Goal: Task Accomplishment & Management: Manage account settings

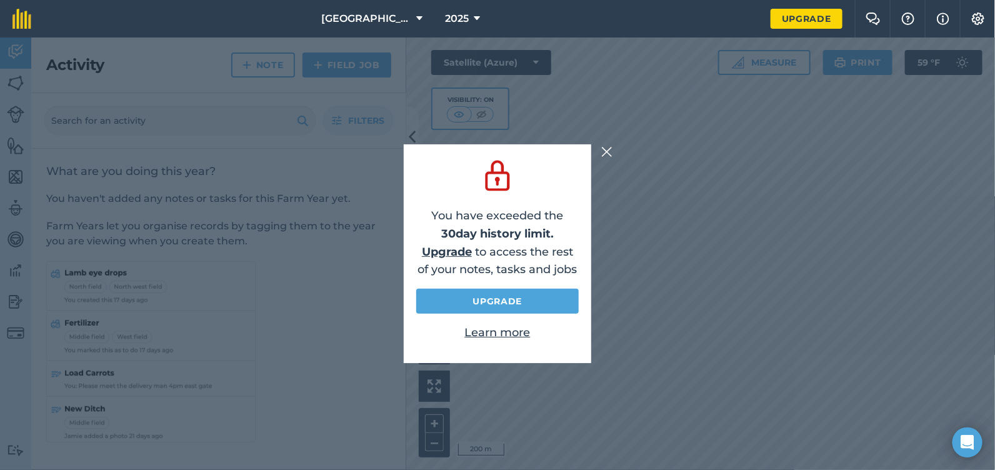
click at [608, 148] on img at bounding box center [606, 151] width 11 height 15
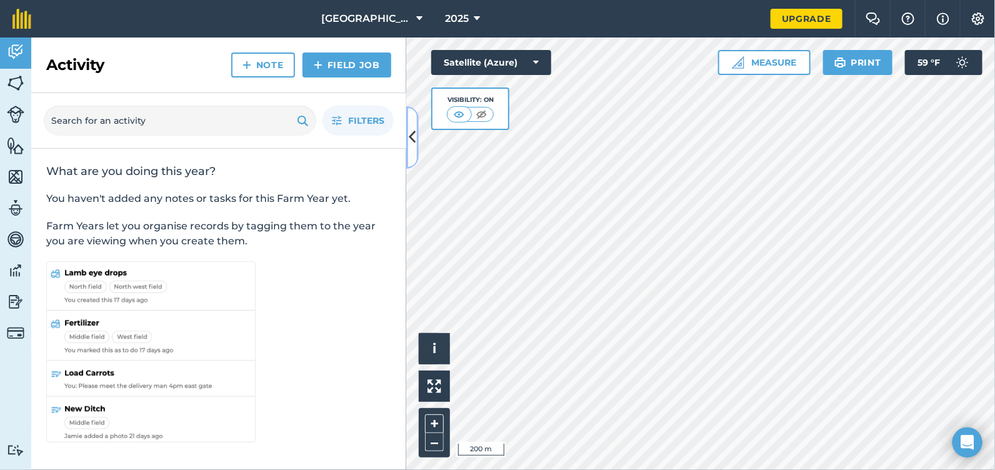
click at [411, 141] on icon at bounding box center [412, 137] width 7 height 22
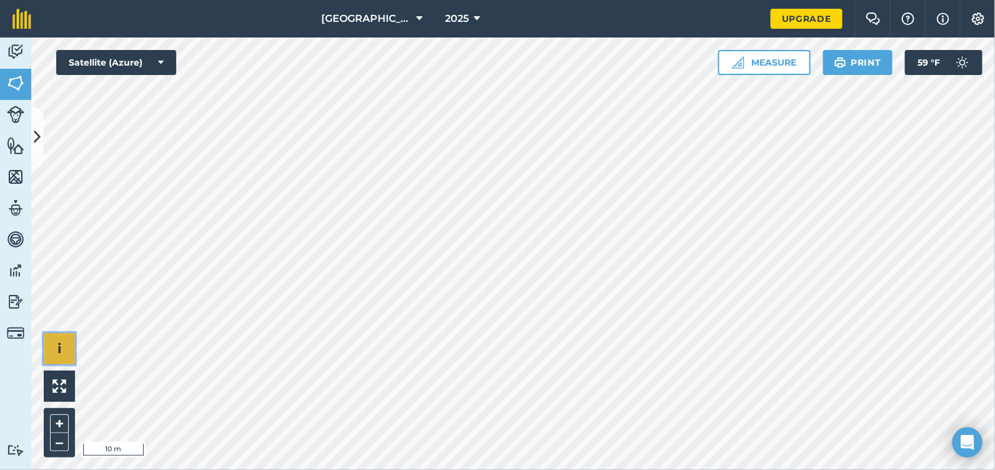
click at [66, 348] on button "i" at bounding box center [59, 348] width 31 height 31
click at [64, 348] on button "›" at bounding box center [59, 348] width 31 height 31
click at [64, 348] on button "i" at bounding box center [59, 348] width 31 height 31
click at [64, 348] on button "›" at bounding box center [59, 348] width 31 height 31
click at [41, 119] on button at bounding box center [37, 137] width 13 height 63
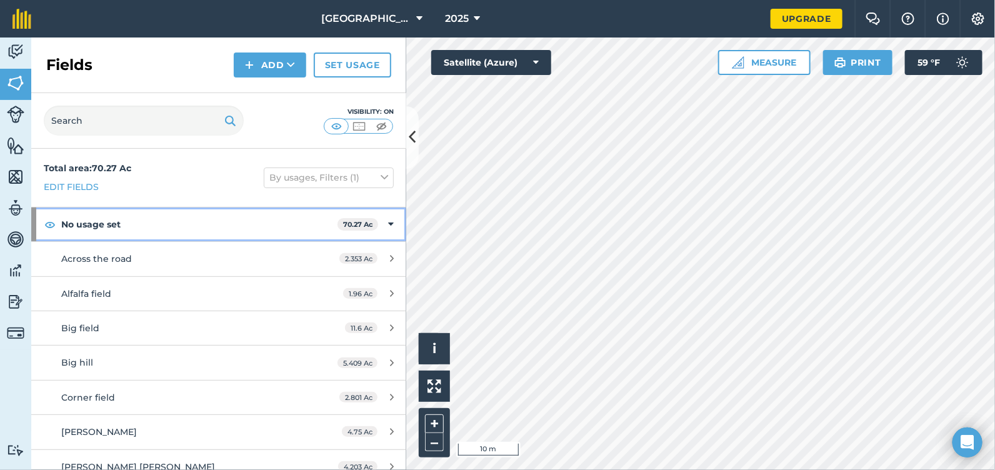
click at [384, 222] on div "No usage set 70.27 Ac" at bounding box center [218, 225] width 375 height 34
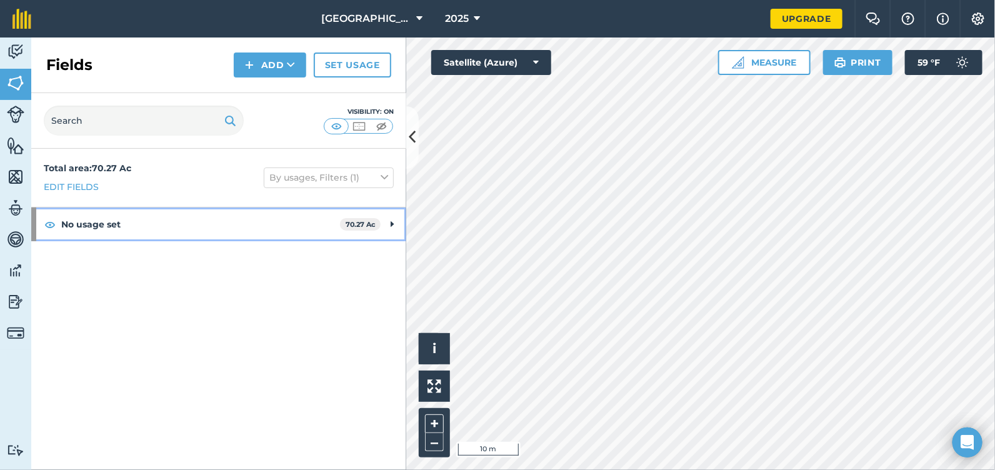
click at [396, 221] on div "No usage set 70.27 Ac" at bounding box center [218, 225] width 375 height 34
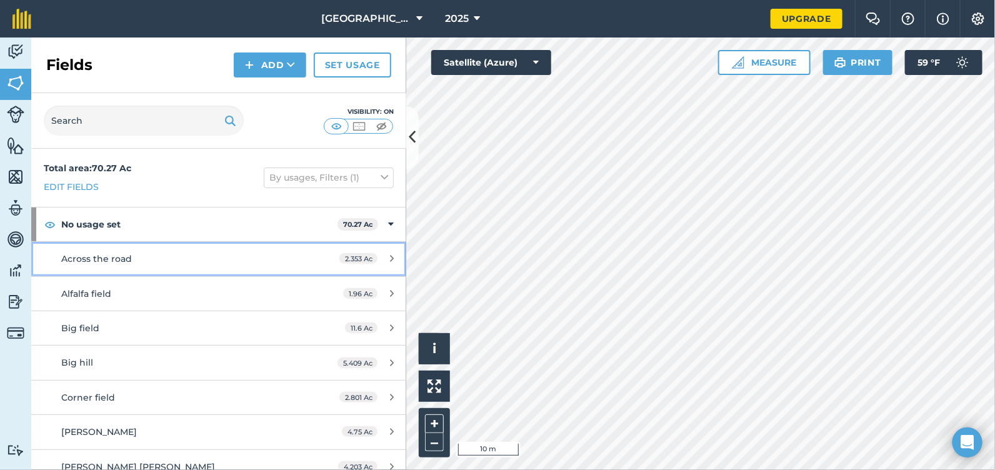
click at [191, 261] on div "Across the road" at bounding box center [178, 259] width 235 height 14
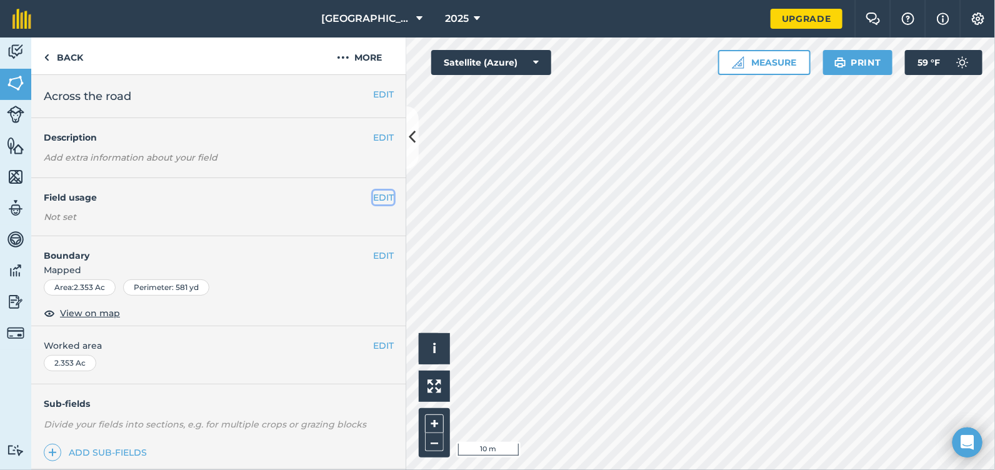
click at [373, 192] on button "EDIT" at bounding box center [383, 198] width 21 height 14
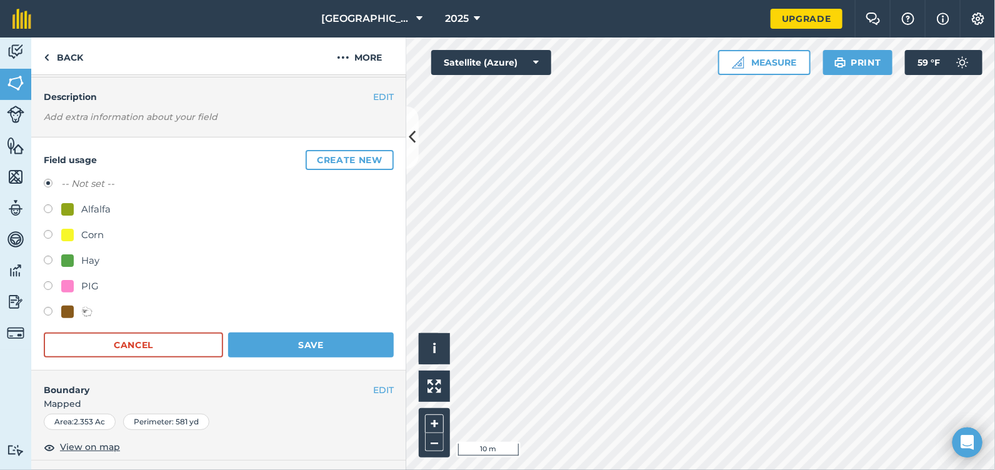
scroll to position [62, 0]
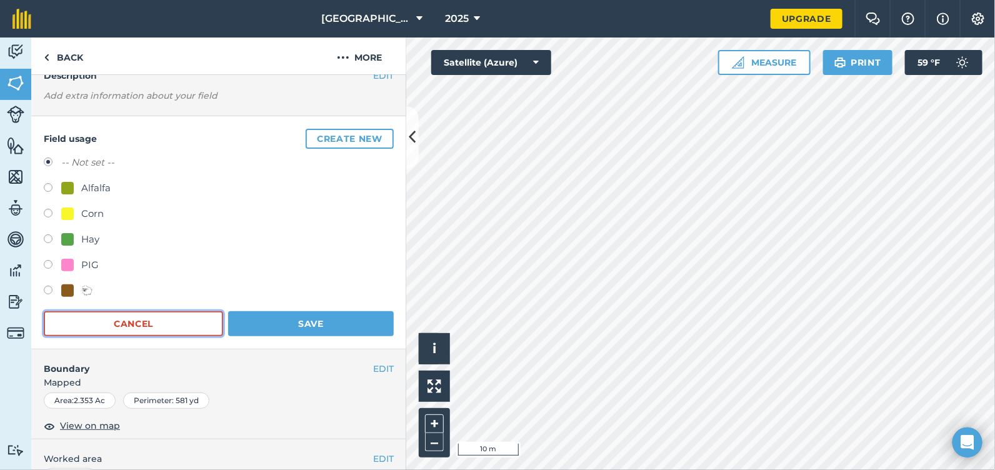
click at [168, 328] on button "Cancel" at bounding box center [133, 323] width 179 height 25
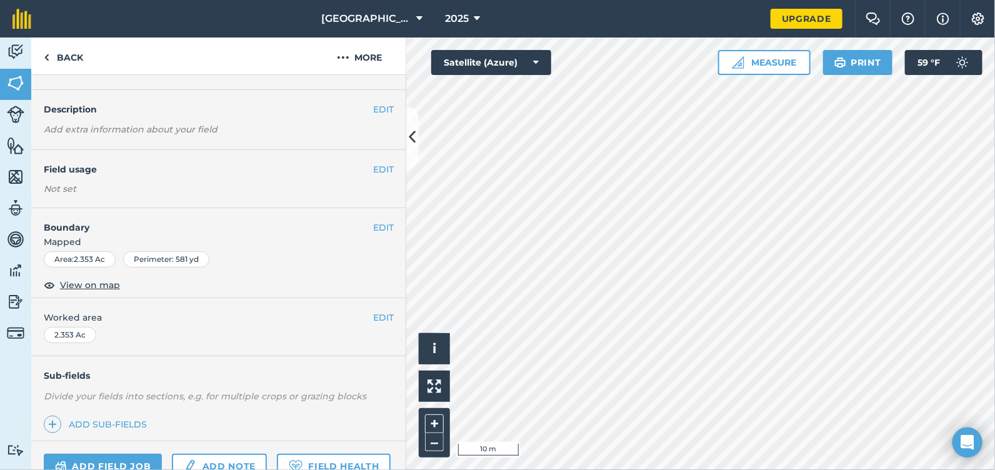
scroll to position [0, 0]
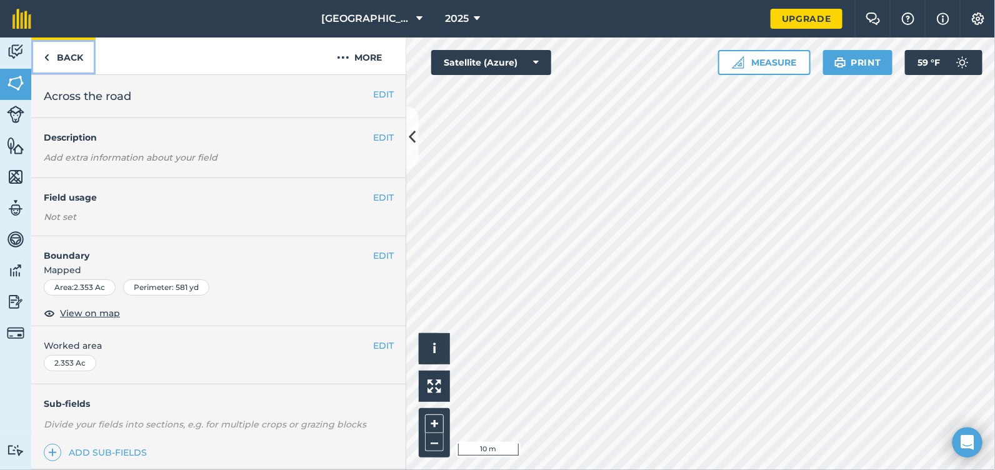
click at [49, 54] on img at bounding box center [47, 57] width 6 height 15
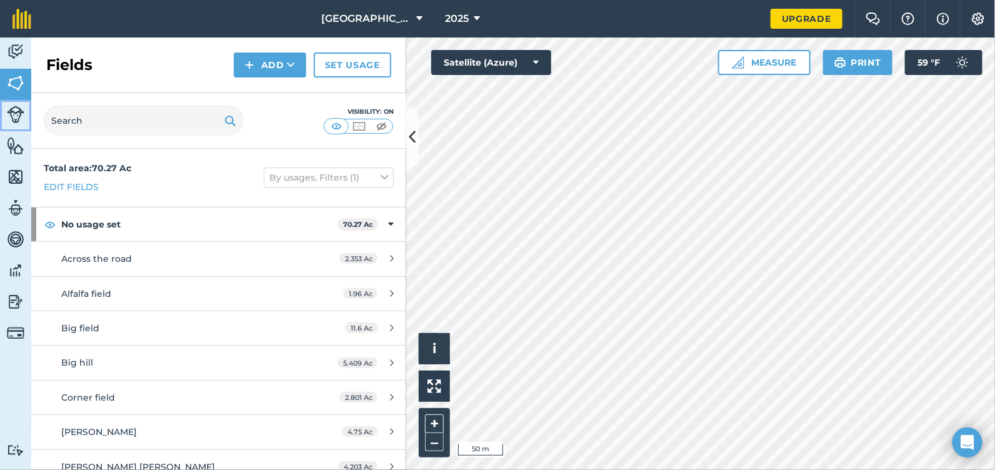
click at [8, 102] on link "Livestock" at bounding box center [15, 115] width 31 height 31
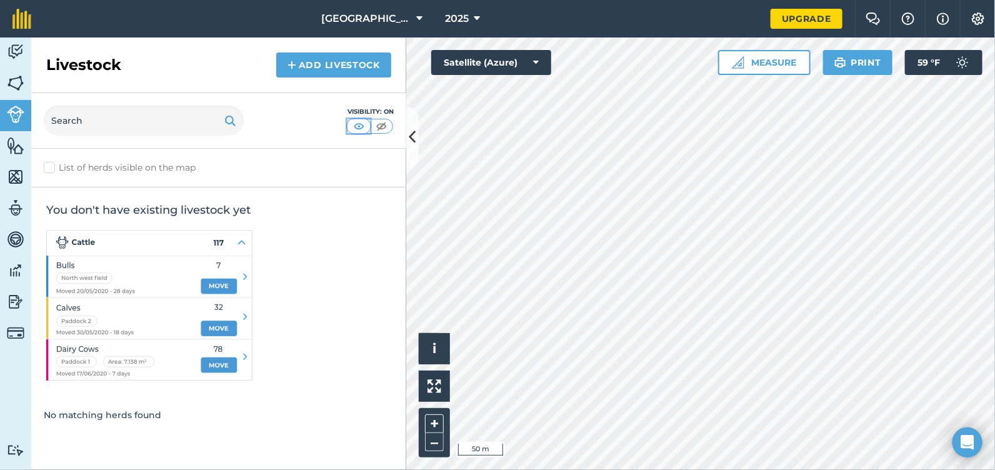
click at [363, 128] on img at bounding box center [359, 126] width 16 height 13
click at [385, 126] on img at bounding box center [382, 126] width 16 height 13
click at [360, 125] on img at bounding box center [359, 126] width 16 height 13
click at [13, 144] on img at bounding box center [16, 145] width 18 height 19
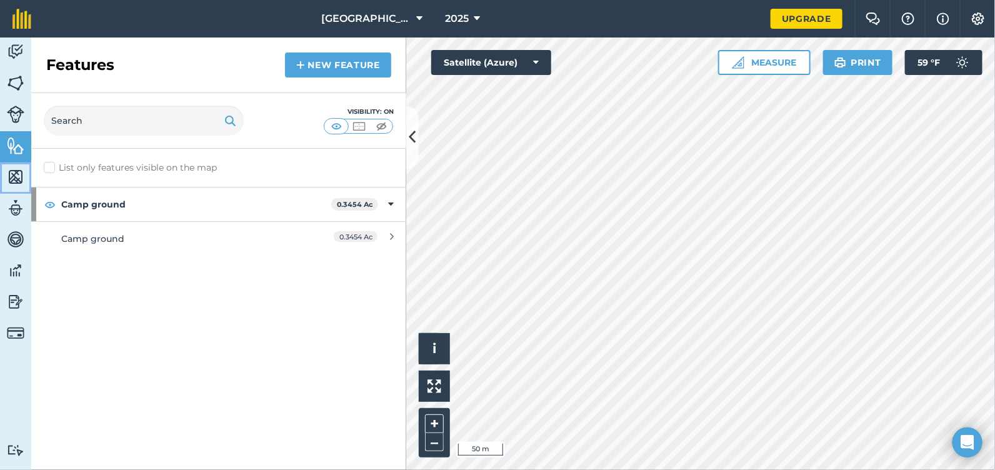
click at [20, 185] on img at bounding box center [16, 177] width 18 height 19
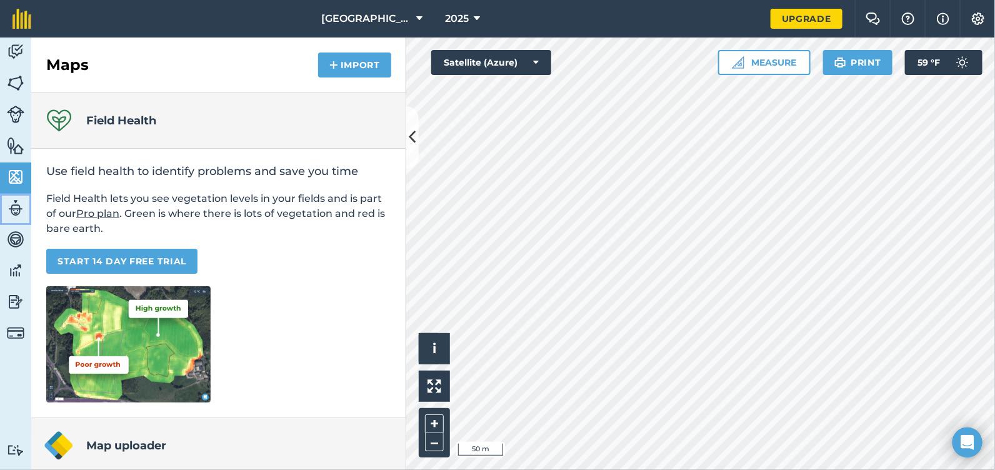
click at [16, 216] on img at bounding box center [16, 208] width 18 height 19
select select "MEMBER"
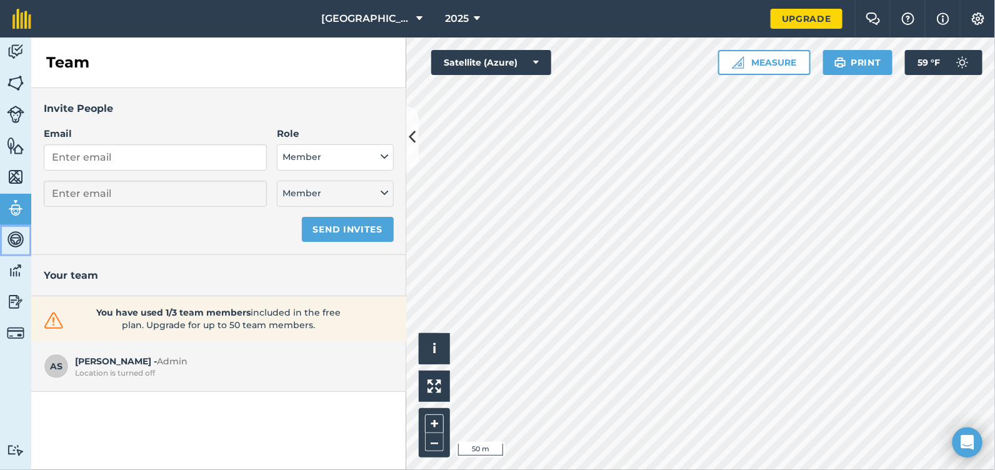
click at [10, 248] on link "Vehicles" at bounding box center [15, 240] width 31 height 31
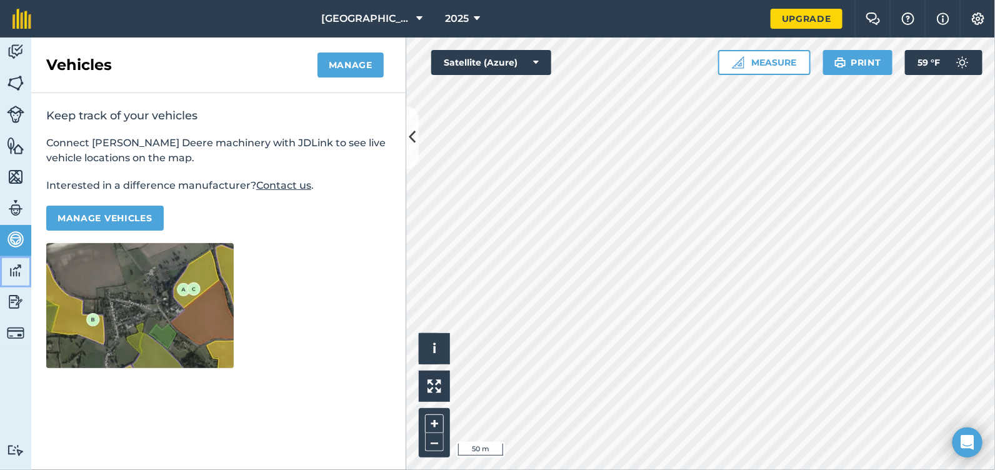
click at [16, 266] on img at bounding box center [16, 270] width 18 height 19
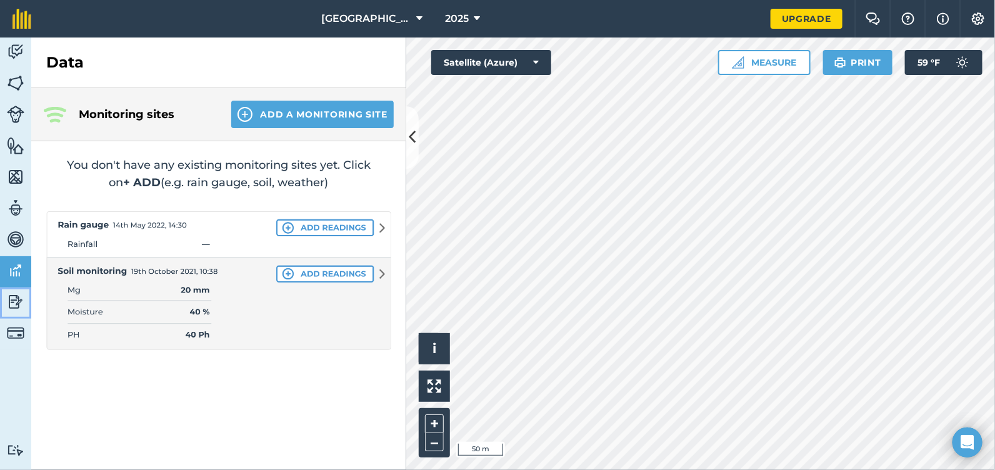
click at [20, 301] on img at bounding box center [16, 302] width 18 height 19
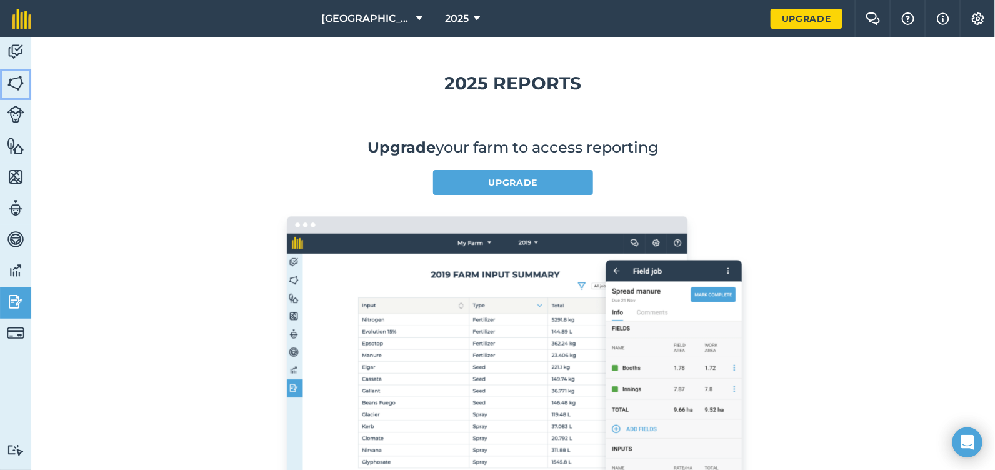
click at [20, 75] on img at bounding box center [16, 83] width 18 height 19
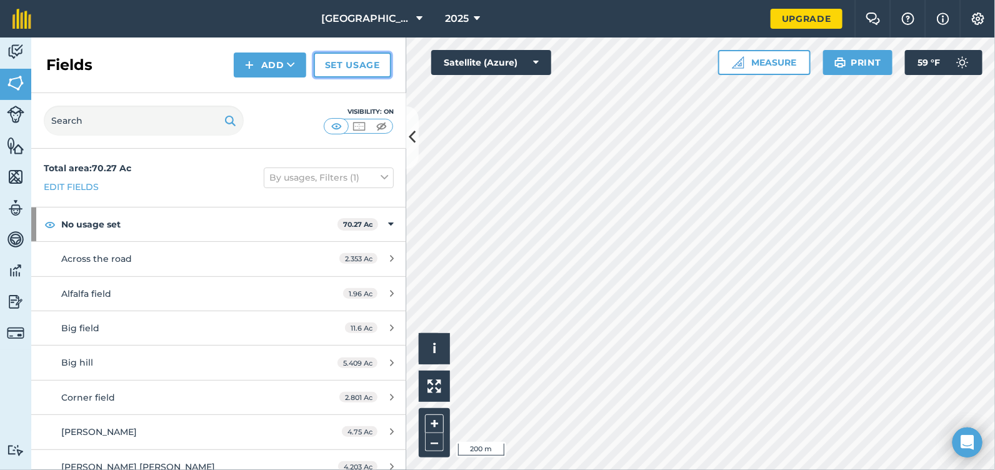
click at [363, 67] on link "Set usage" at bounding box center [353, 65] width 78 height 25
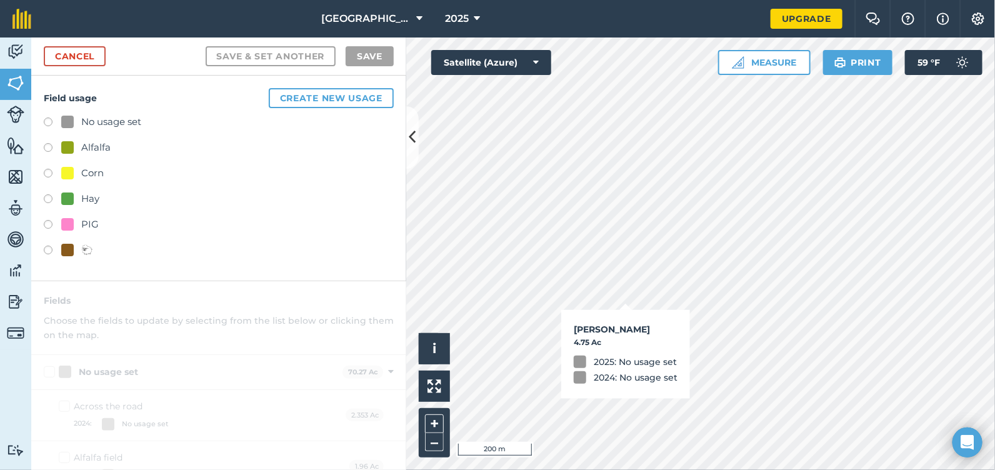
checkbox input "true"
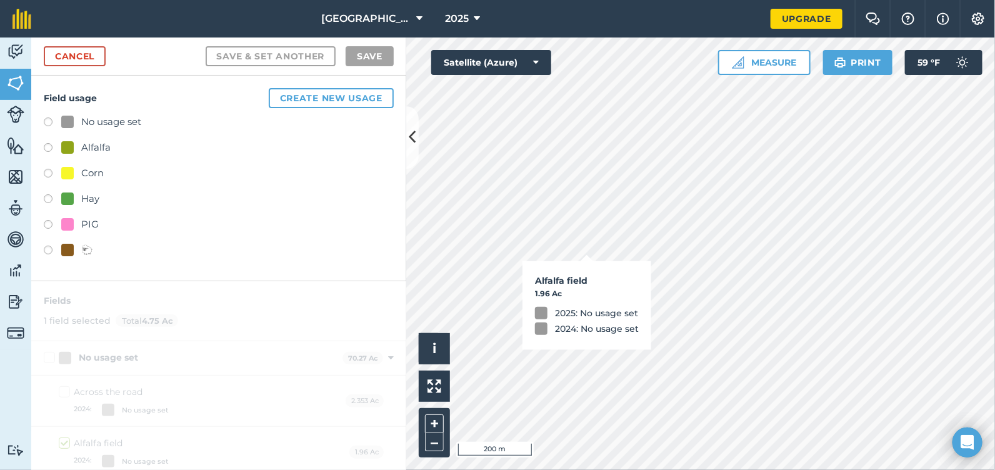
checkbox input "true"
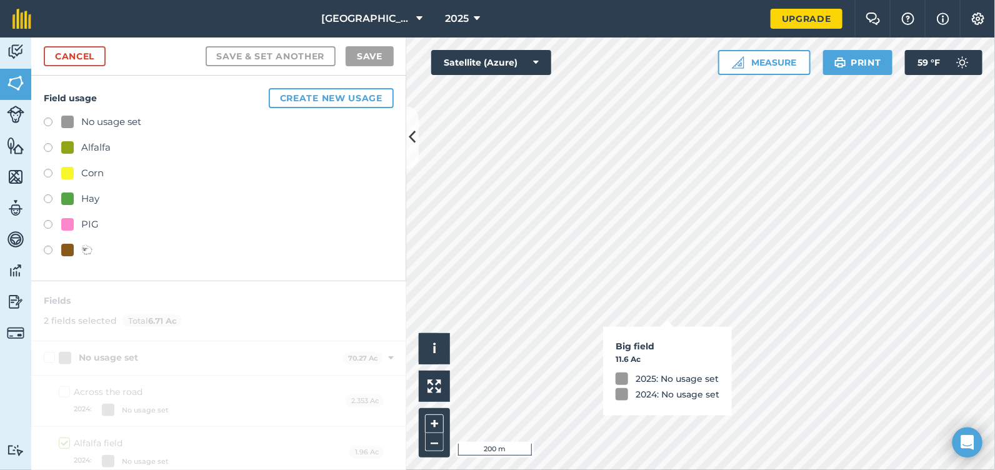
checkbox input "true"
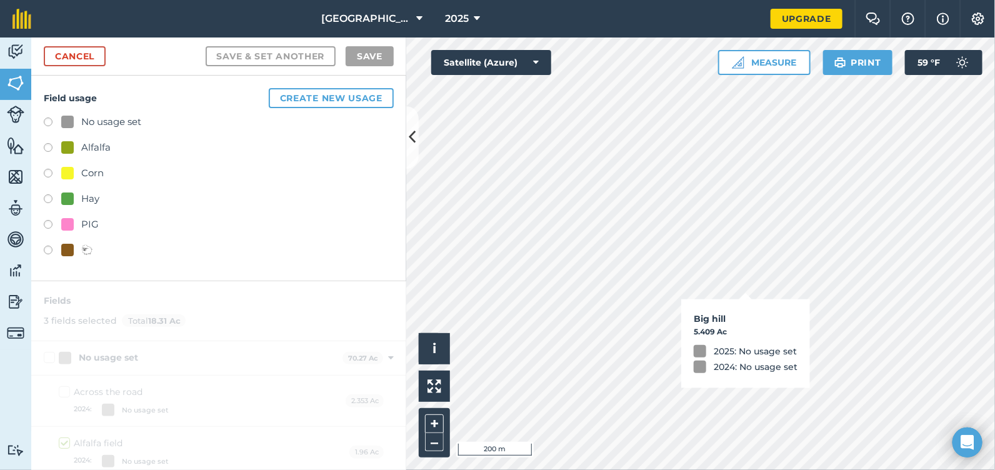
checkbox input "true"
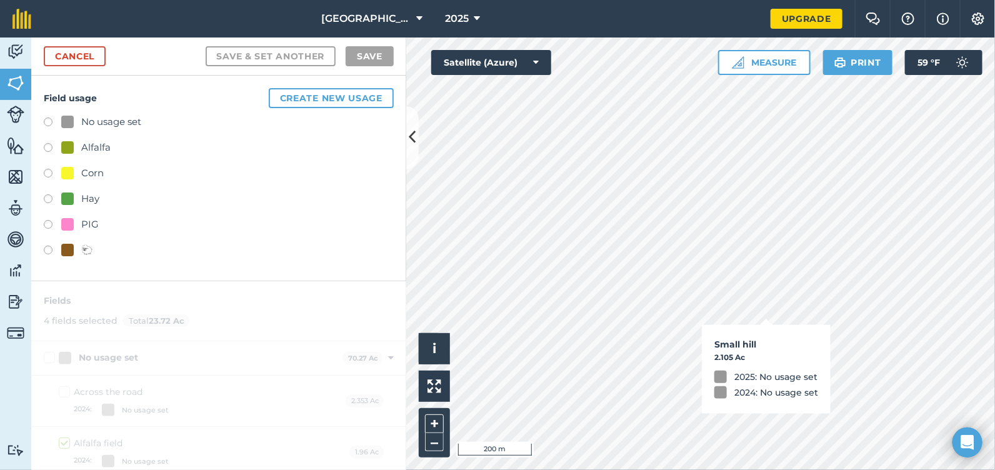
checkbox input "true"
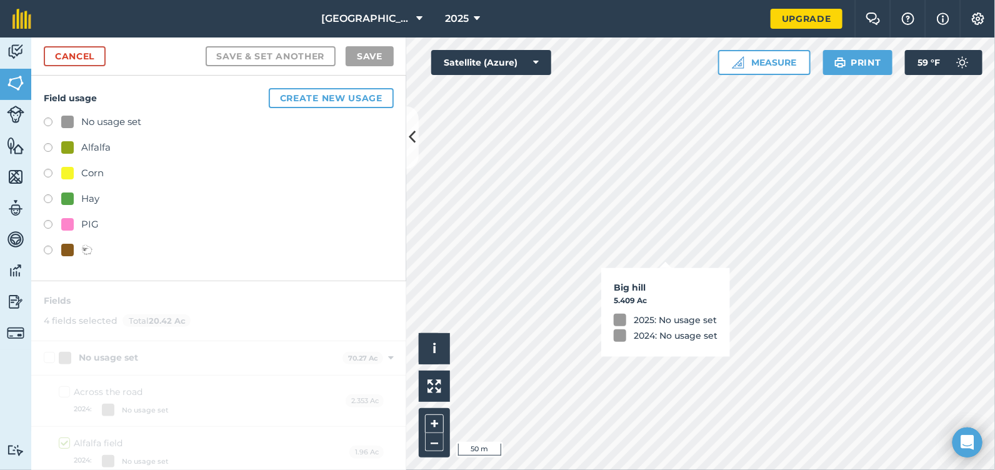
checkbox input "true"
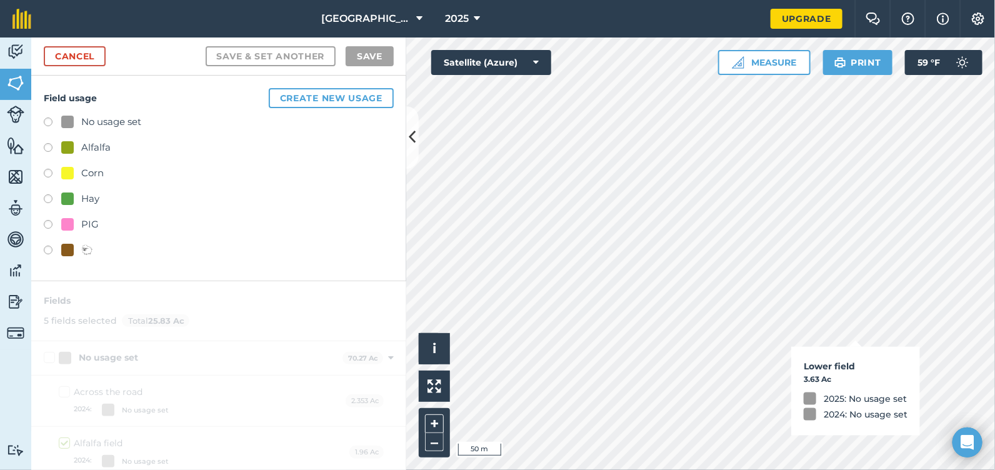
checkbox input "true"
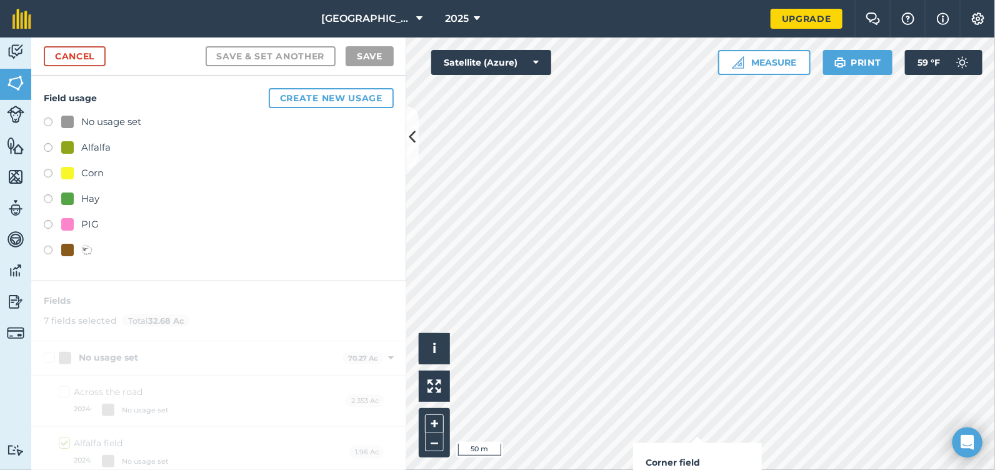
checkbox input "true"
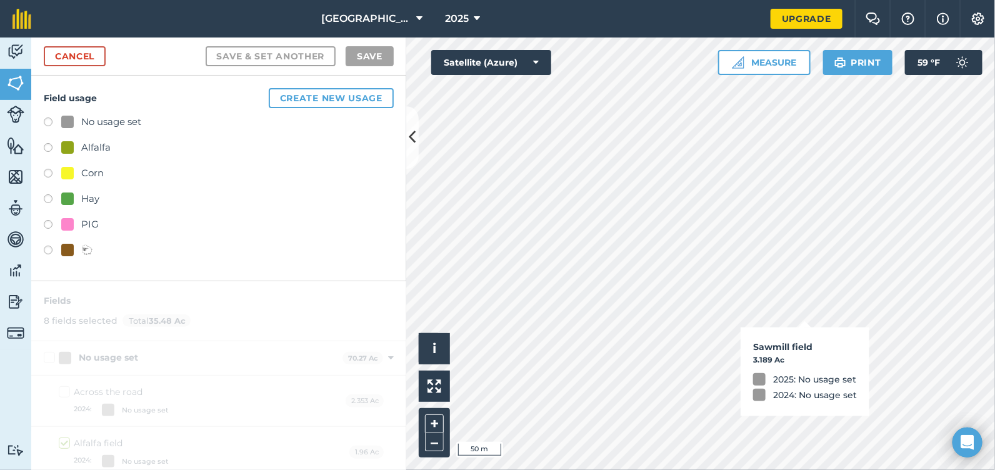
checkbox input "true"
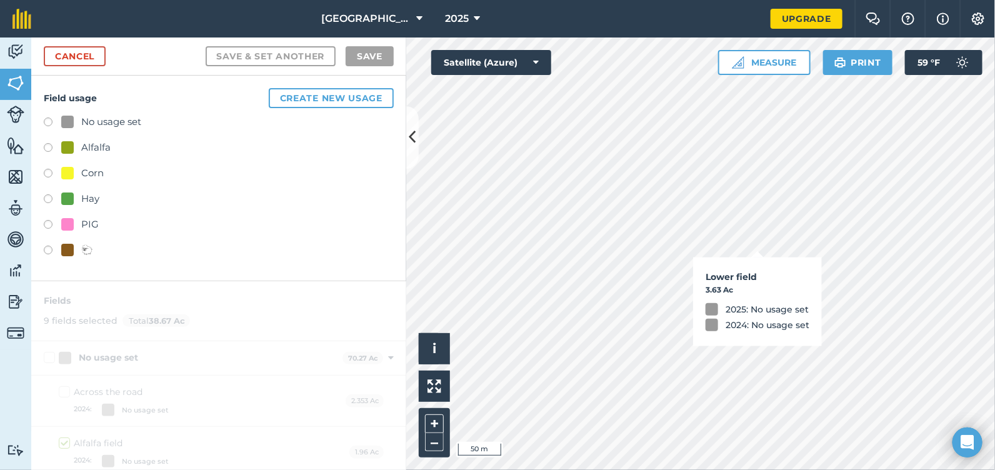
checkbox input "false"
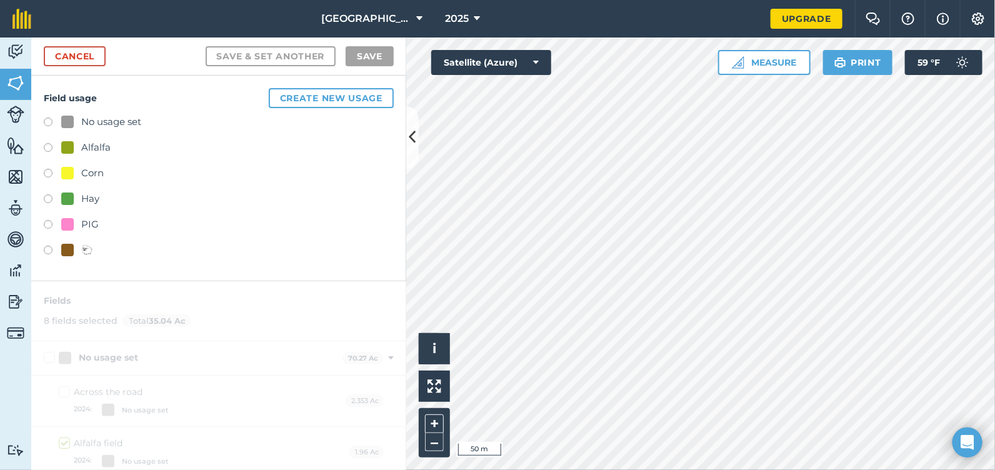
click at [49, 198] on label at bounding box center [53, 200] width 18 height 13
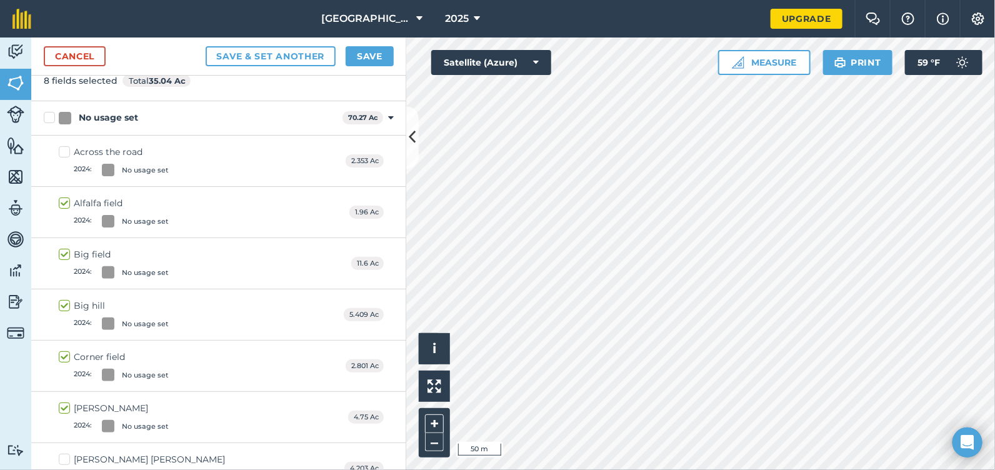
scroll to position [31, 0]
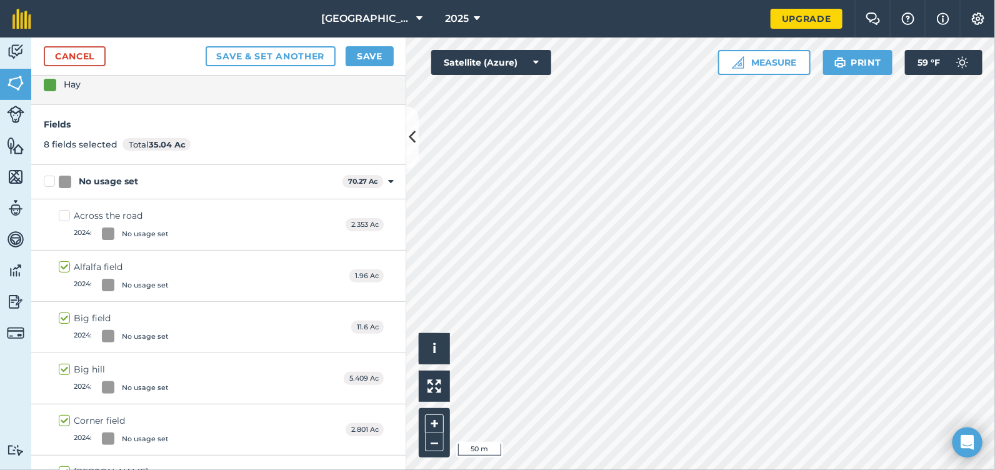
click at [64, 266] on label "Alfalfa field 2024 : No usage set" at bounding box center [114, 276] width 110 height 31
click at [64, 266] on input "Alfalfa field 2024 : No usage set" at bounding box center [63, 265] width 8 height 8
click at [64, 266] on label "Alfalfa field 2024 : No usage set" at bounding box center [114, 276] width 110 height 31
click at [64, 266] on input "Alfalfa field 2024 : No usage set" at bounding box center [63, 265] width 8 height 8
checkbox input "true"
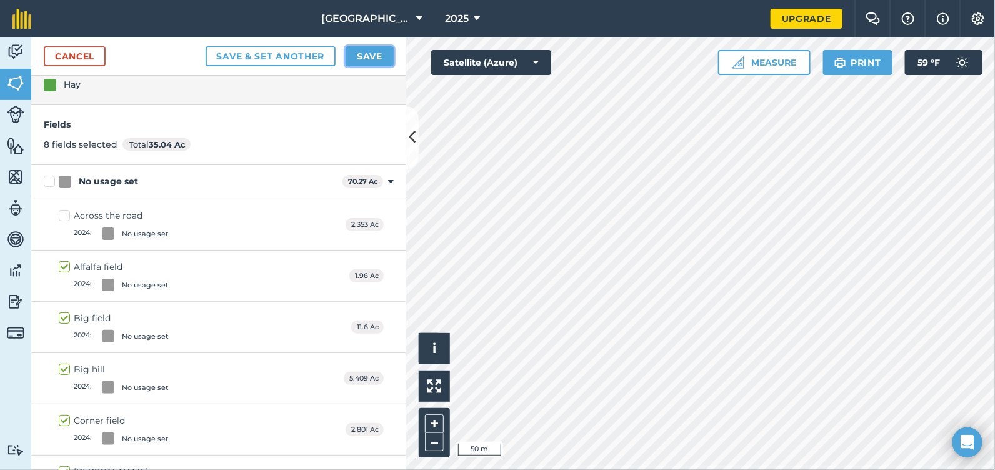
click at [371, 58] on button "Save" at bounding box center [370, 56] width 48 height 20
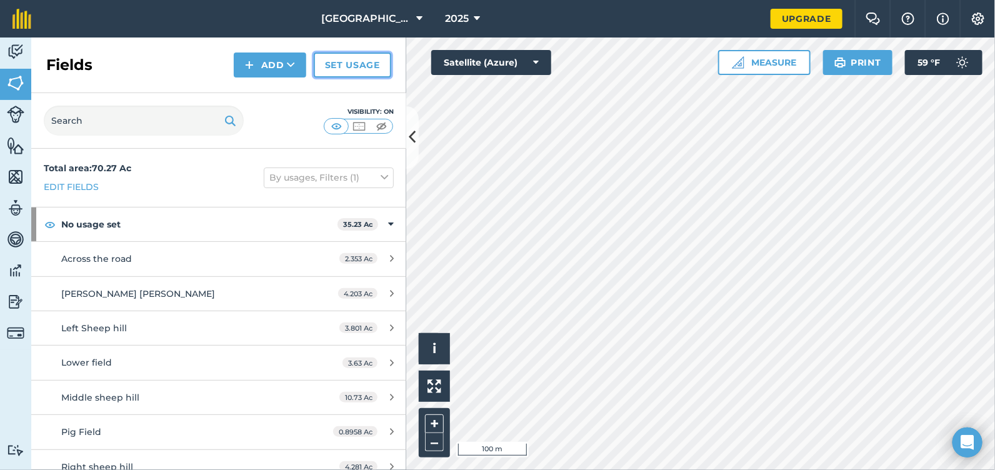
click at [340, 71] on link "Set usage" at bounding box center [353, 65] width 78 height 25
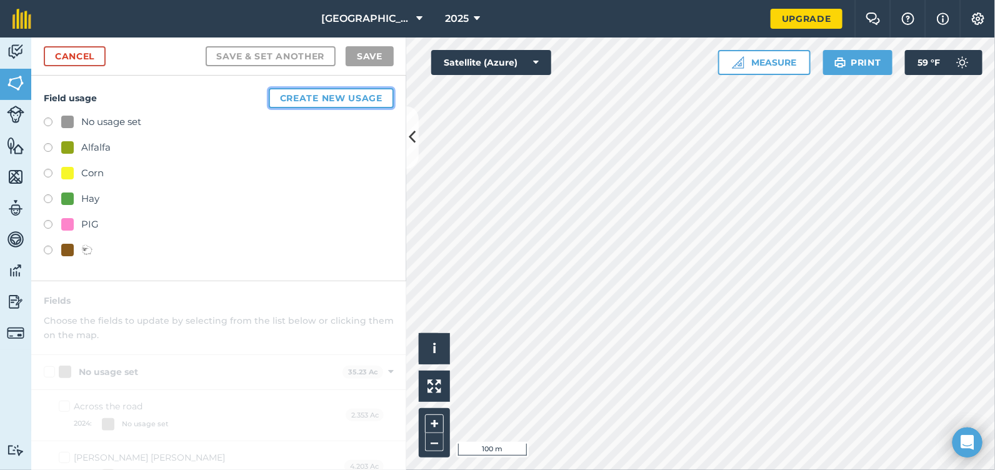
click at [269, 94] on button "Create new usage" at bounding box center [331, 98] width 125 height 20
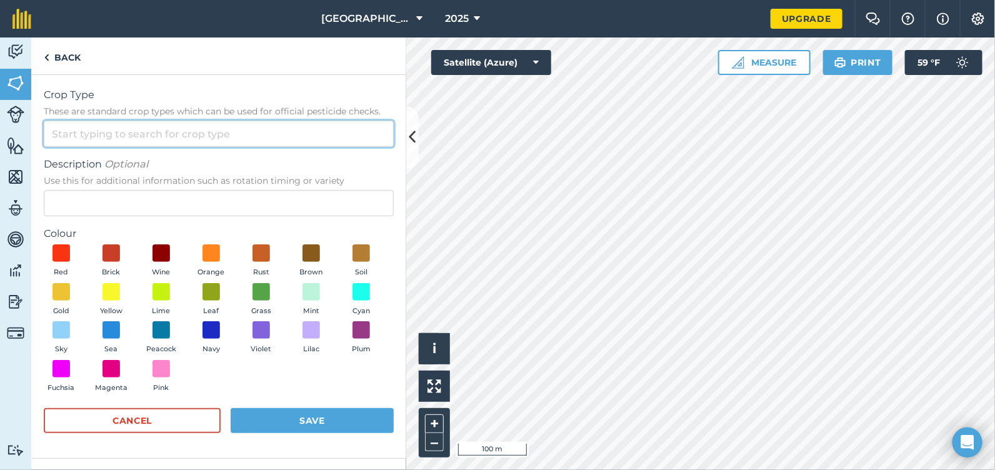
click at [118, 133] on input "Crop Type These are standard crop types which can be used for official pesticid…" at bounding box center [219, 134] width 350 height 26
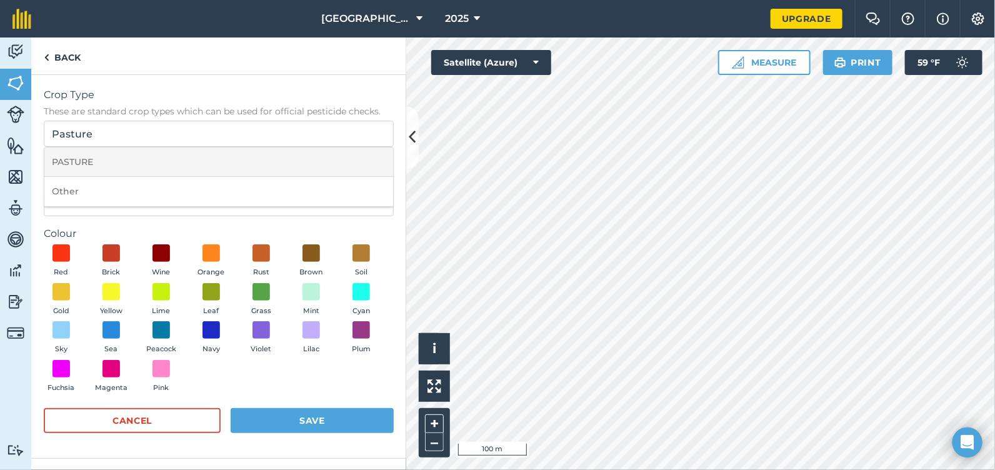
click at [126, 161] on li "PASTURE" at bounding box center [218, 162] width 349 height 29
type input "PASTURE"
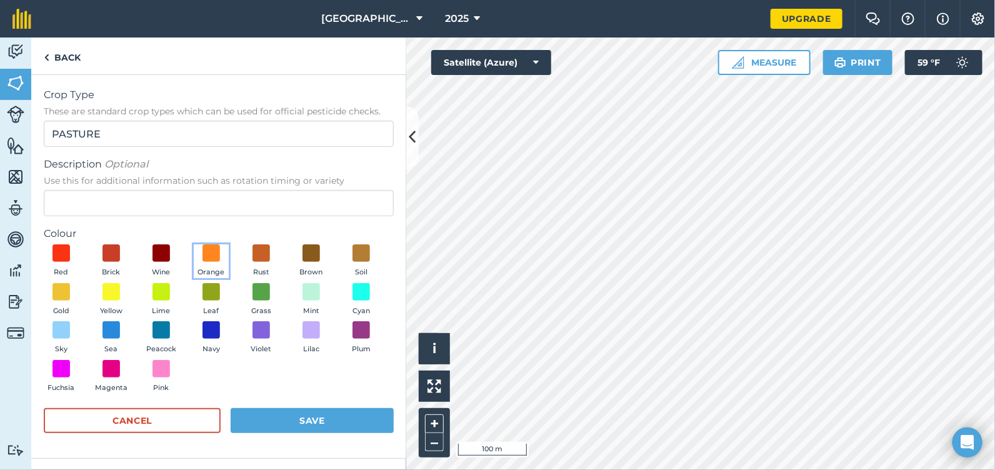
click at [208, 263] on button "Orange" at bounding box center [211, 261] width 35 height 34
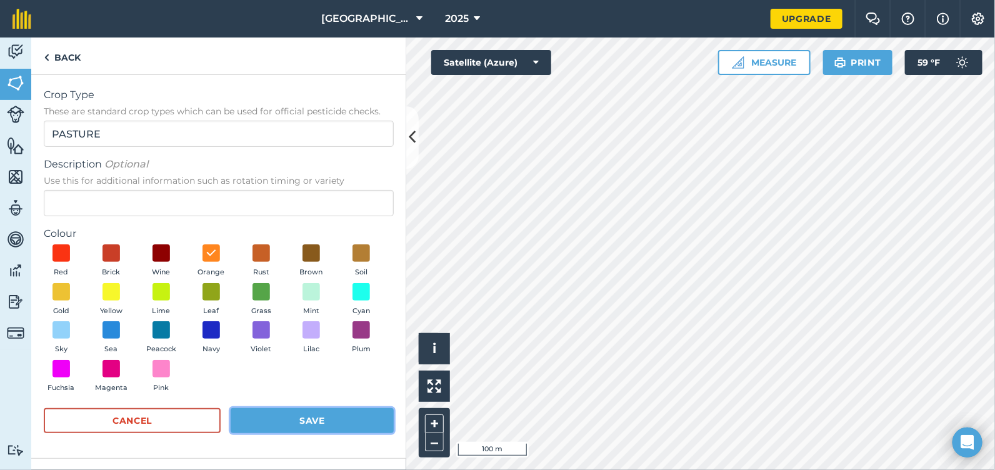
click at [319, 424] on button "Save" at bounding box center [312, 420] width 163 height 25
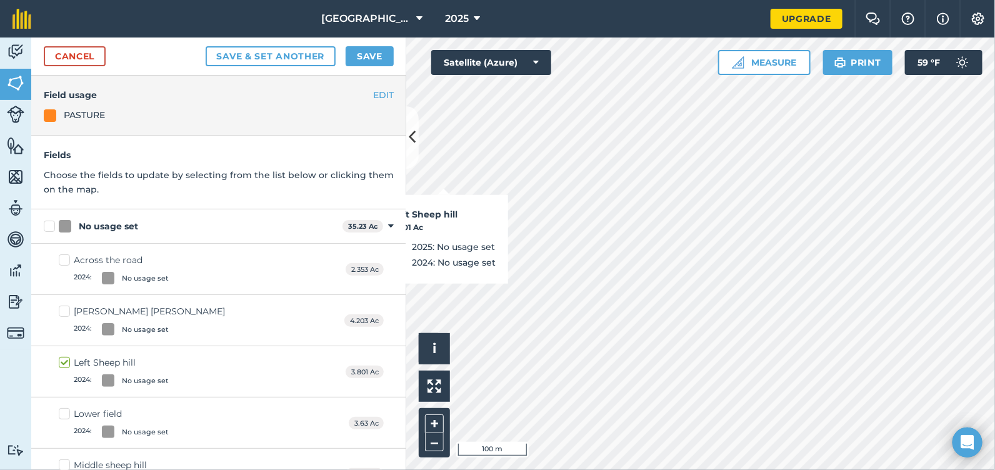
checkbox input "true"
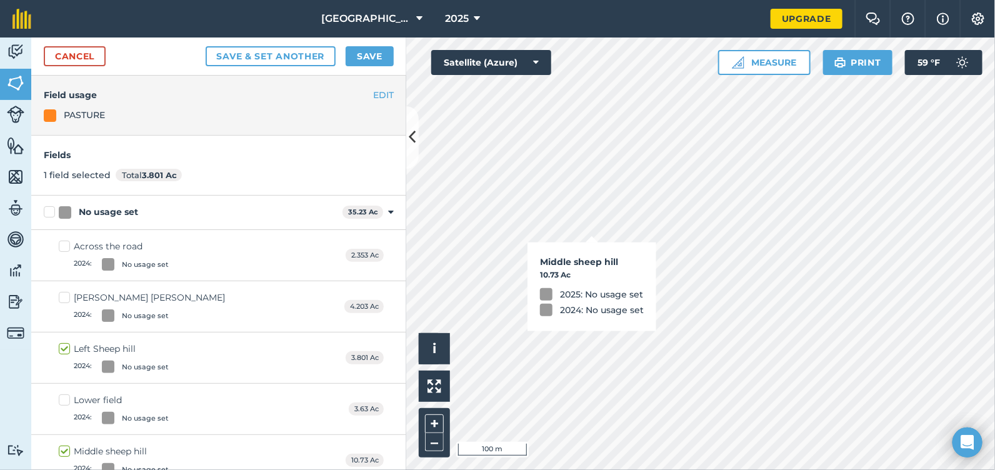
checkbox input "true"
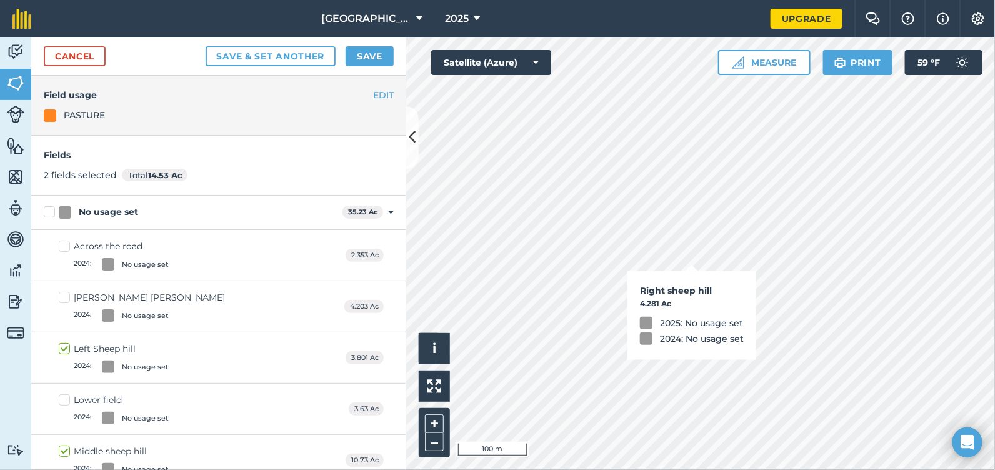
checkbox input "true"
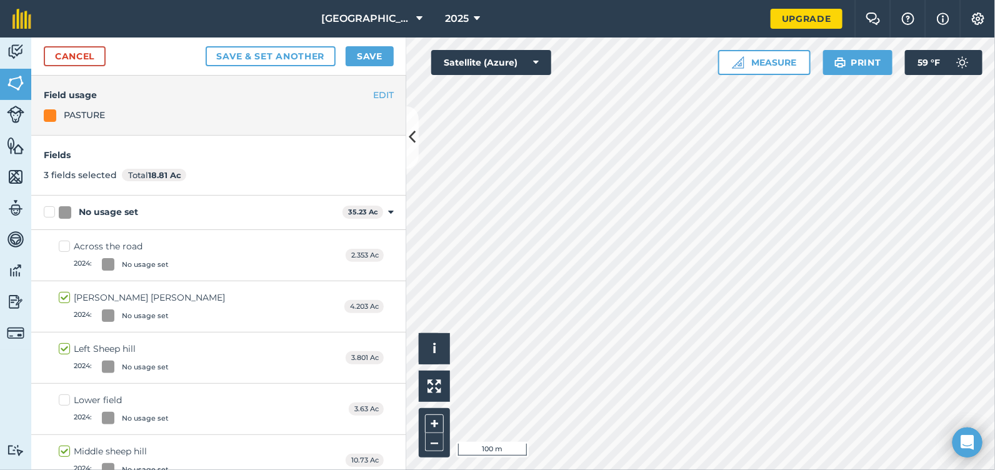
checkbox input "true"
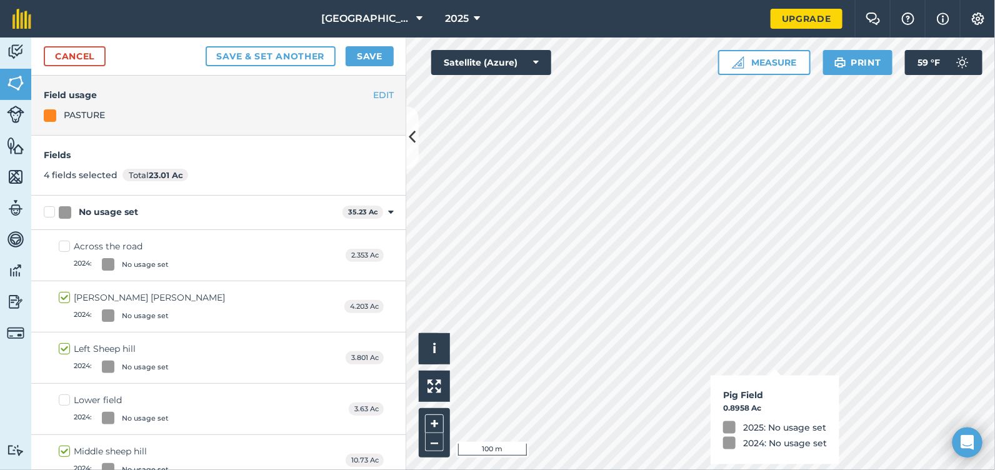
checkbox input "true"
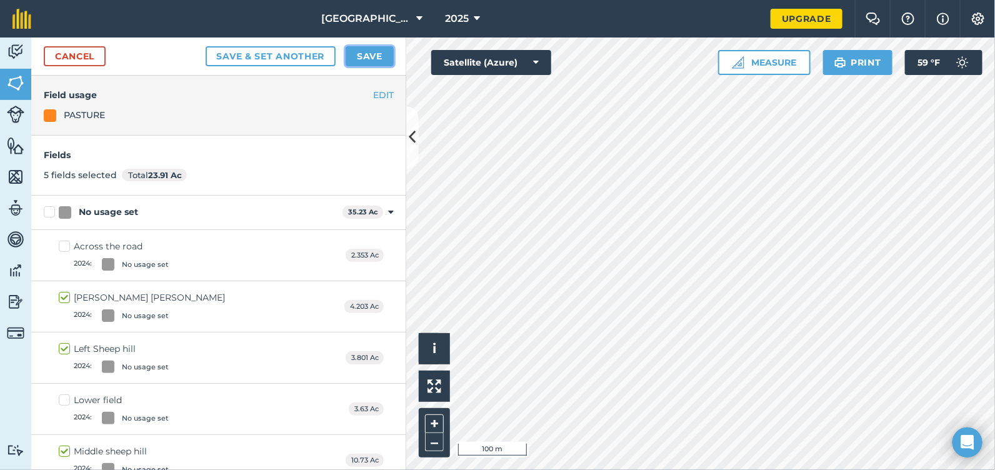
click at [381, 56] on button "Save" at bounding box center [370, 56] width 48 height 20
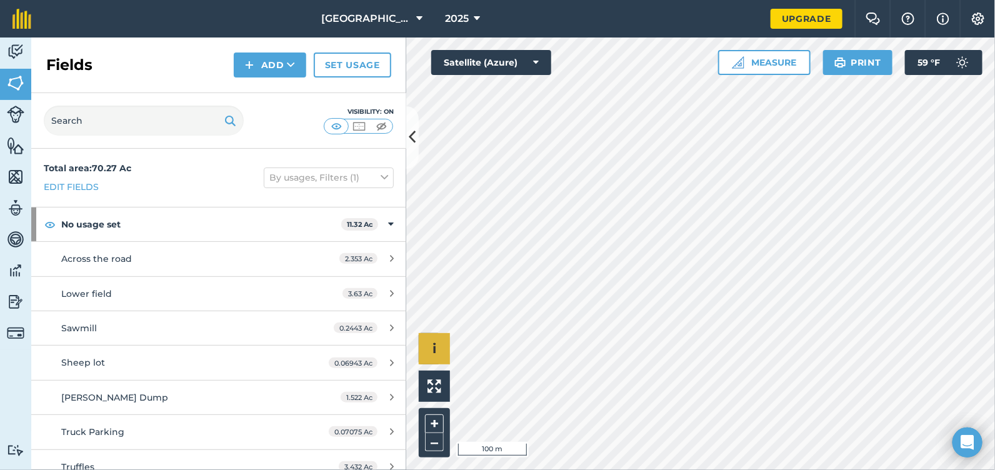
click at [442, 343] on div "Hello i © 2025 TomTom, Microsoft 100 m + –" at bounding box center [700, 254] width 589 height 433
click at [959, 60] on img at bounding box center [962, 62] width 25 height 25
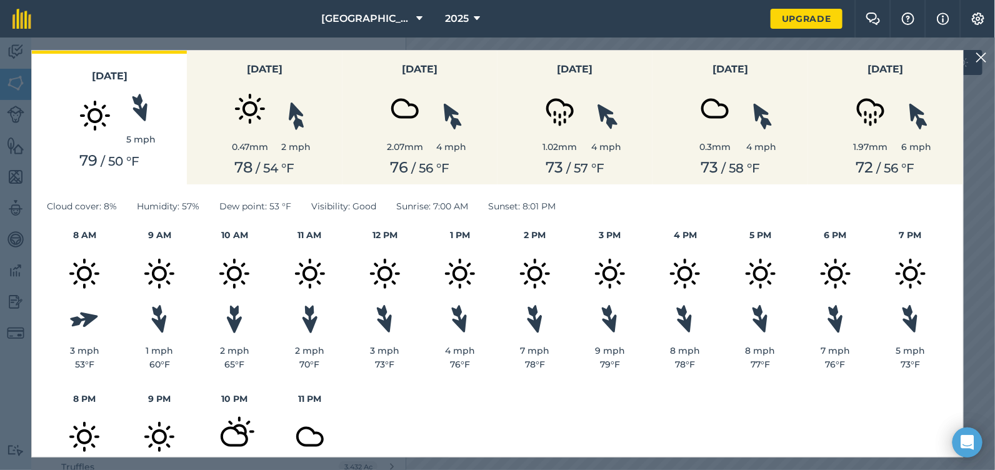
click at [979, 56] on img at bounding box center [981, 57] width 11 height 15
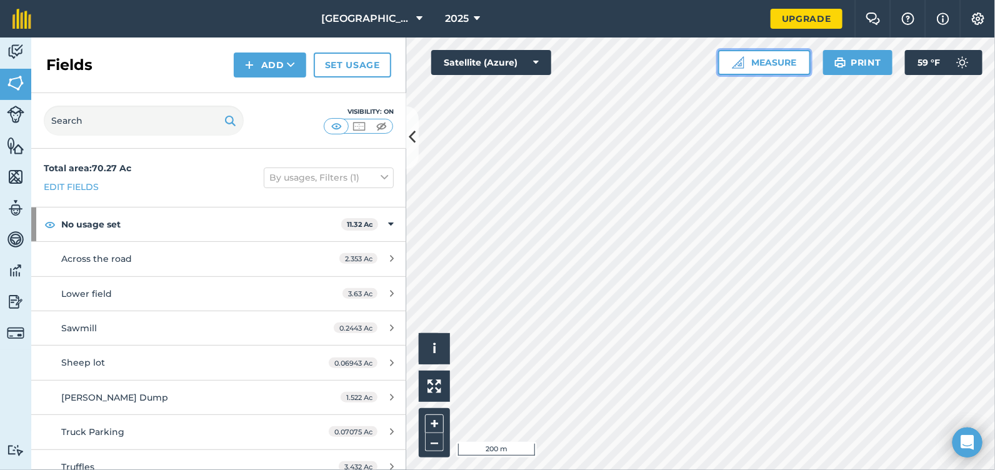
click at [755, 54] on button "Measure" at bounding box center [764, 62] width 93 height 25
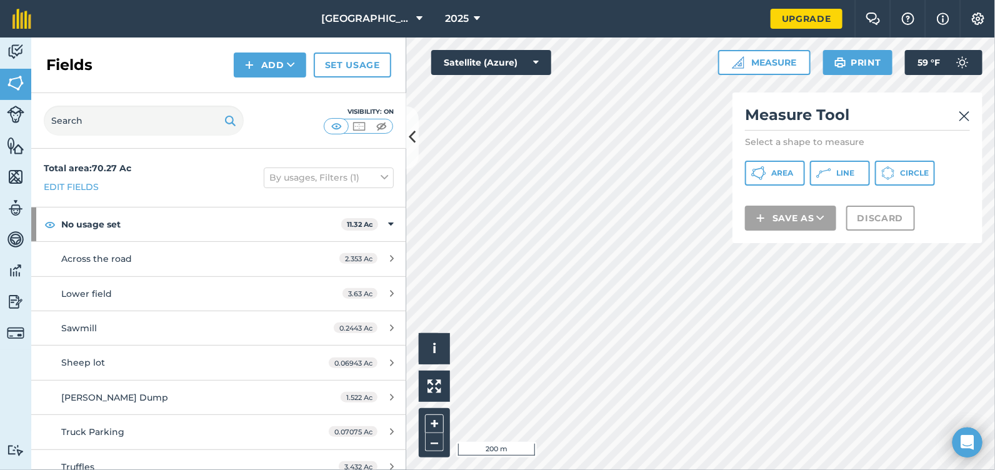
click at [963, 119] on img at bounding box center [964, 116] width 11 height 15
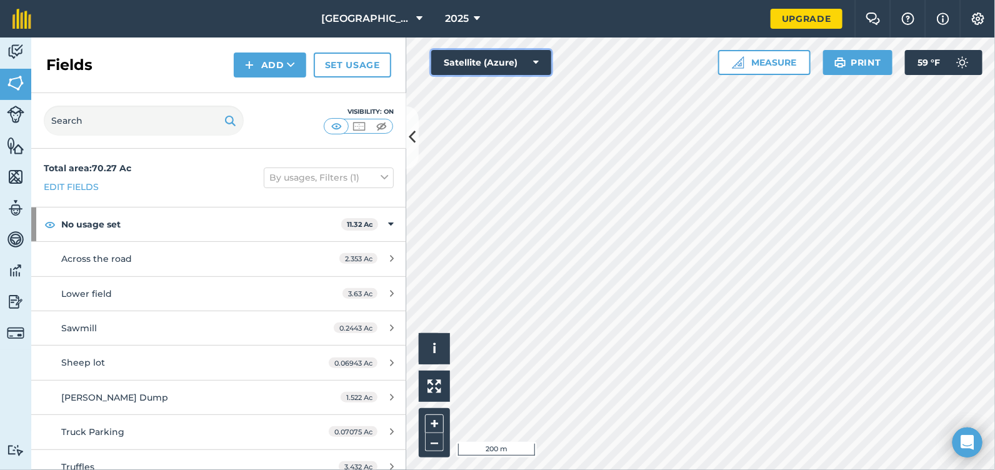
click at [516, 60] on button "Satellite (Azure)" at bounding box center [491, 62] width 120 height 25
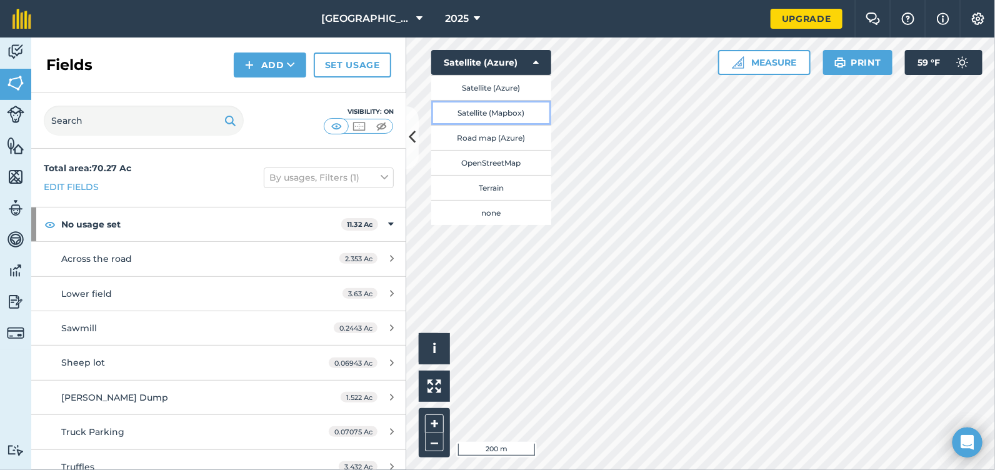
click at [519, 116] on button "Satellite (Mapbox)" at bounding box center [491, 112] width 120 height 25
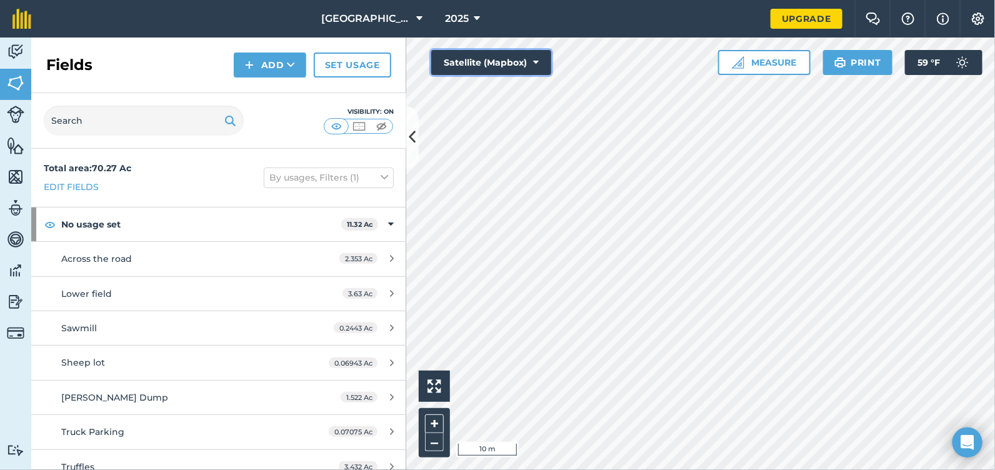
click at [518, 60] on button "Satellite (Mapbox)" at bounding box center [491, 62] width 120 height 25
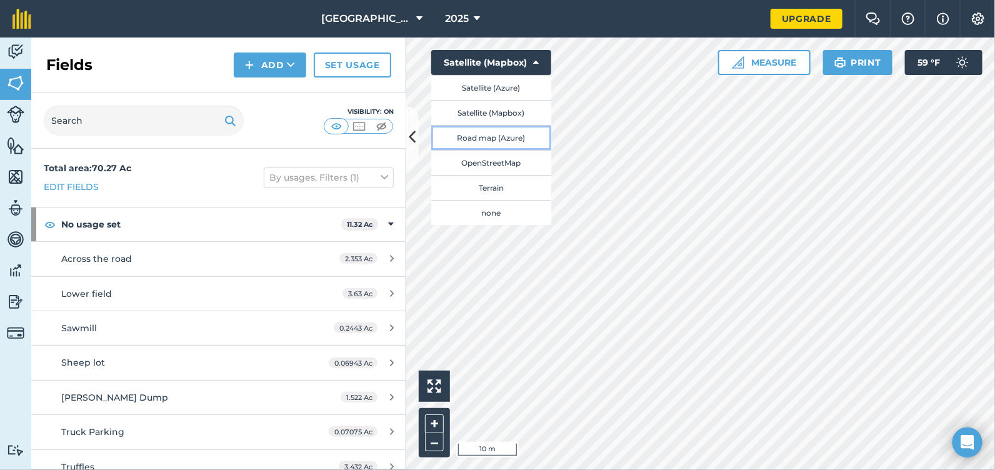
click at [519, 138] on button "Road map (Azure)" at bounding box center [491, 137] width 120 height 25
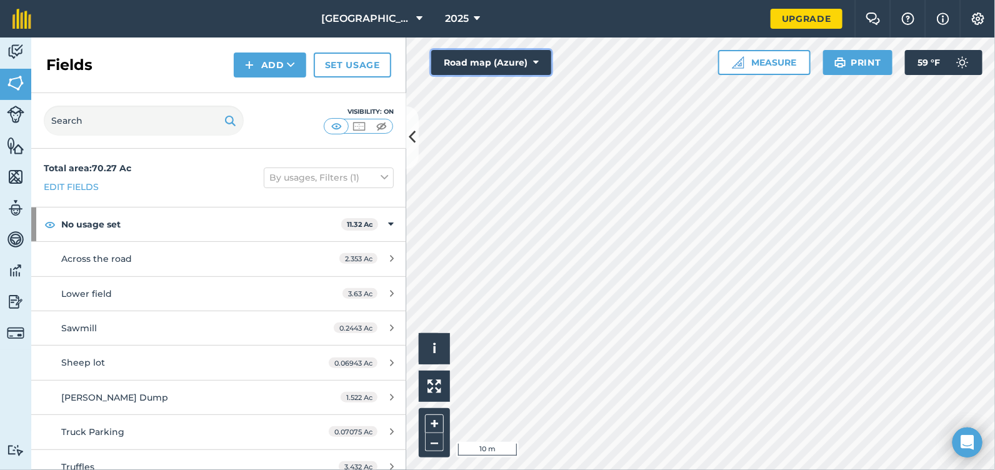
click at [523, 66] on button "Road map (Azure)" at bounding box center [491, 62] width 120 height 25
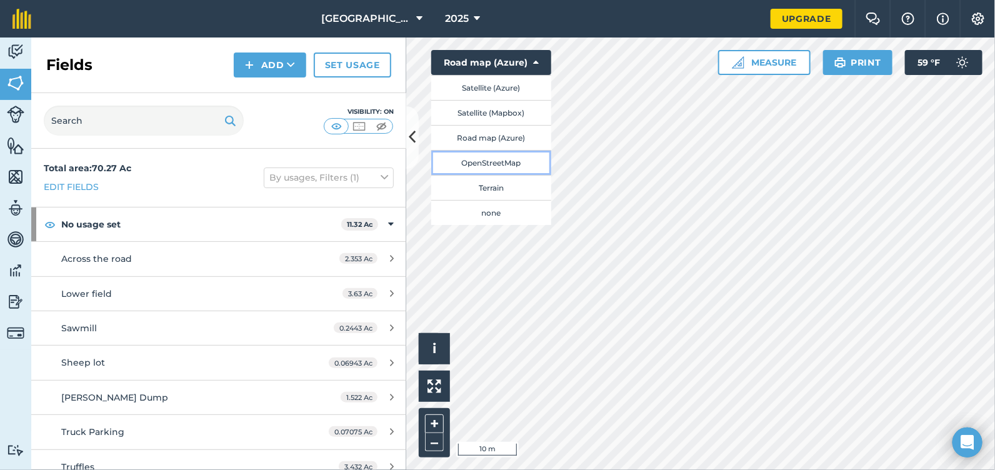
click at [513, 164] on button "OpenStreetMap" at bounding box center [491, 162] width 120 height 25
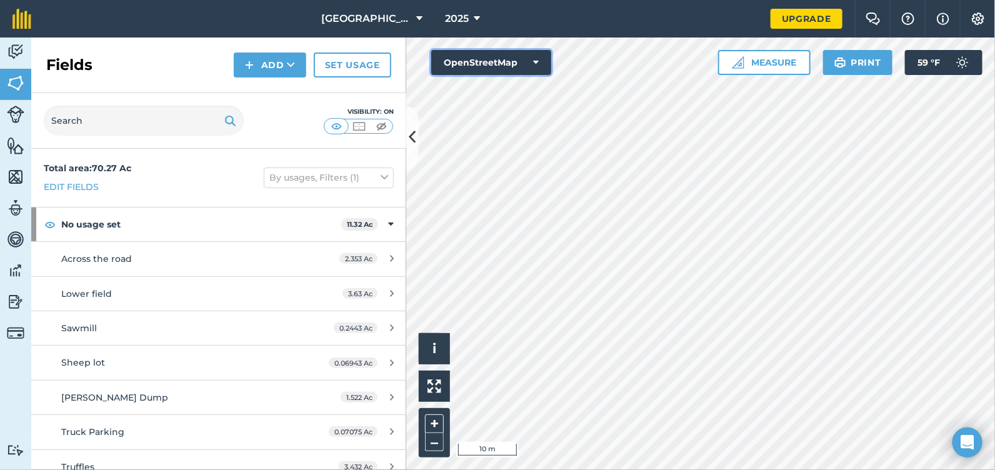
click at [526, 62] on button "OpenStreetMap" at bounding box center [491, 62] width 120 height 25
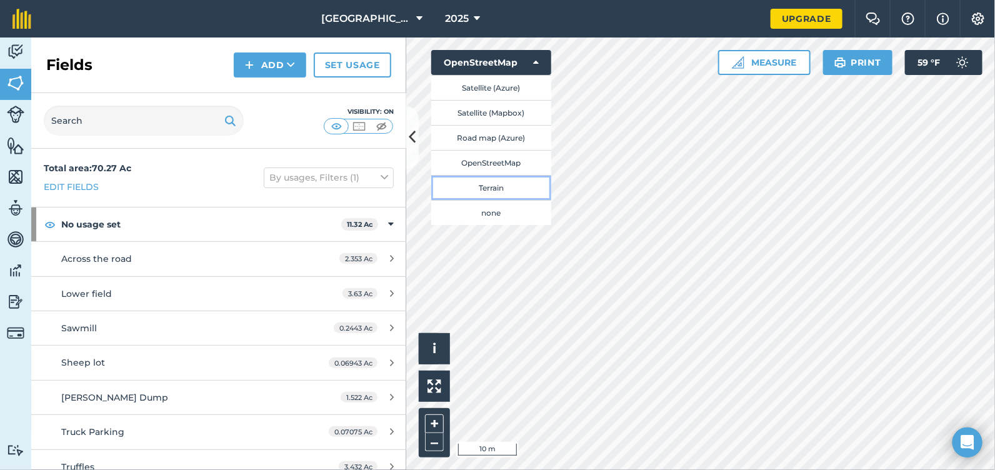
click at [510, 189] on button "Terrain" at bounding box center [491, 187] width 120 height 25
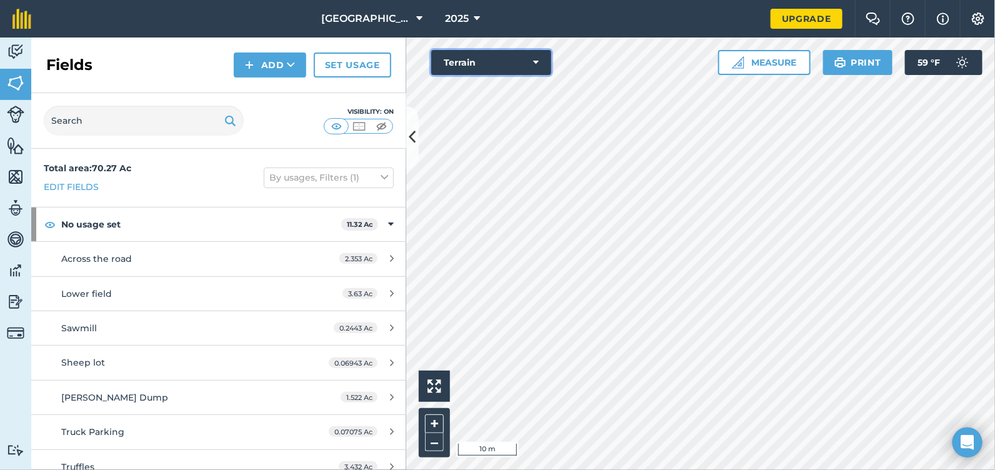
click at [514, 59] on button "Terrain" at bounding box center [491, 62] width 120 height 25
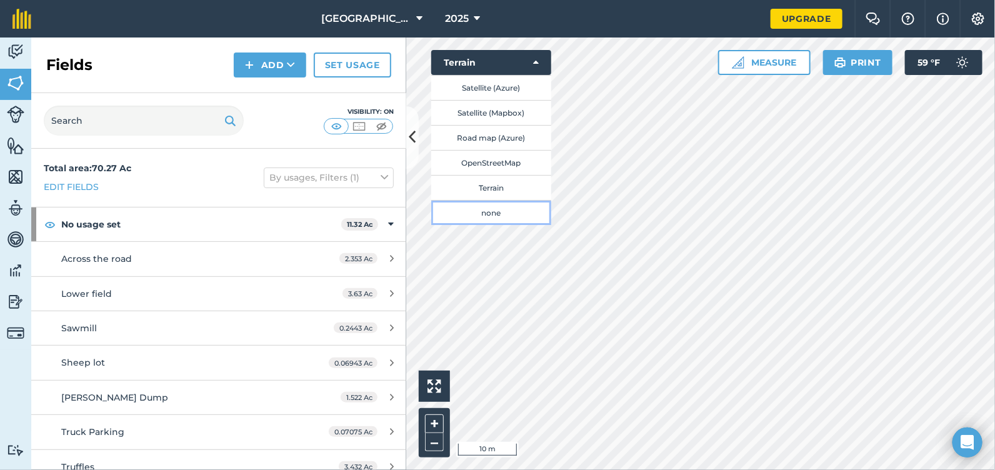
click at [505, 213] on button "none" at bounding box center [491, 212] width 120 height 25
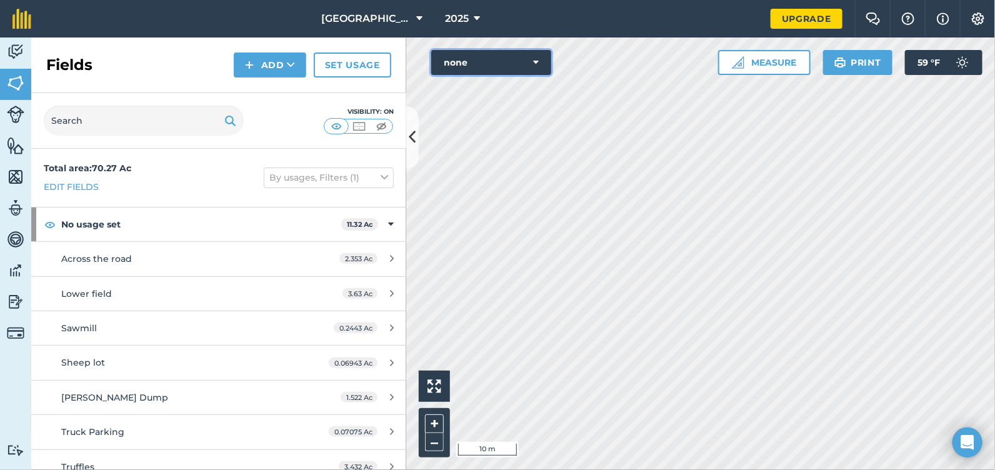
click at [493, 62] on button "none" at bounding box center [491, 62] width 120 height 25
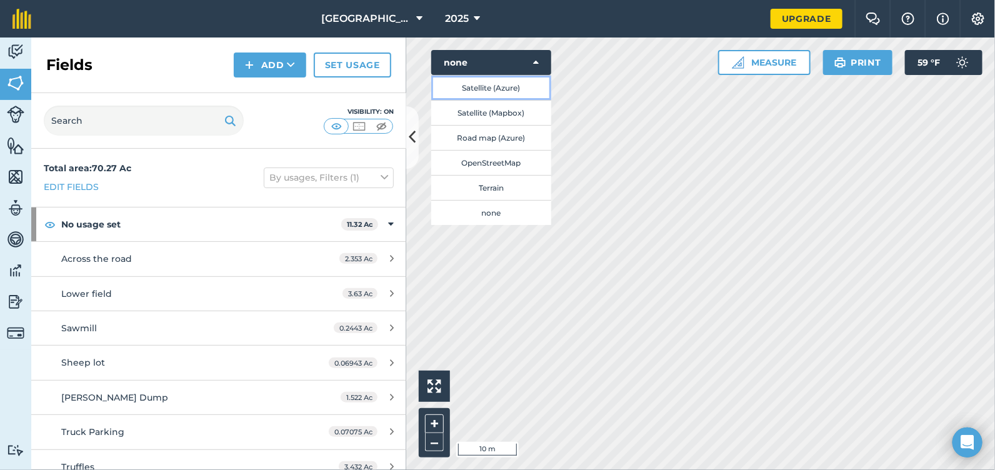
click at [490, 94] on button "Satellite (Azure)" at bounding box center [491, 87] width 120 height 25
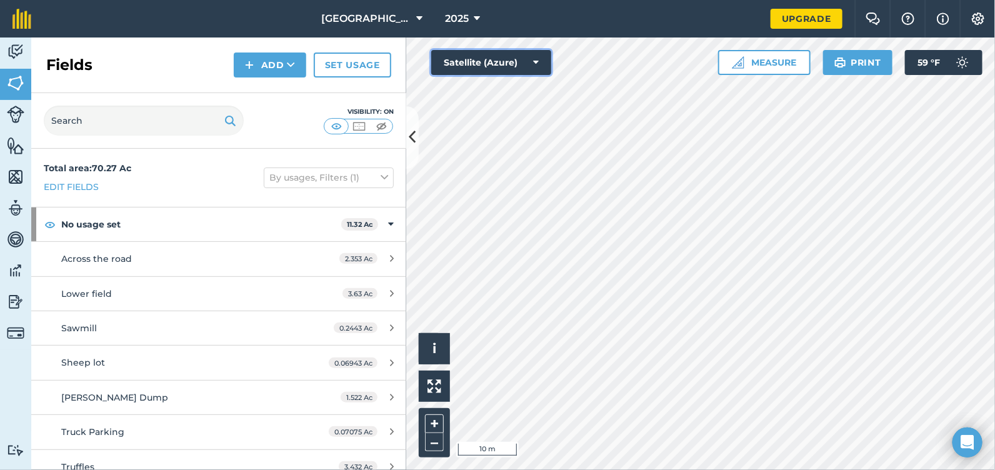
click at [496, 62] on button "Satellite (Azure)" at bounding box center [491, 62] width 120 height 25
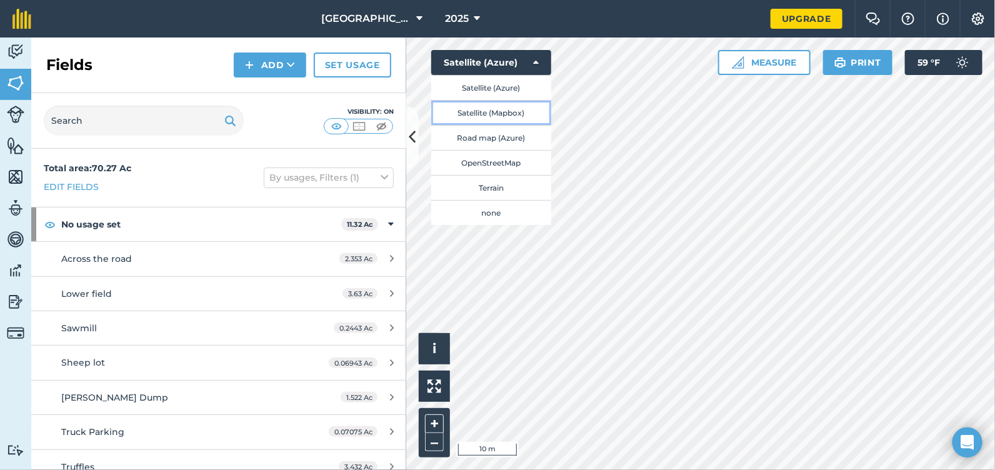
click at [492, 109] on button "Satellite (Mapbox)" at bounding box center [491, 112] width 120 height 25
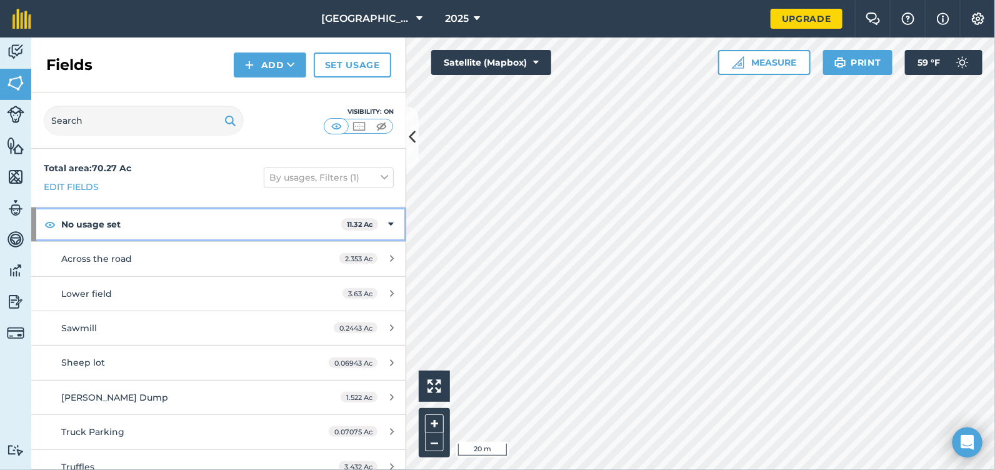
click at [386, 223] on div "No usage set 11.32 Ac" at bounding box center [218, 225] width 375 height 34
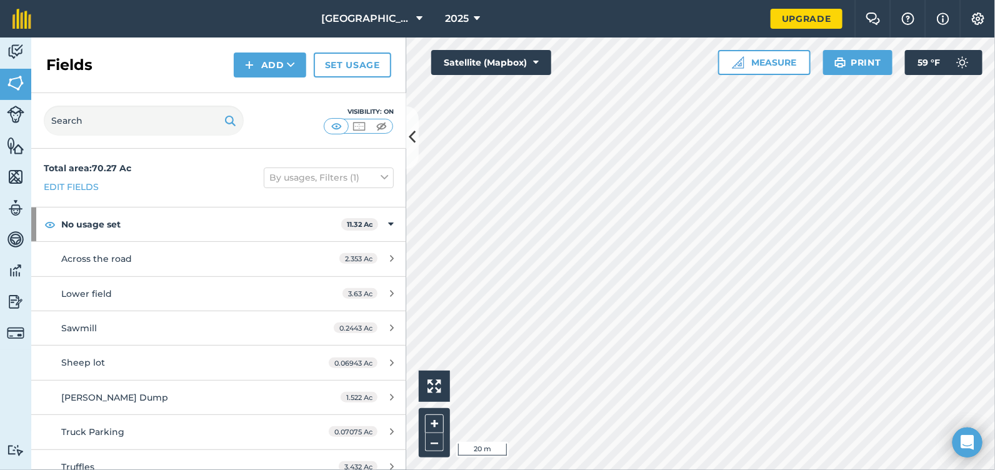
click at [204, 154] on div "Total area : 70.27 Ac Edit fields By usages, Filters (1)" at bounding box center [218, 178] width 375 height 58
click at [0, 46] on html "[GEOGRAPHIC_DATA] 2025 Upgrade Farm Chat Help Info Settings Map printing is not…" at bounding box center [497, 235] width 995 height 470
click at [10, 48] on img at bounding box center [16, 52] width 18 height 19
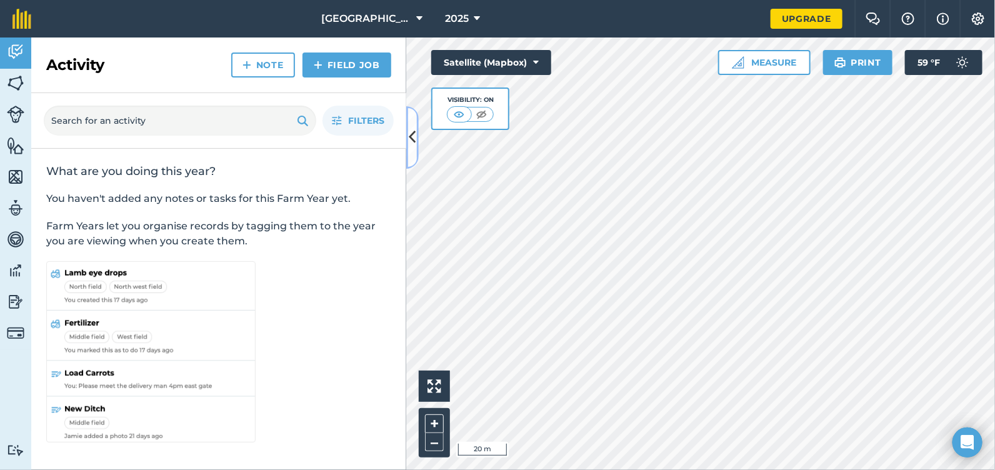
click at [416, 149] on button at bounding box center [412, 137] width 13 height 63
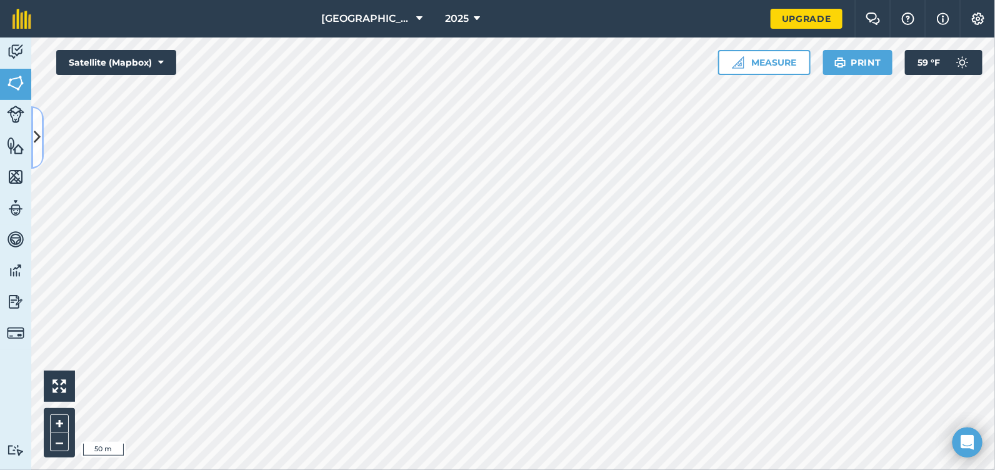
click at [31, 135] on button at bounding box center [37, 137] width 13 height 63
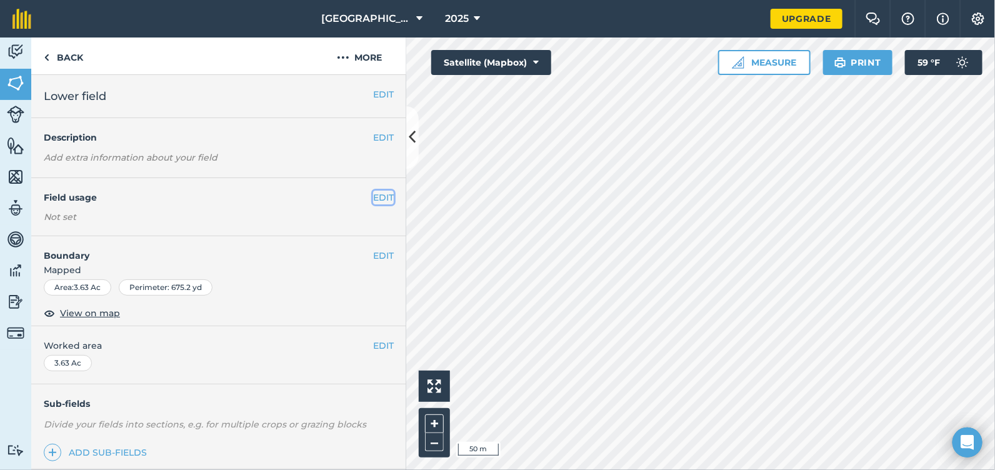
click at [373, 201] on button "EDIT" at bounding box center [383, 198] width 21 height 14
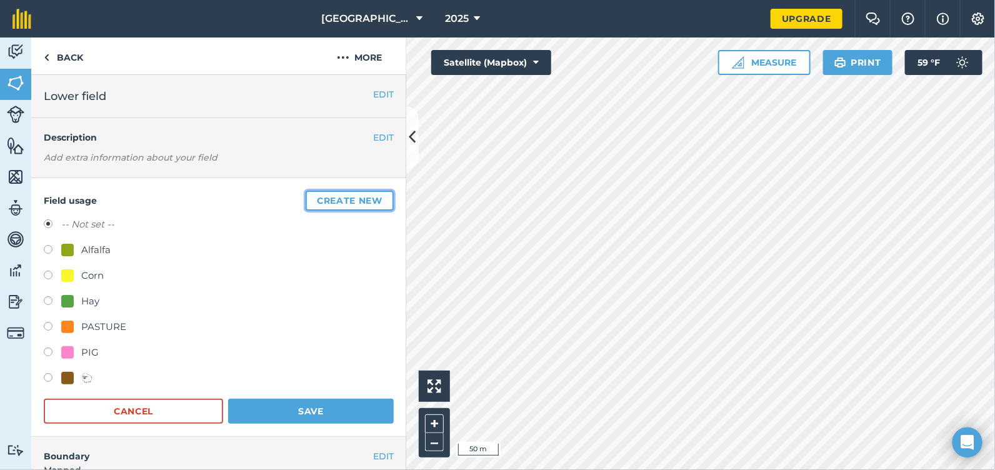
click at [371, 198] on button "Create new" at bounding box center [350, 201] width 88 height 20
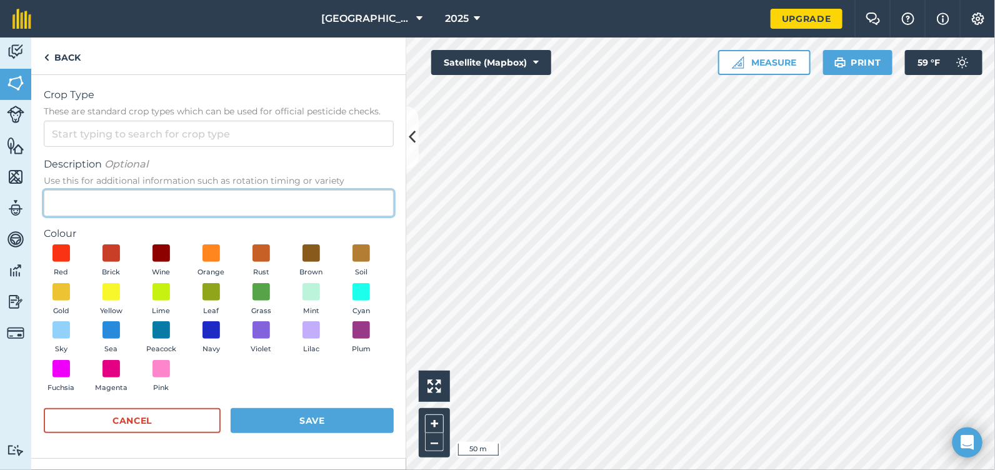
click at [317, 201] on input "Description Optional Use this for additional information such as rotation timin…" at bounding box center [219, 203] width 350 height 26
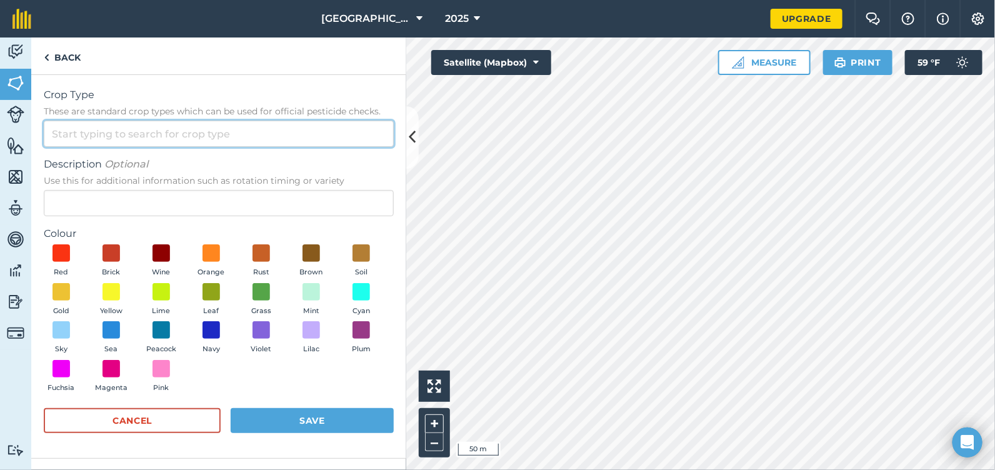
click at [274, 135] on input "Crop Type These are standard crop types which can be used for official pesticid…" at bounding box center [219, 134] width 350 height 26
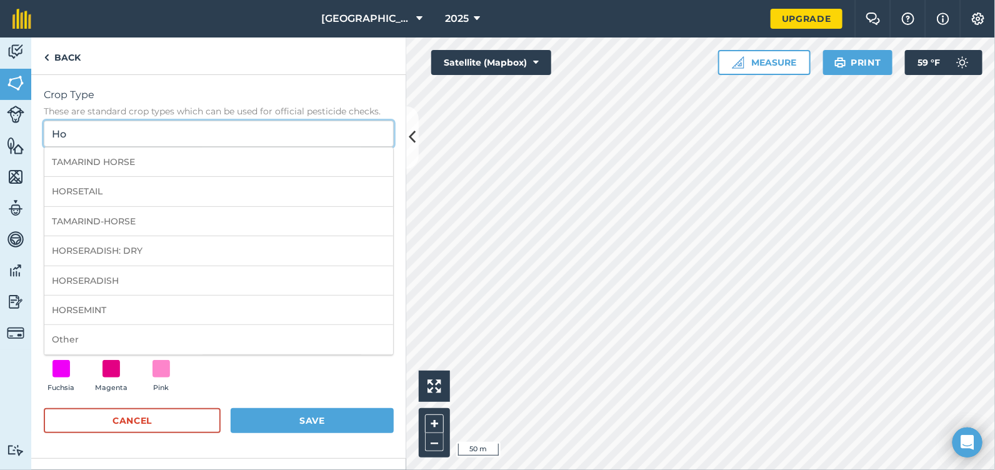
type input "H"
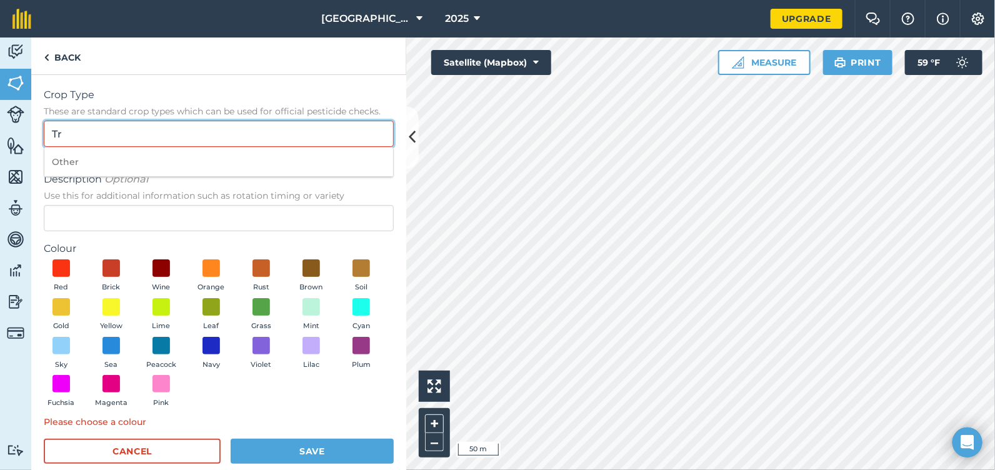
type input "T"
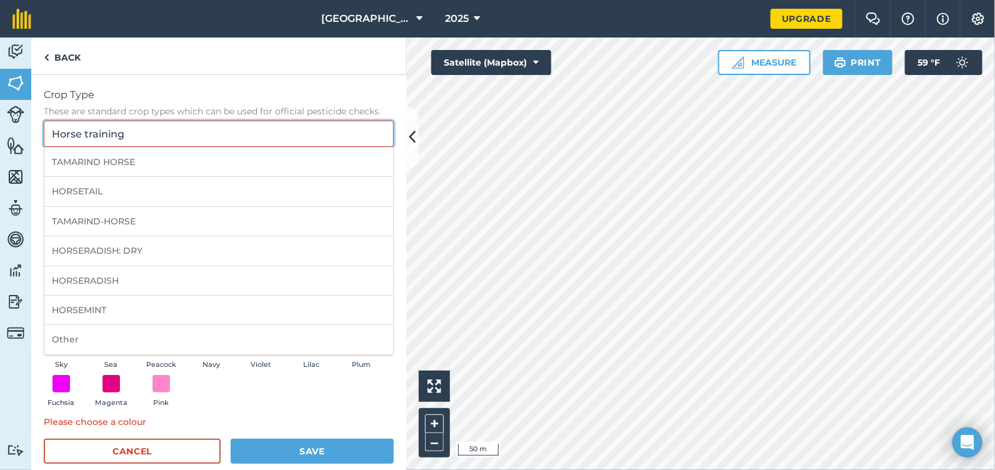
type input "Horse training"
click at [256, 93] on span "Crop Type" at bounding box center [219, 95] width 350 height 15
click at [256, 121] on input "Horse training" at bounding box center [219, 134] width 350 height 26
click at [388, 154] on div "Crop Type These are standard crop types which can be used for official pesticid…" at bounding box center [218, 282] width 375 height 414
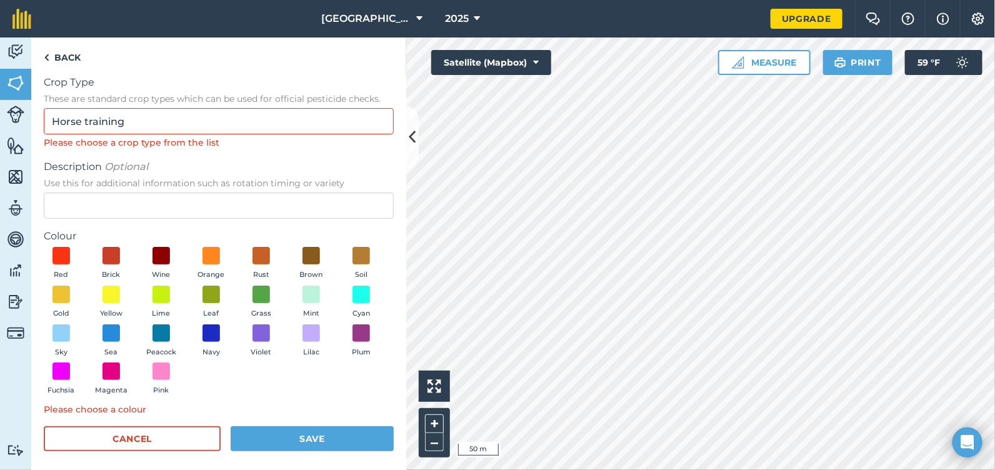
scroll to position [18, 0]
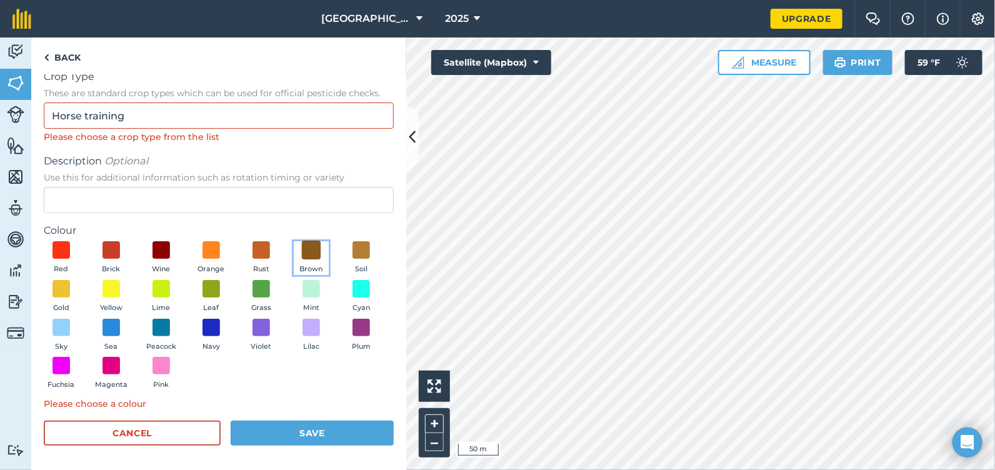
click at [311, 249] on span at bounding box center [311, 250] width 19 height 19
click at [344, 417] on form "Crop Type These are standard crop types which can be used for official pesticid…" at bounding box center [219, 263] width 350 height 389
click at [343, 425] on button "Save" at bounding box center [312, 433] width 163 height 25
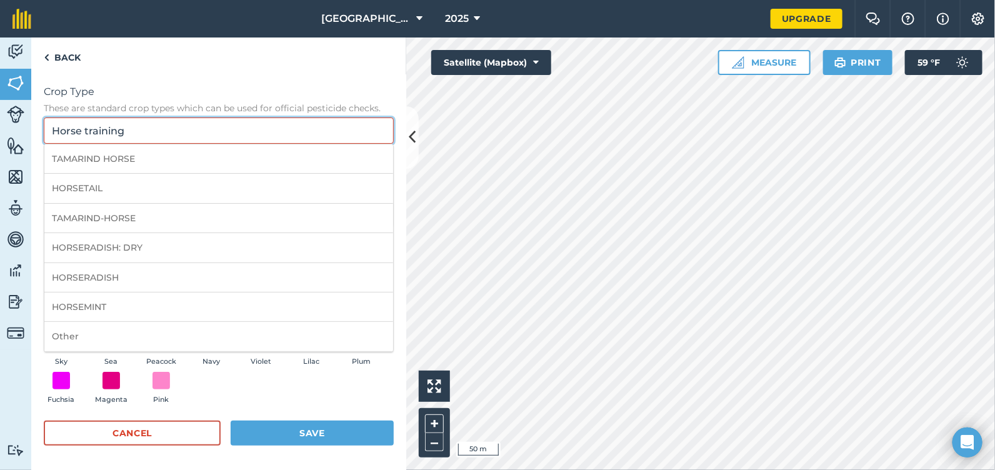
click at [166, 132] on input "Horse training" at bounding box center [219, 131] width 350 height 26
drag, startPoint x: 162, startPoint y: 130, endPoint x: 49, endPoint y: 121, distance: 113.5
click at [49, 121] on input "Horse training" at bounding box center [219, 131] width 350 height 26
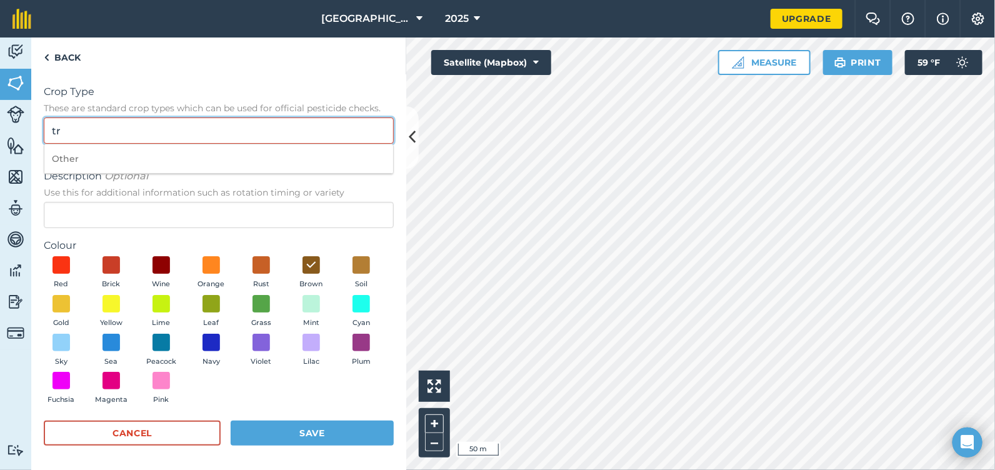
type input "t"
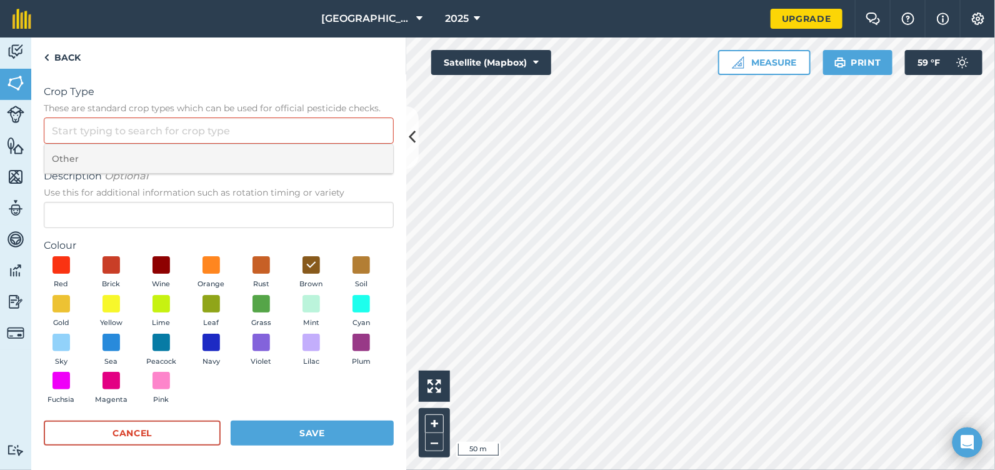
click at [125, 154] on li "Other" at bounding box center [218, 158] width 349 height 29
type input "Other"
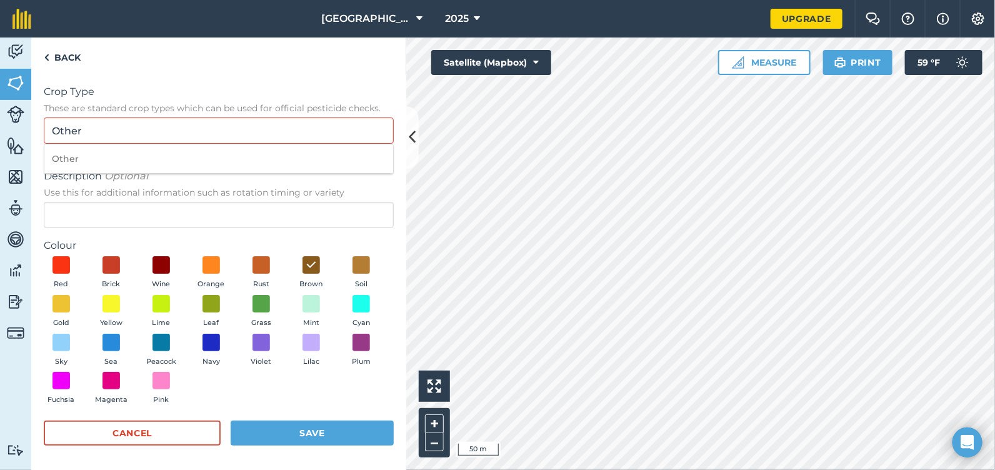
scroll to position [0, 0]
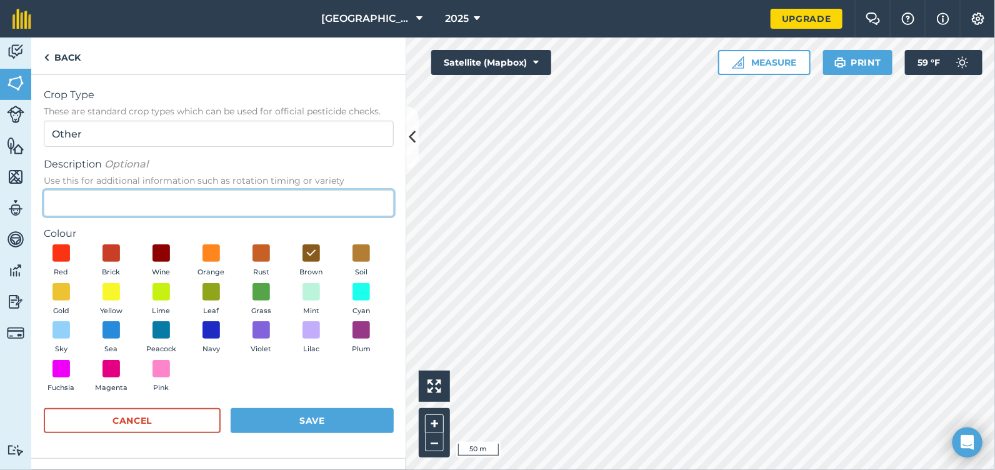
click at [161, 208] on input "Description Optional Use this for additional information such as rotation timin…" at bounding box center [219, 203] width 350 height 26
type input "Horse Training"
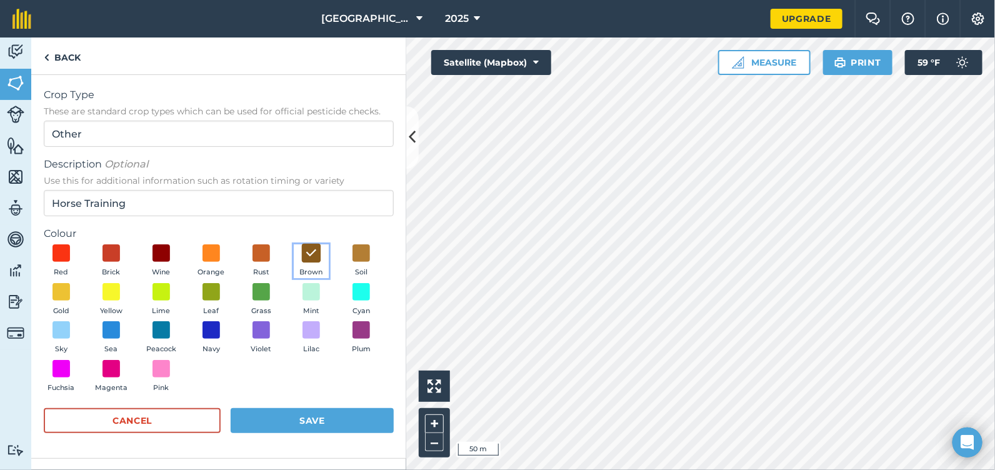
click at [306, 252] on img at bounding box center [311, 253] width 13 height 16
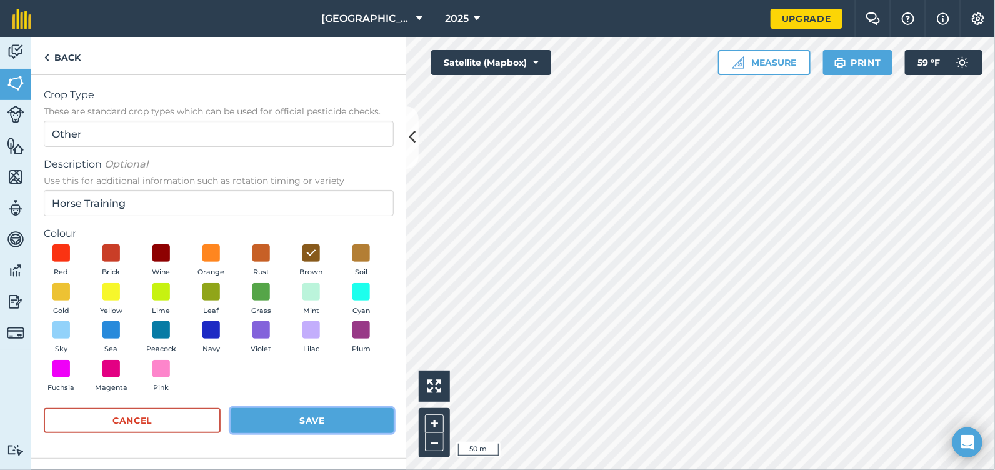
click at [322, 421] on button "Save" at bounding box center [312, 420] width 163 height 25
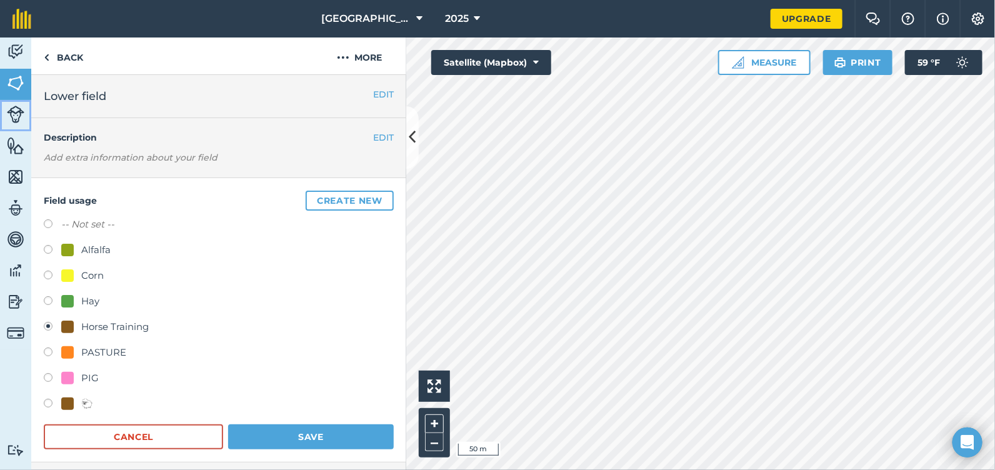
click at [8, 114] on img at bounding box center [16, 115] width 18 height 18
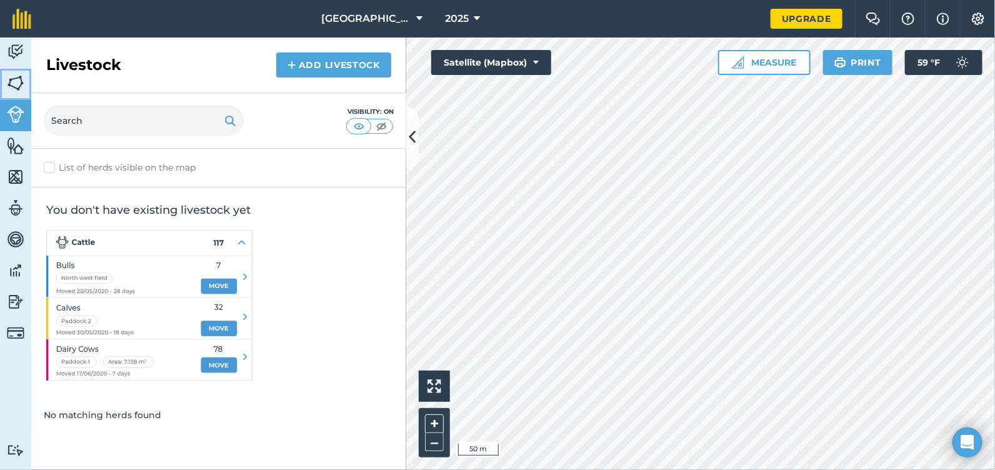
click at [19, 79] on img at bounding box center [16, 83] width 18 height 19
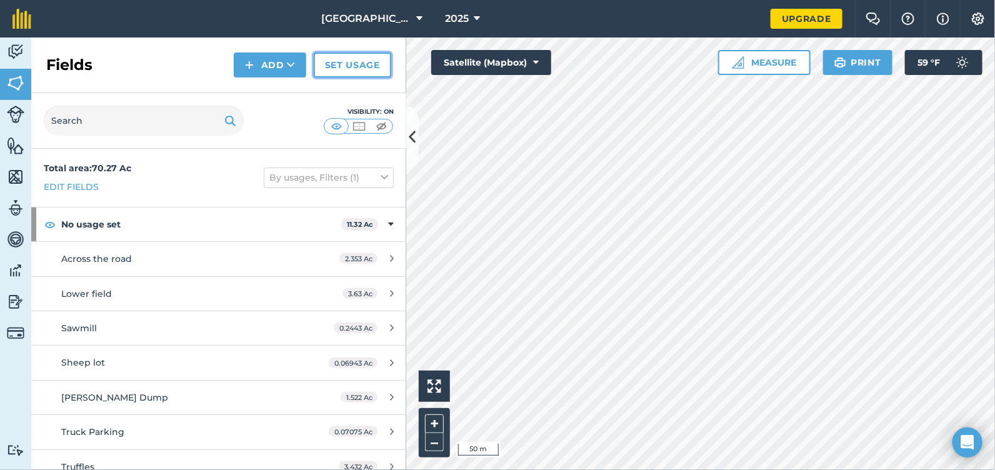
click at [343, 61] on link "Set usage" at bounding box center [353, 65] width 78 height 25
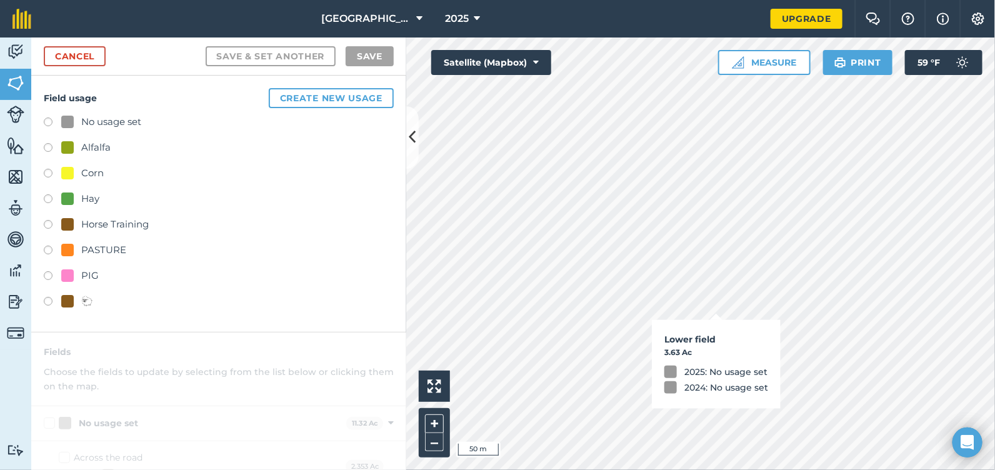
checkbox input "true"
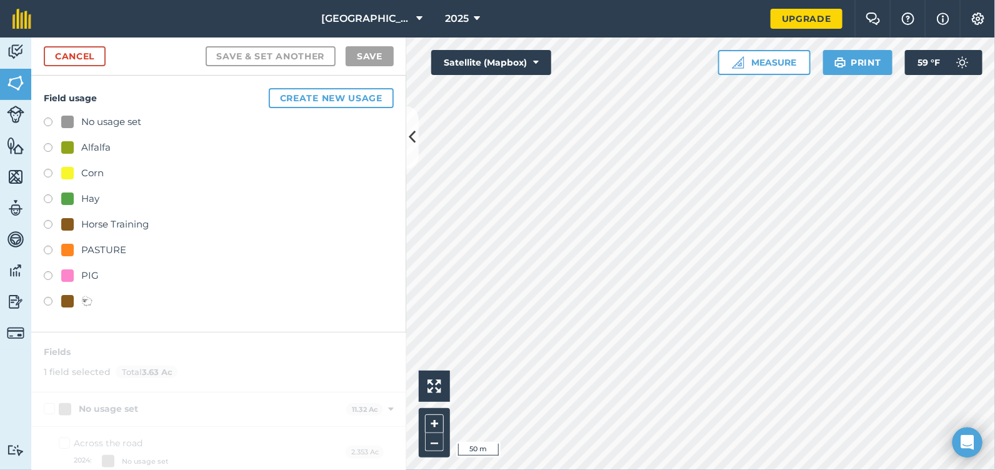
click at [47, 224] on label at bounding box center [53, 226] width 18 height 13
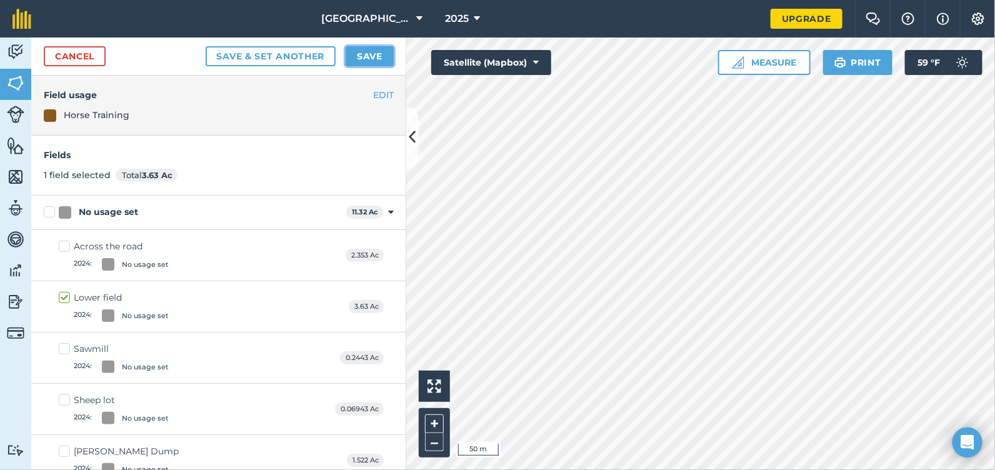
click at [366, 59] on button "Save" at bounding box center [370, 56] width 48 height 20
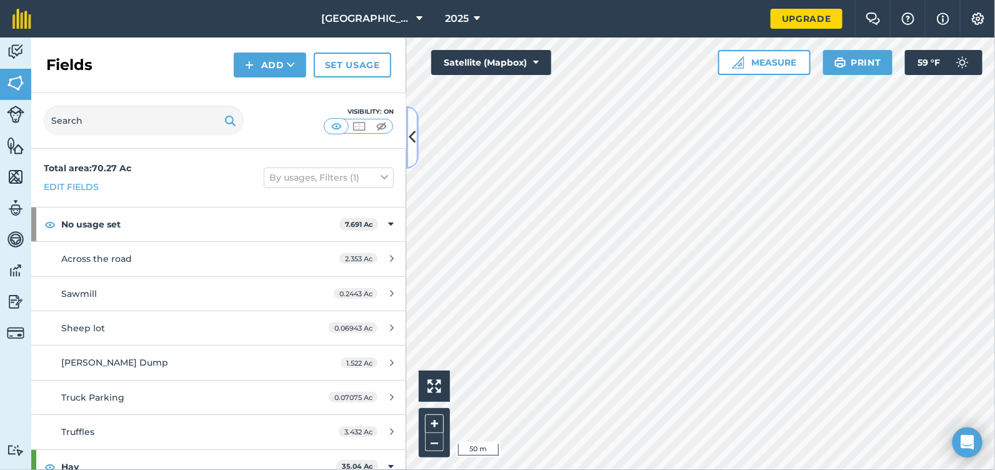
click at [410, 129] on icon at bounding box center [412, 137] width 7 height 22
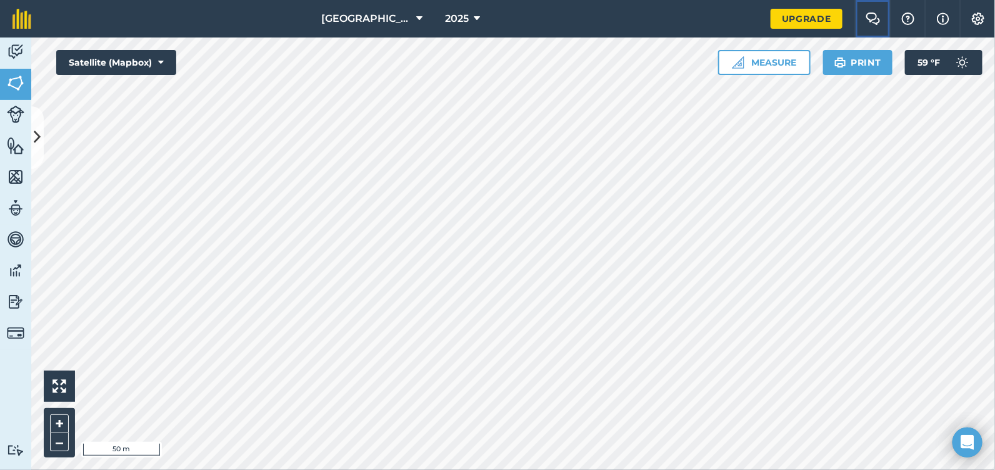
click at [873, 18] on img at bounding box center [873, 19] width 15 height 13
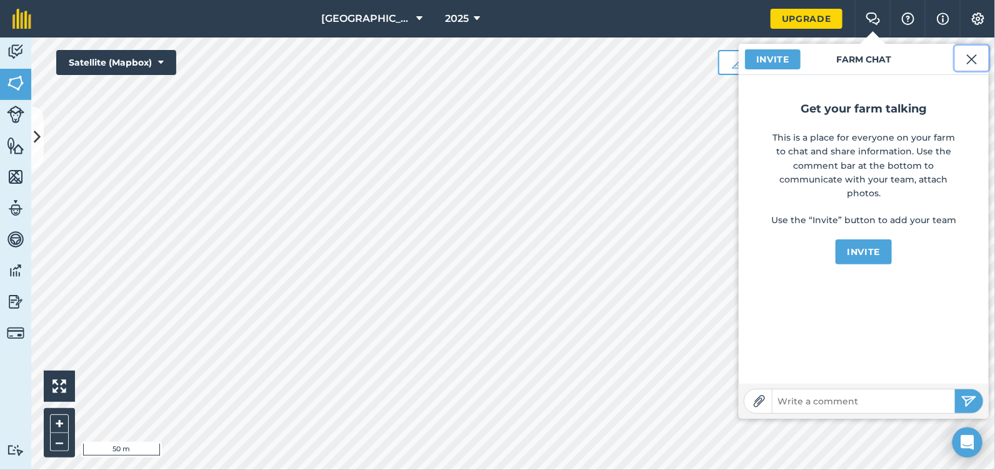
click at [974, 64] on img at bounding box center [971, 59] width 11 height 15
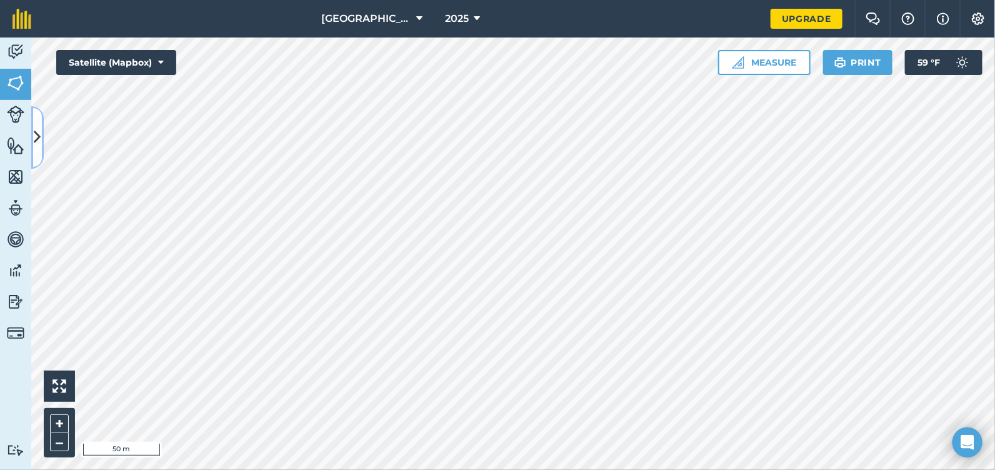
click at [36, 138] on icon at bounding box center [37, 137] width 7 height 22
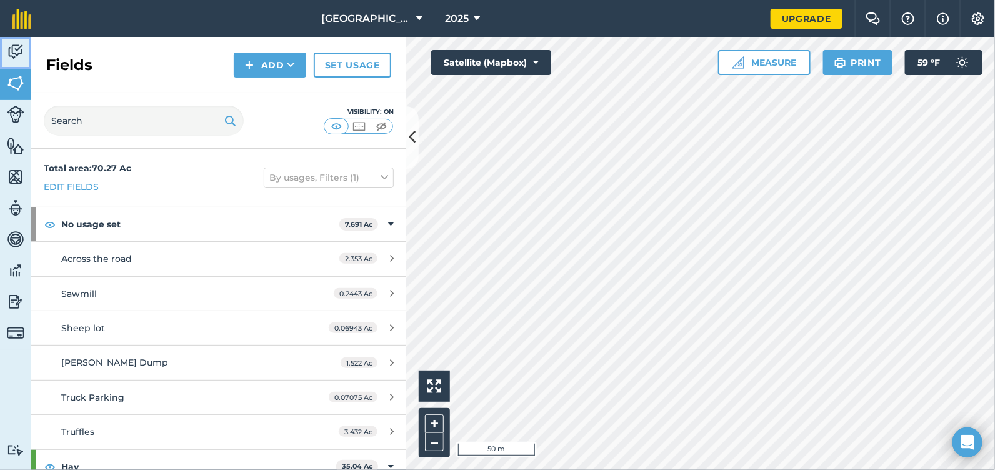
click at [27, 53] on link "Activity" at bounding box center [15, 53] width 31 height 31
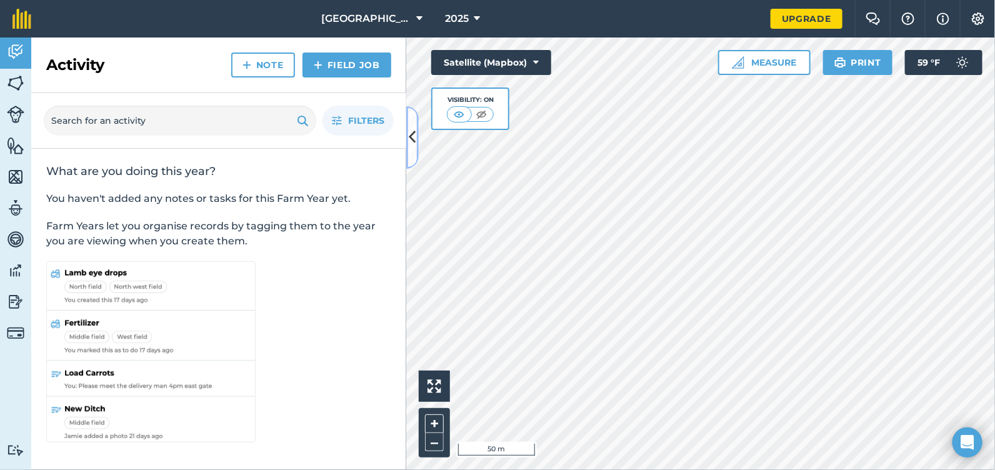
click at [410, 129] on icon at bounding box center [412, 137] width 7 height 22
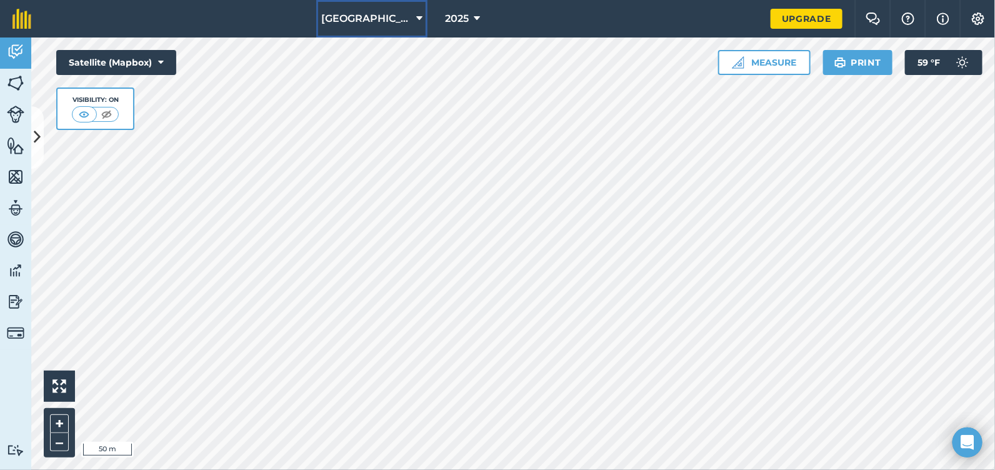
click at [423, 17] on button "[GEOGRAPHIC_DATA]" at bounding box center [371, 19] width 111 height 38
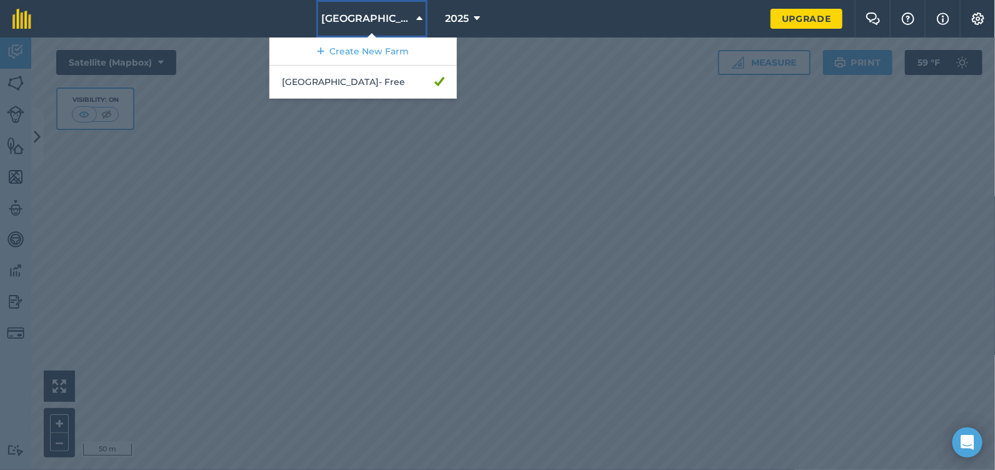
click at [423, 17] on button "[GEOGRAPHIC_DATA]" at bounding box center [371, 19] width 111 height 38
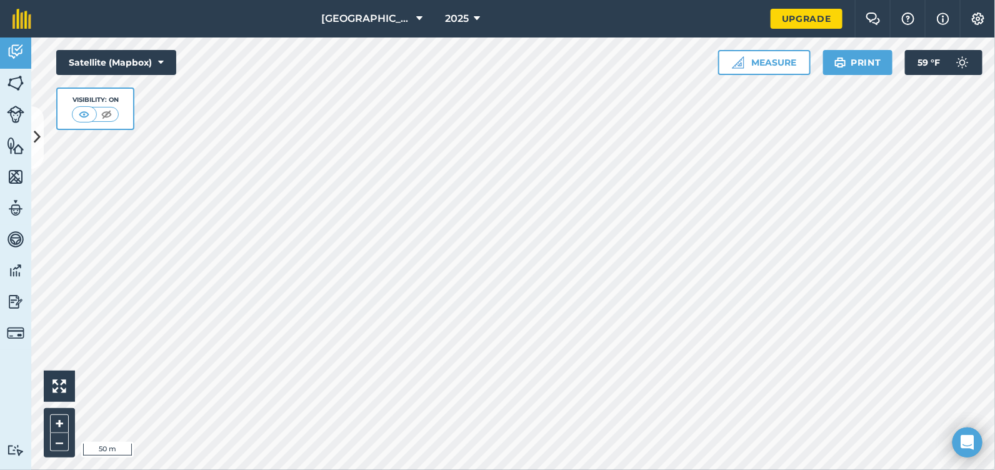
click at [500, 18] on nav "[GEOGRAPHIC_DATA] 2025" at bounding box center [407, 19] width 727 height 38
click at [477, 19] on icon at bounding box center [477, 18] width 6 height 15
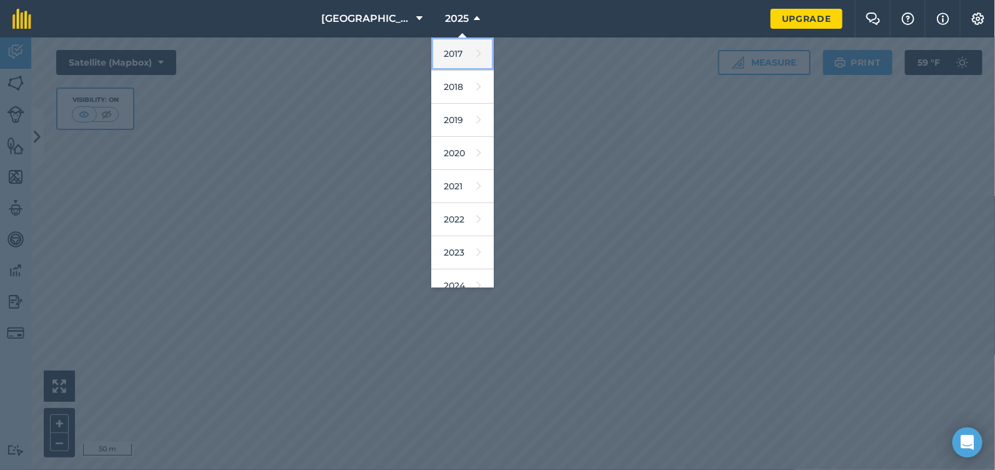
click at [474, 47] on link "2017" at bounding box center [462, 54] width 63 height 33
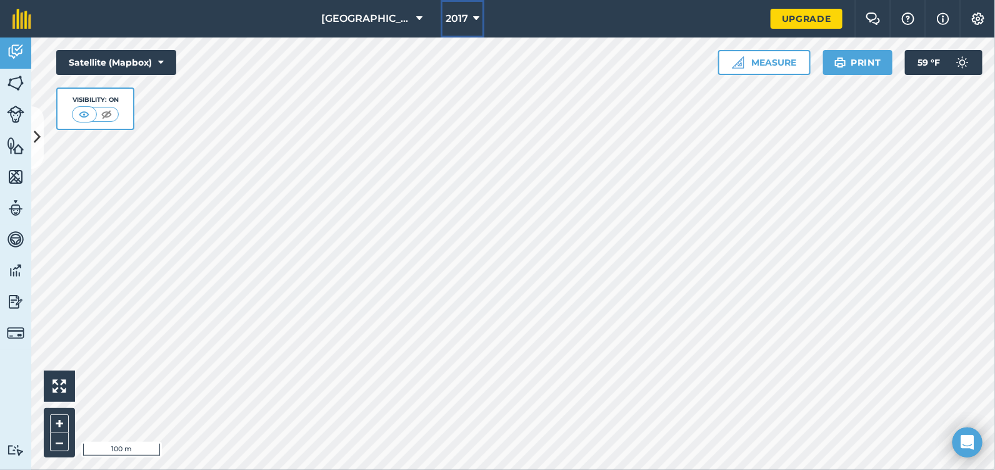
click at [483, 23] on button "2017" at bounding box center [463, 19] width 44 height 38
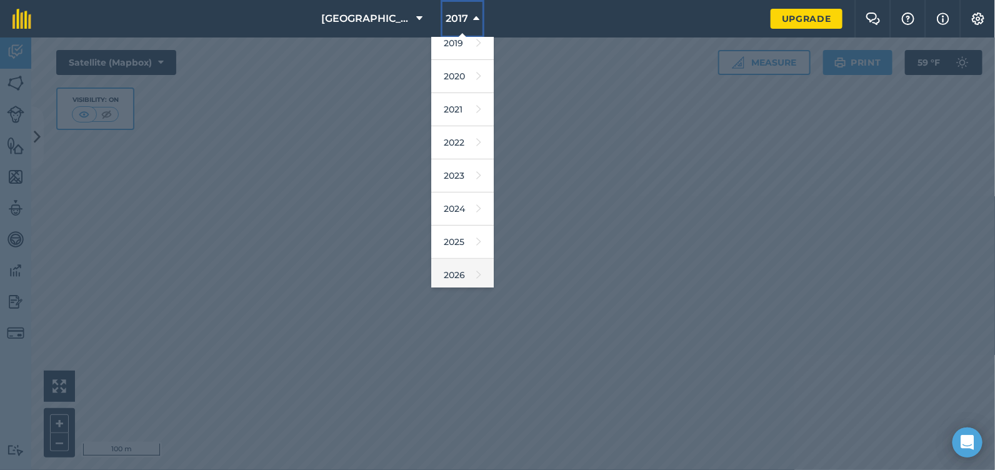
scroll to position [113, 0]
click at [476, 274] on icon at bounding box center [478, 273] width 5 height 18
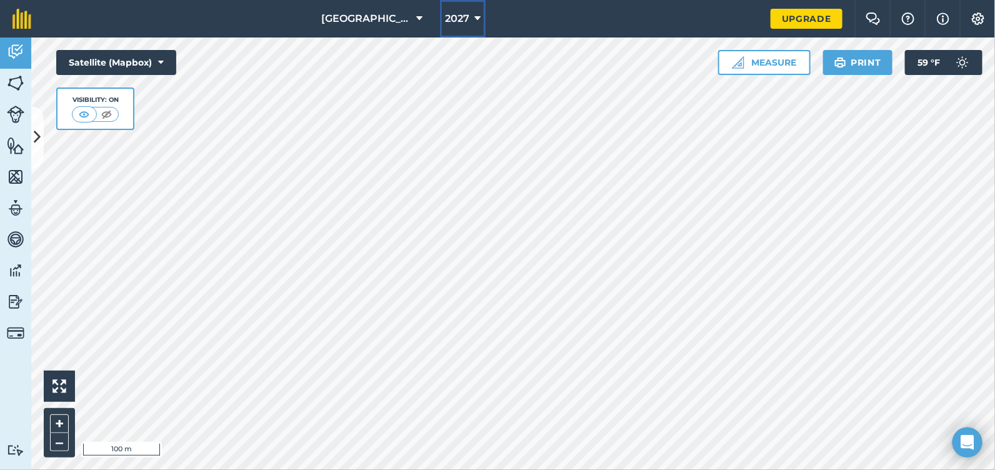
click at [469, 11] on button "2027" at bounding box center [463, 19] width 46 height 38
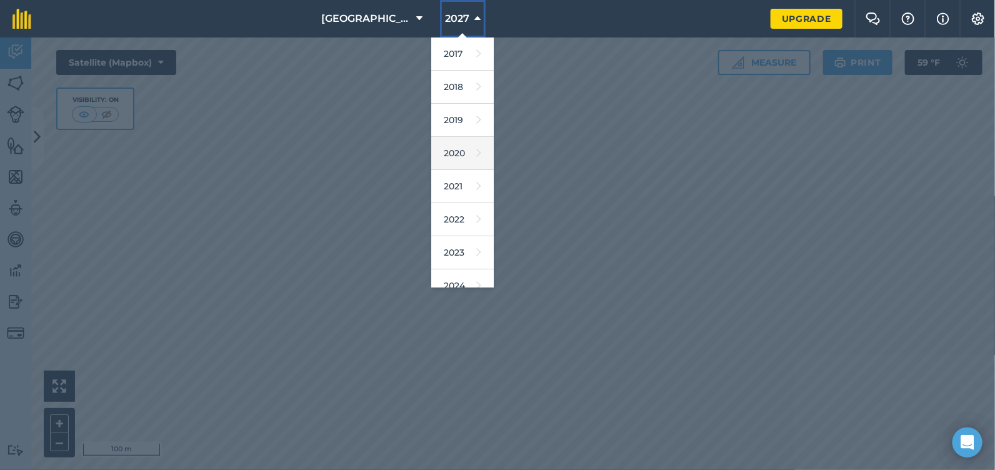
scroll to position [62, 0]
click at [461, 251] on link "2025" at bounding box center [462, 257] width 63 height 33
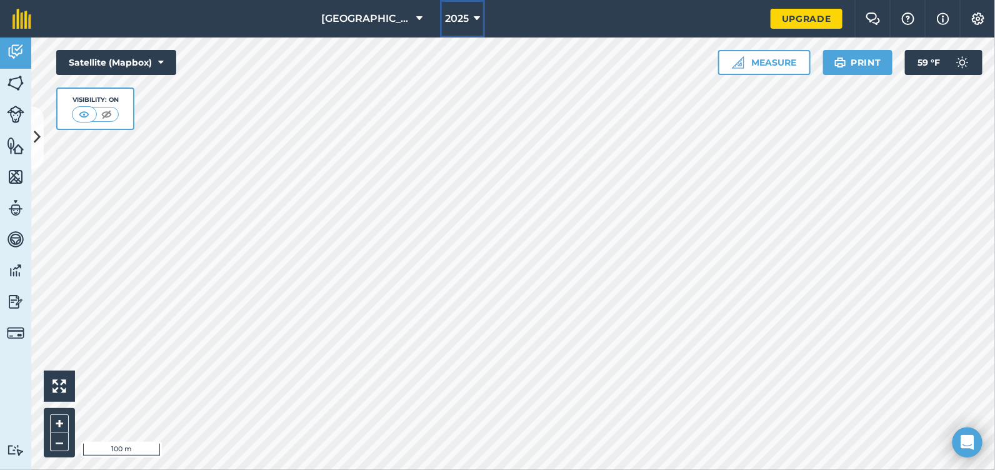
click at [471, 19] on button "2025" at bounding box center [462, 19] width 45 height 38
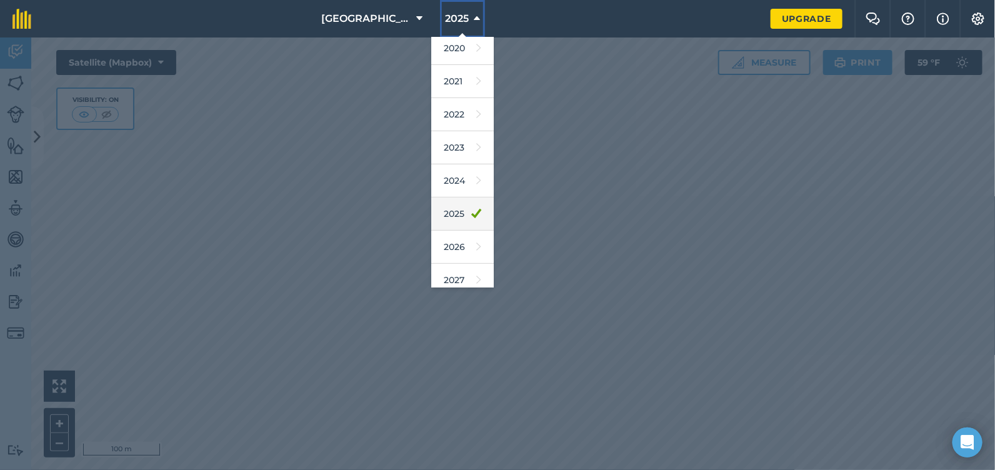
scroll to position [113, 0]
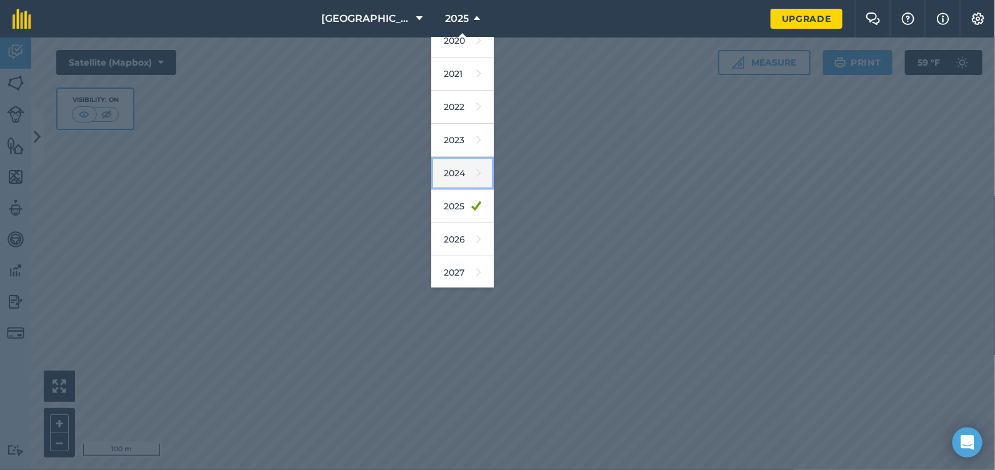
click at [456, 169] on link "2024" at bounding box center [462, 173] width 63 height 33
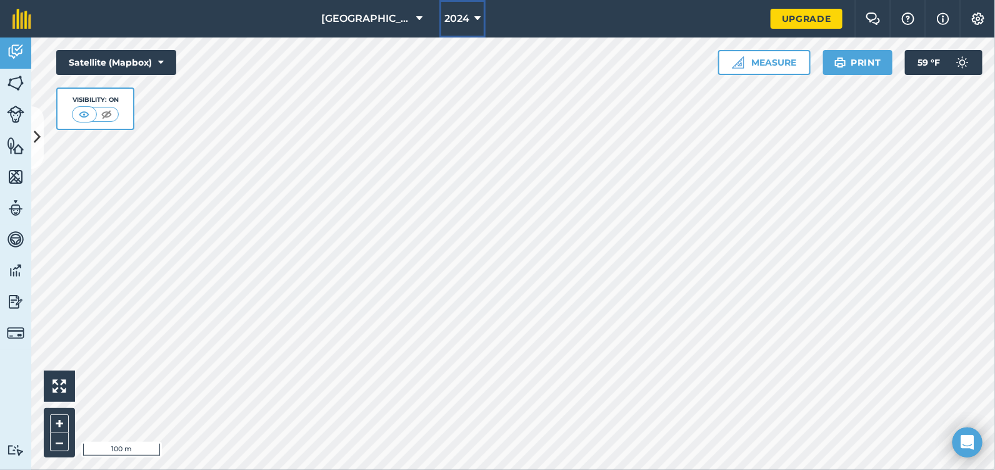
click at [464, 11] on span "2024" at bounding box center [456, 18] width 25 height 15
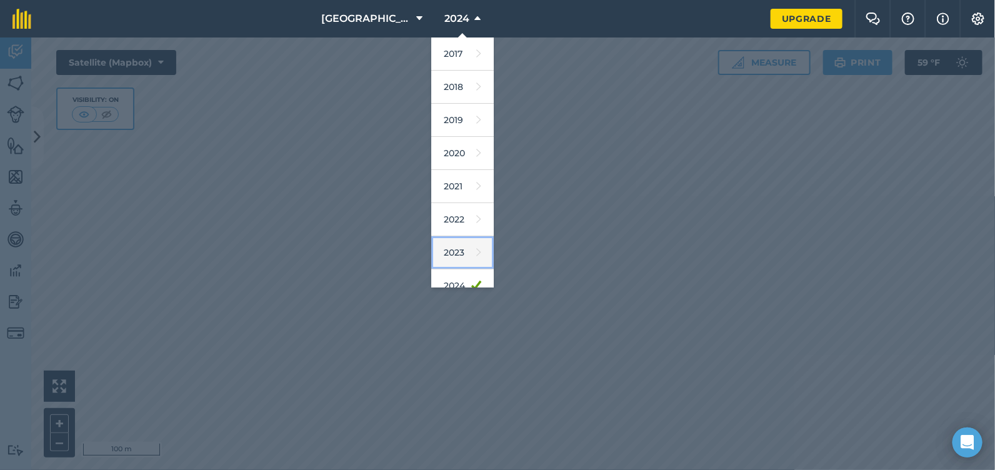
click at [457, 243] on link "2023" at bounding box center [462, 252] width 63 height 33
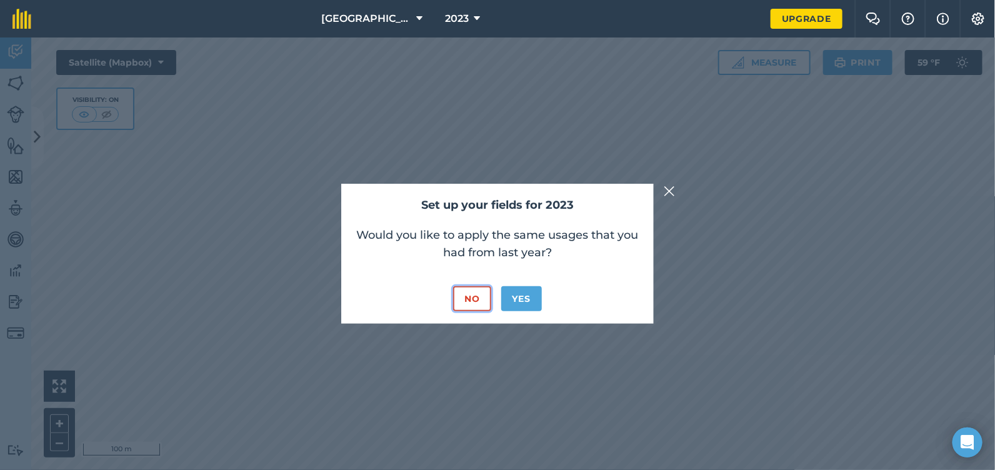
click at [459, 300] on button "No" at bounding box center [472, 298] width 38 height 25
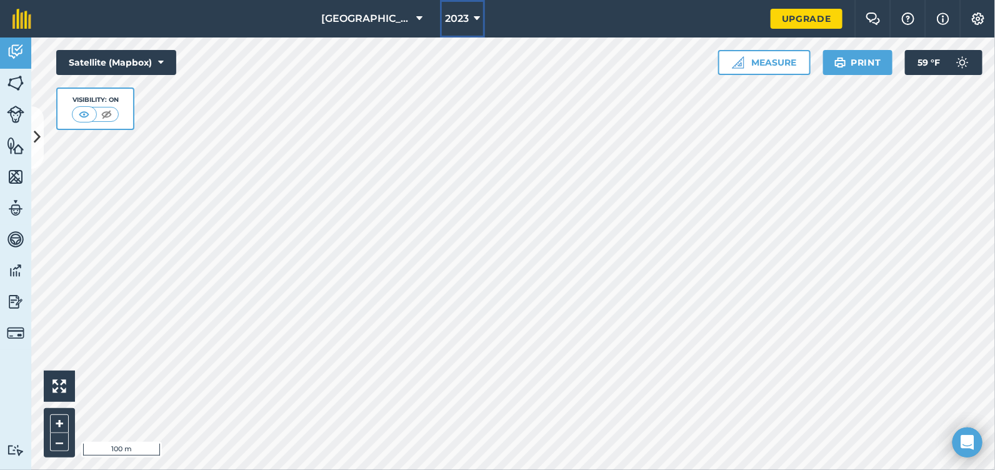
click at [469, 29] on button "2023" at bounding box center [462, 19] width 45 height 38
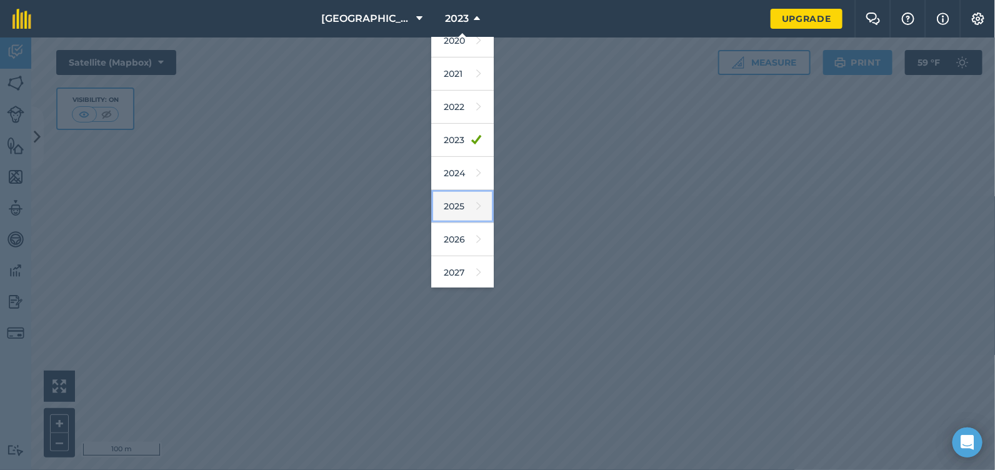
click at [459, 206] on link "2025" at bounding box center [462, 206] width 63 height 33
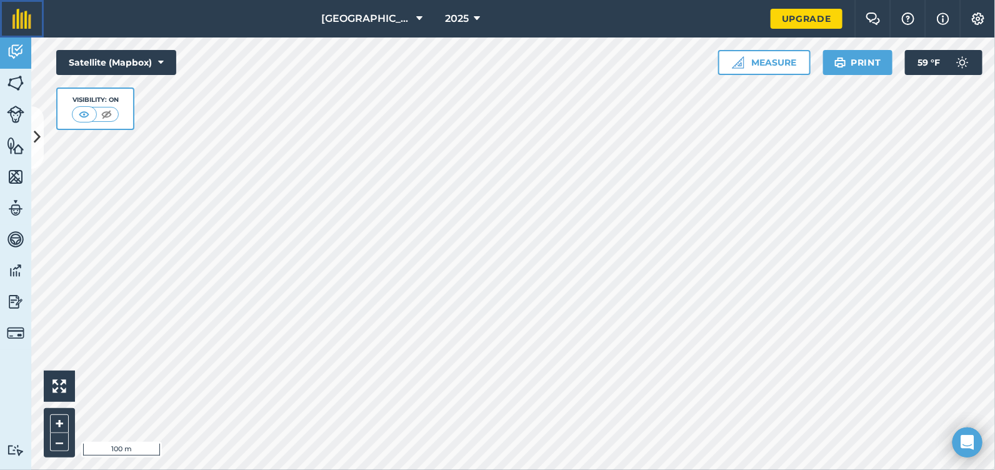
click at [24, 26] on img at bounding box center [22, 19] width 19 height 20
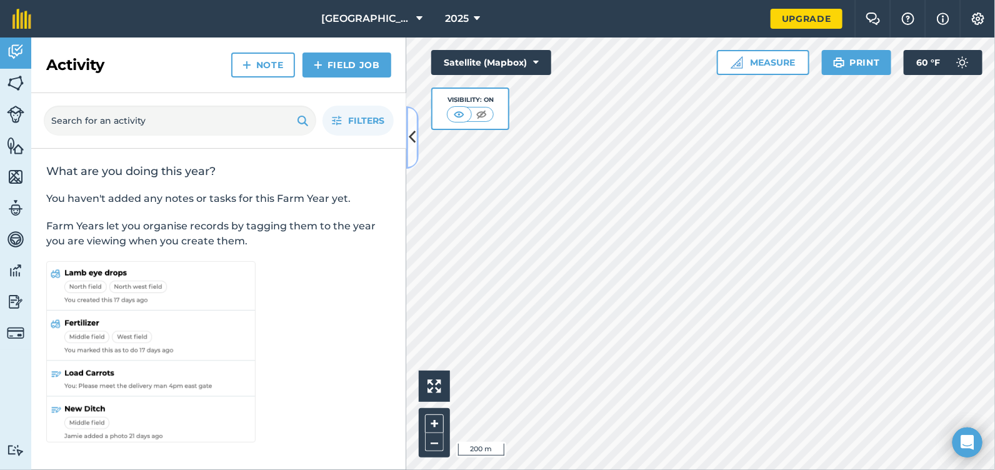
click at [409, 144] on icon at bounding box center [412, 137] width 7 height 22
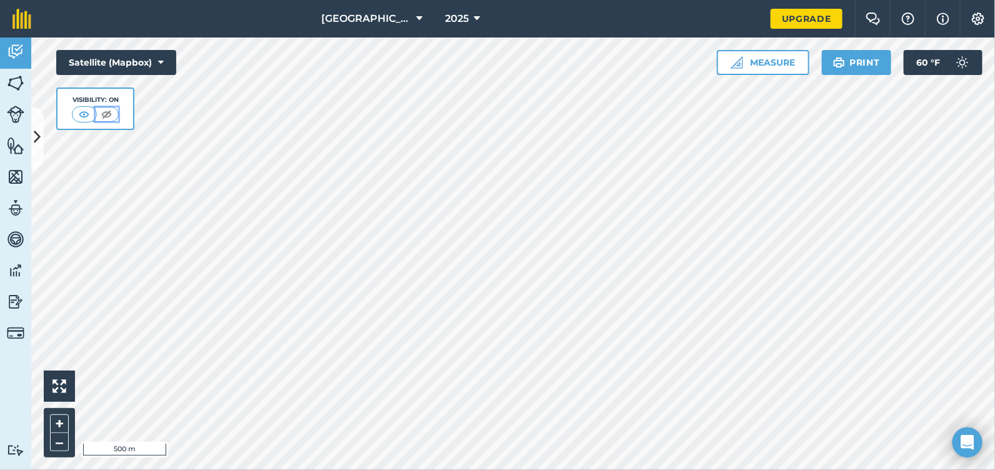
click at [101, 109] on img at bounding box center [107, 114] width 16 height 13
click at [90, 112] on img at bounding box center [85, 114] width 16 height 13
click at [37, 141] on icon at bounding box center [37, 137] width 7 height 22
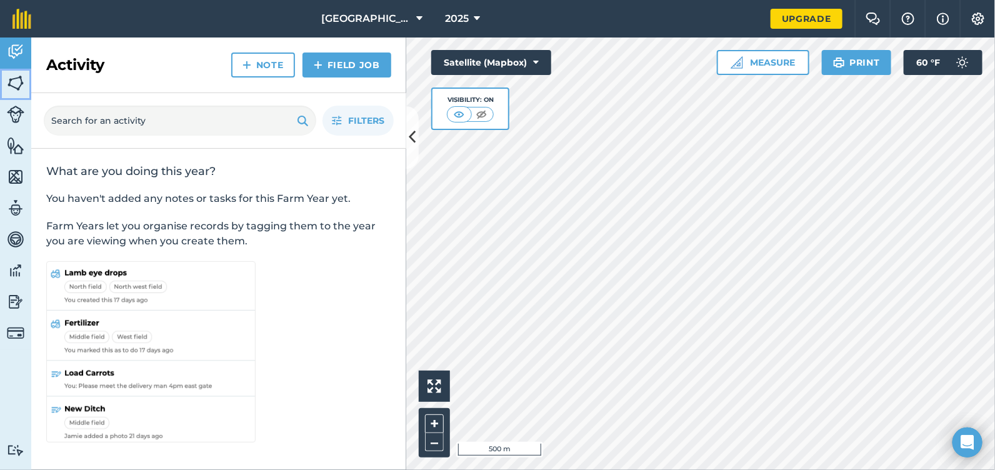
click at [17, 86] on img at bounding box center [16, 83] width 18 height 19
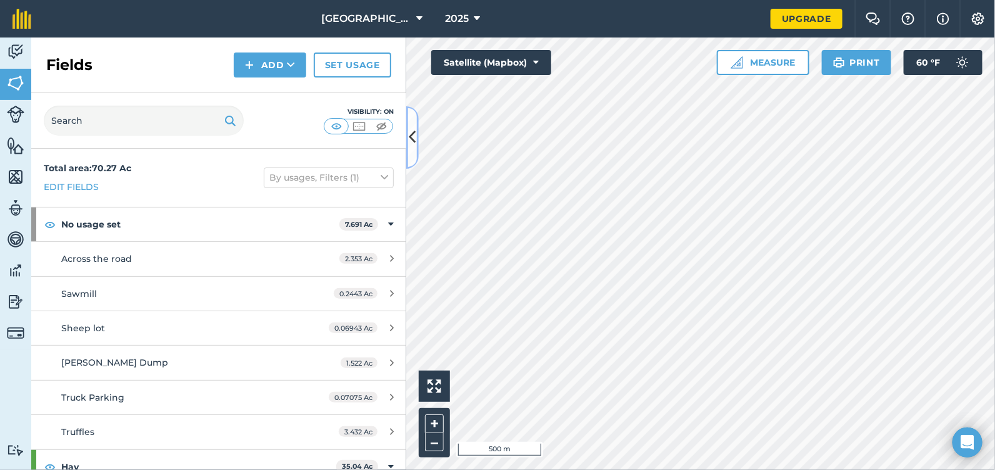
click at [410, 135] on icon at bounding box center [412, 137] width 7 height 22
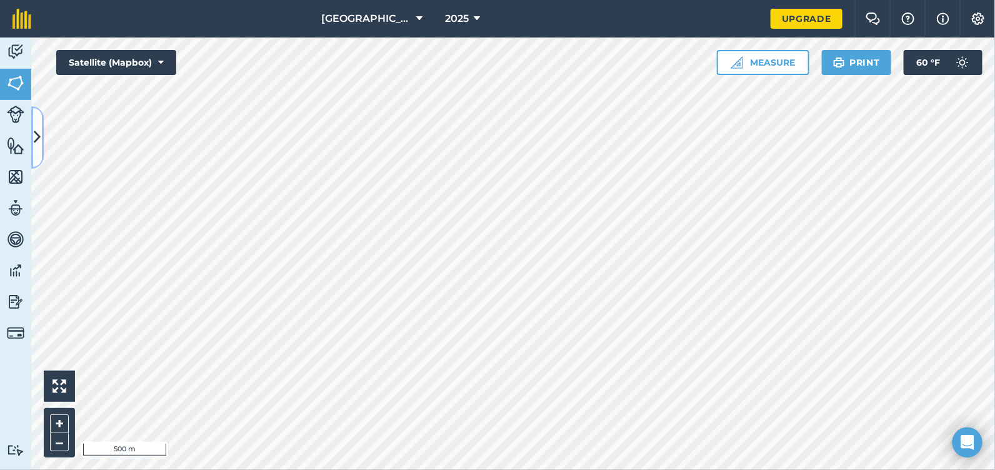
click at [36, 126] on button at bounding box center [37, 137] width 13 height 63
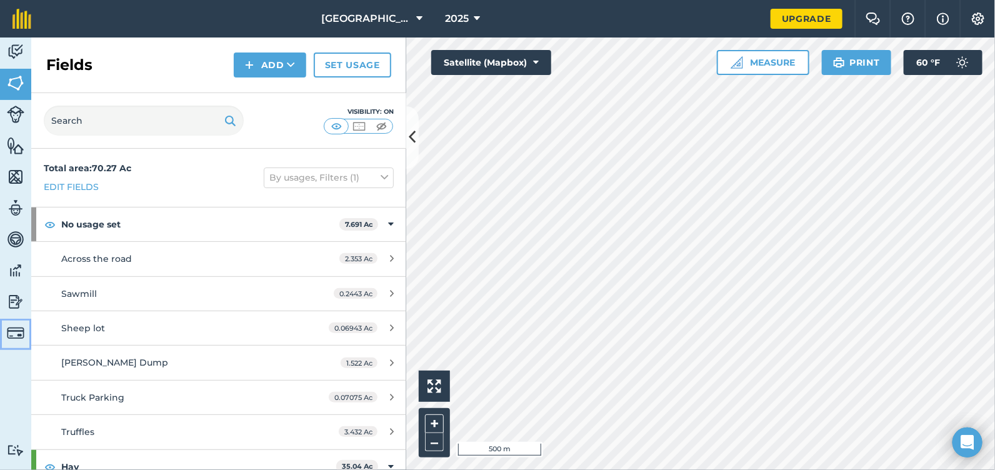
click at [21, 331] on img at bounding box center [16, 333] width 18 height 18
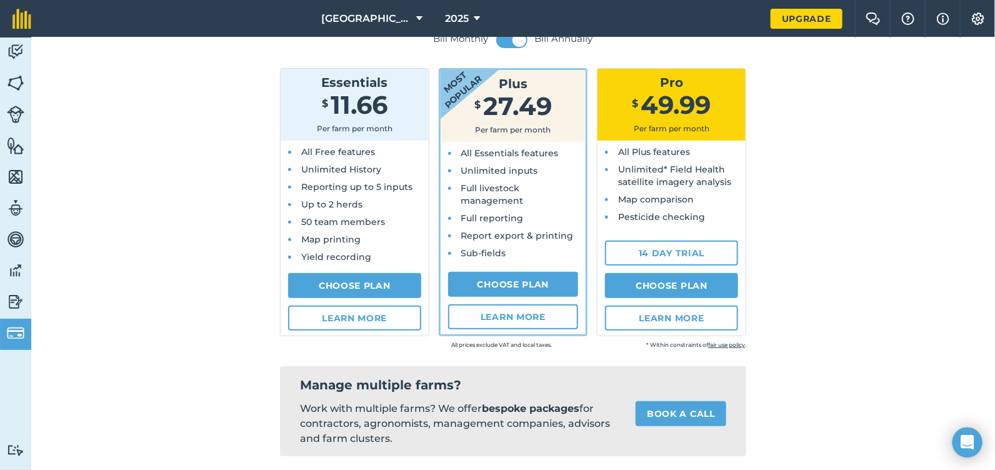
scroll to position [62, 0]
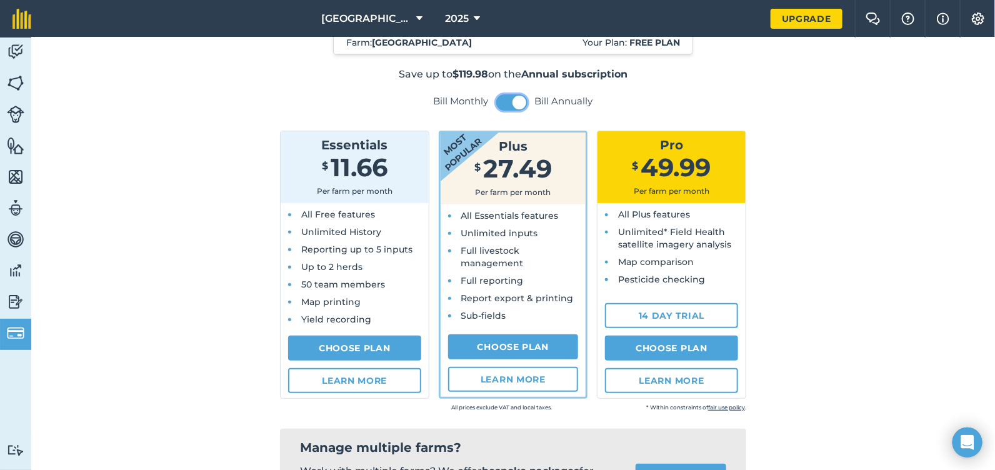
click at [513, 101] on span at bounding box center [520, 103] width 14 height 14
click at [506, 104] on button at bounding box center [511, 102] width 31 height 16
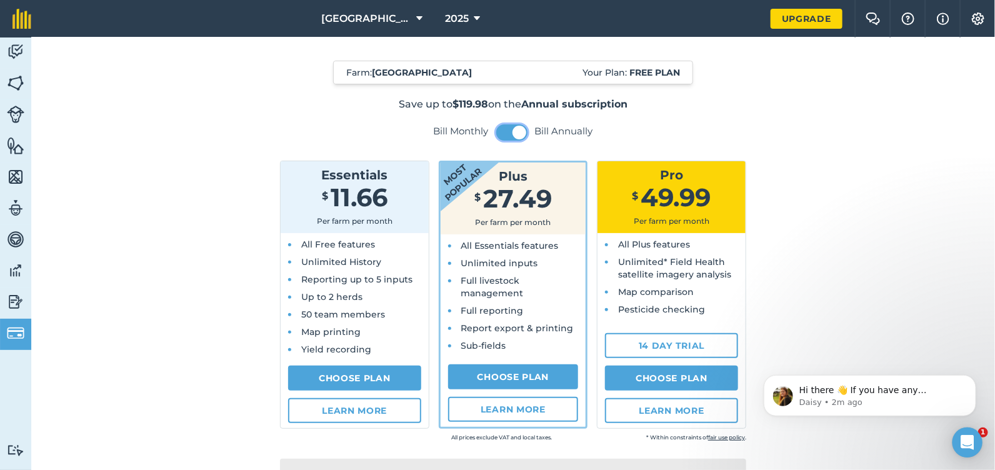
scroll to position [0, 0]
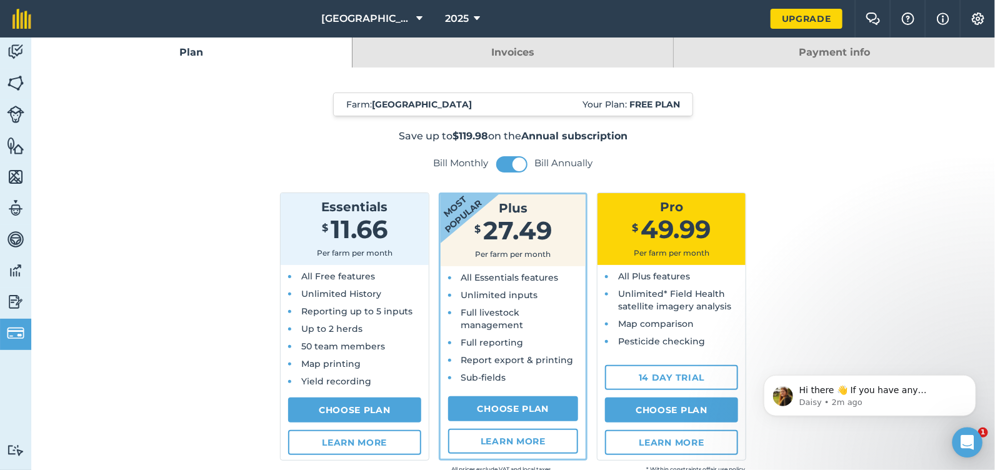
click at [379, 344] on li "50 team members" at bounding box center [358, 346] width 121 height 13
click at [508, 169] on button at bounding box center [511, 164] width 31 height 16
click at [503, 49] on link "Invoices" at bounding box center [513, 53] width 321 height 30
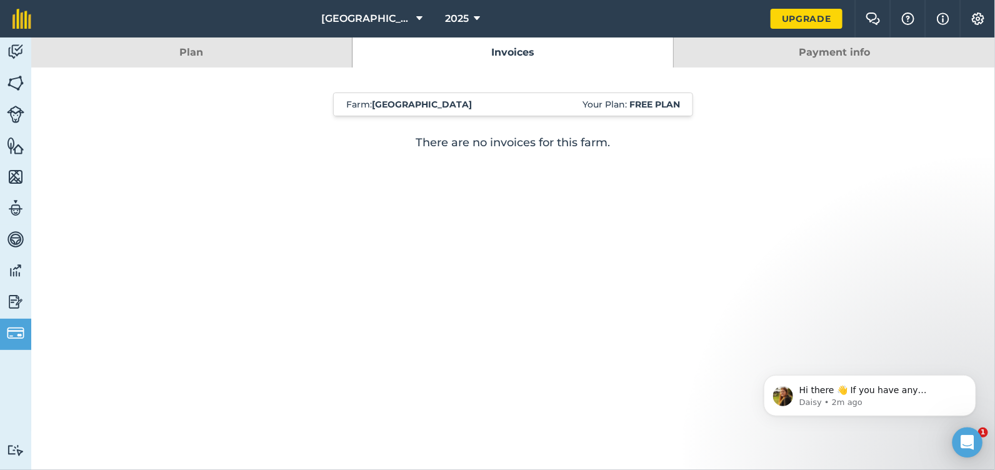
click at [769, 54] on link "Payment info" at bounding box center [834, 53] width 321 height 30
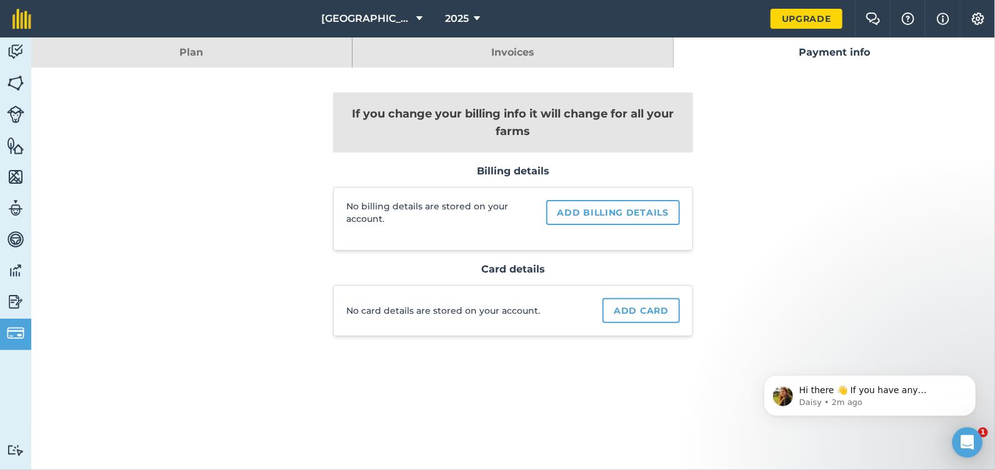
click at [266, 54] on link "Plan" at bounding box center [191, 53] width 321 height 30
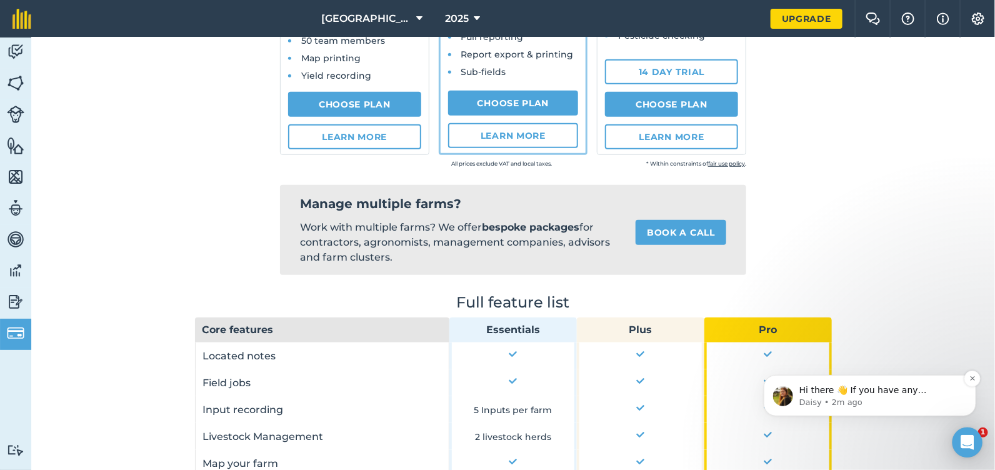
scroll to position [312, 0]
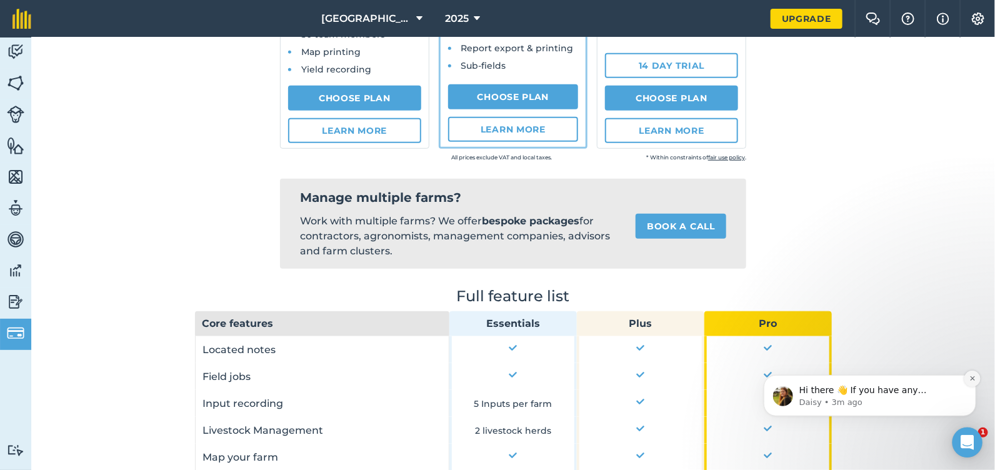
click at [970, 373] on button "Dismiss notification" at bounding box center [972, 378] width 16 height 16
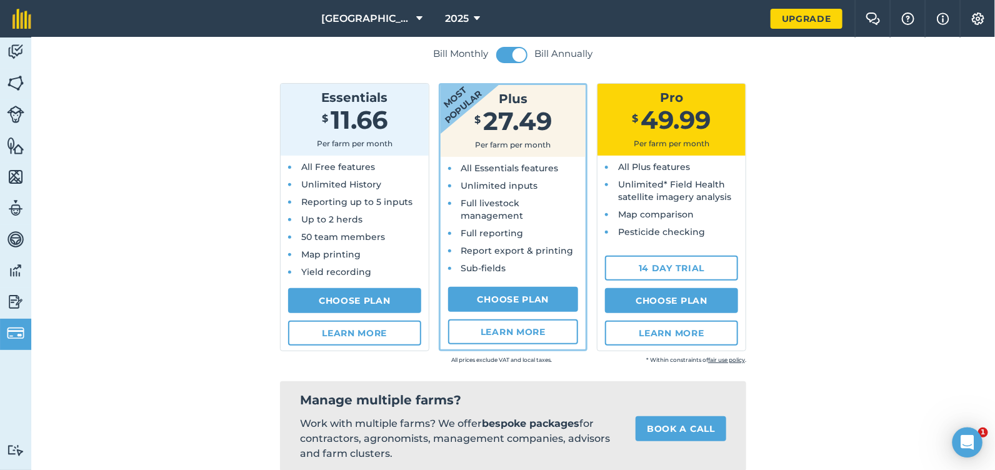
scroll to position [98, 0]
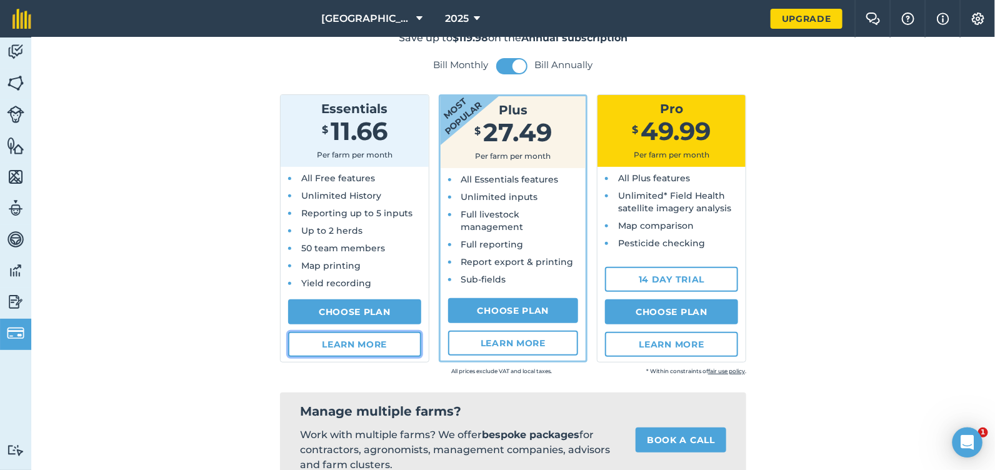
click at [374, 346] on link "Learn more" at bounding box center [354, 344] width 133 height 25
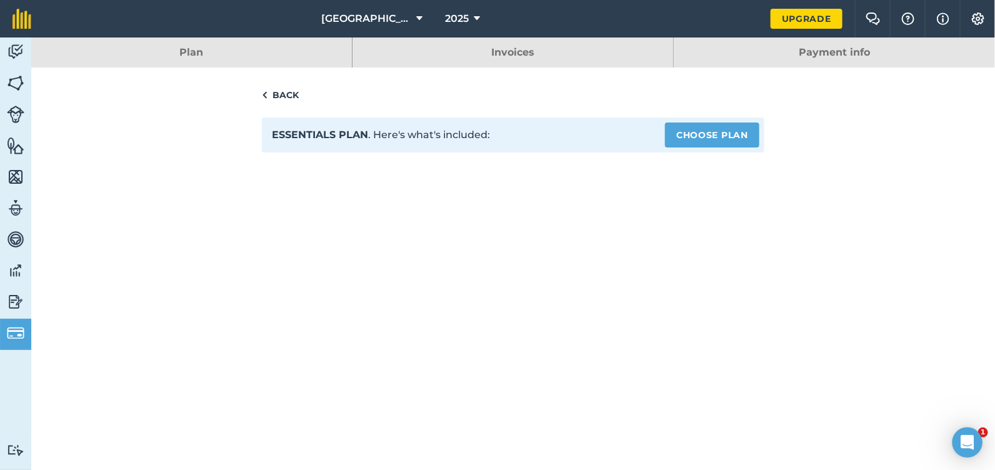
click at [291, 98] on link "Back" at bounding box center [513, 95] width 503 height 15
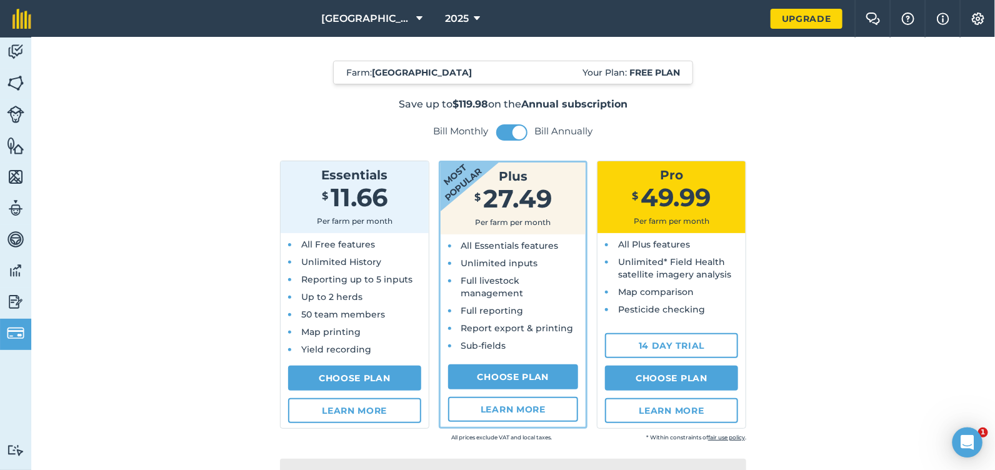
scroll to position [62, 0]
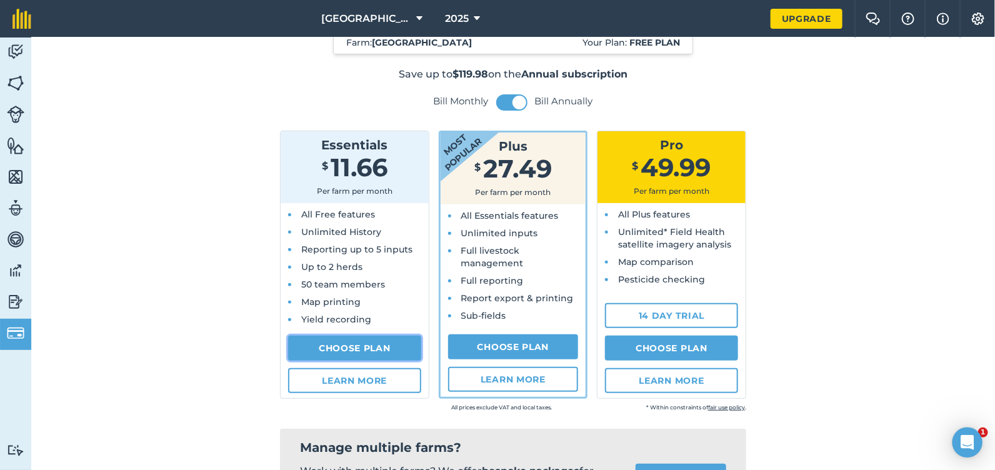
click at [363, 348] on link "Choose Plan" at bounding box center [354, 348] width 133 height 25
select select "US"
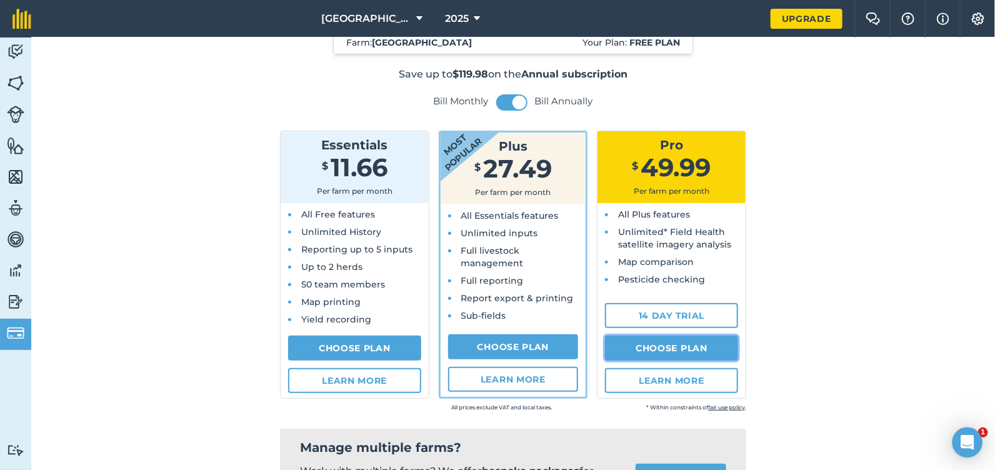
click at [641, 343] on link "Choose Plan" at bounding box center [671, 348] width 133 height 25
select select "c333f8ae-3c08-4337-b93a-84218057e287"
select select "US"
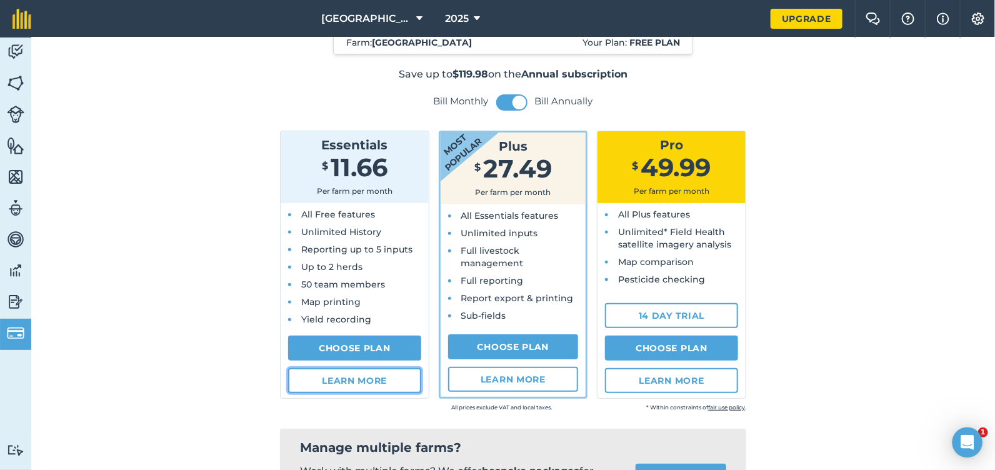
click at [319, 386] on link "Learn more" at bounding box center [354, 380] width 133 height 25
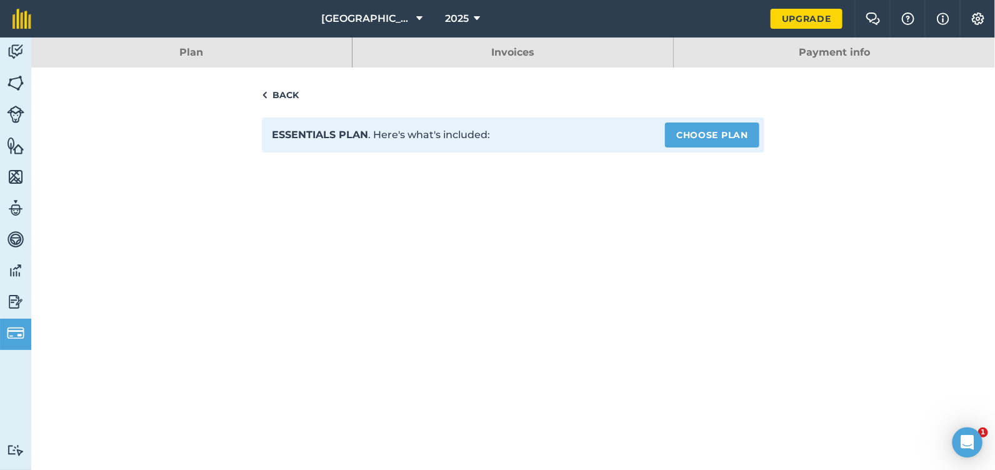
click at [764, 135] on div "Back Essentials plan . Here's what's included: Choose Plan" at bounding box center [513, 365] width 674 height 595
click at [719, 132] on link "Choose Plan" at bounding box center [712, 135] width 94 height 25
select select "US"
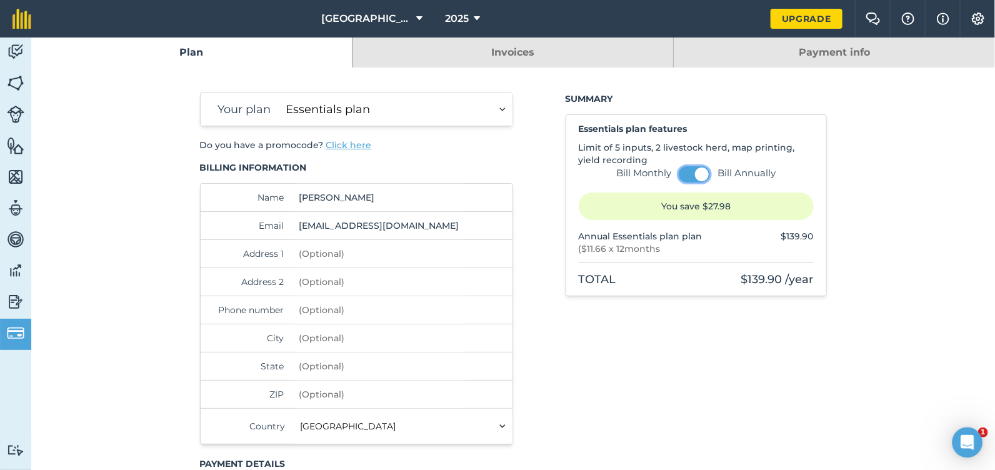
click at [696, 173] on span at bounding box center [702, 175] width 14 height 14
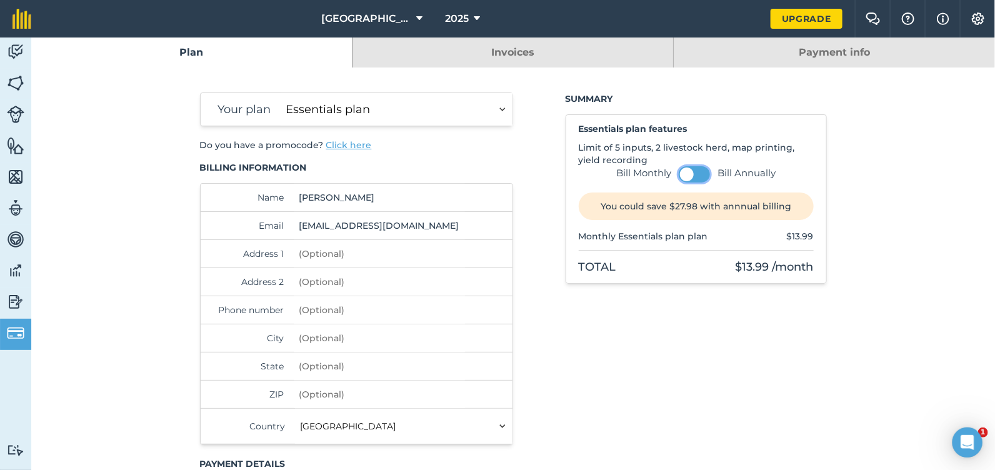
click at [691, 178] on button at bounding box center [694, 174] width 31 height 16
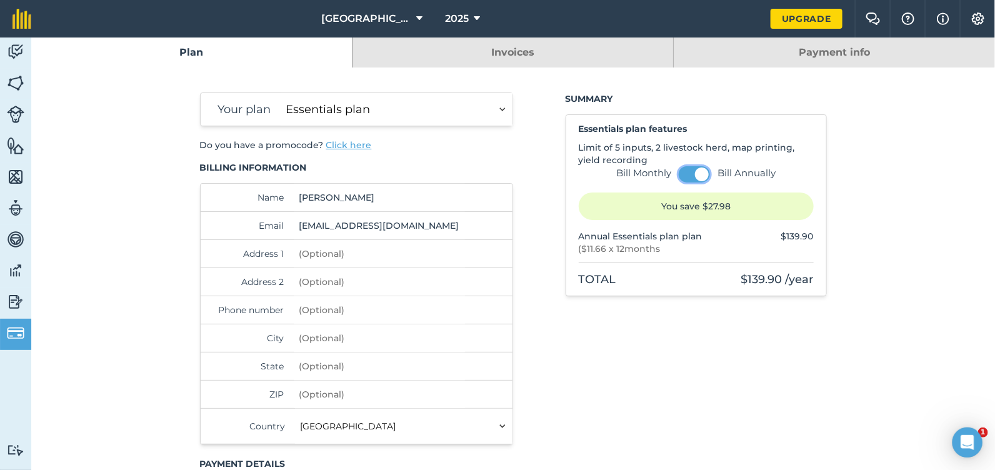
click at [695, 178] on span at bounding box center [702, 175] width 14 height 14
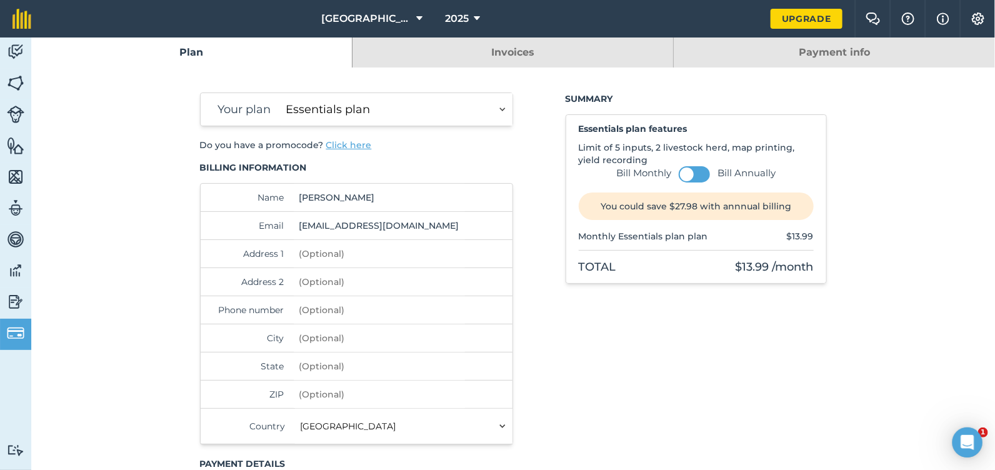
click at [474, 109] on select "Essentials plan Plus plan Pro plan" at bounding box center [397, 109] width 232 height 33
click at [281, 93] on select "Essentials plan Plus plan Pro plan" at bounding box center [397, 109] width 232 height 33
click at [688, 173] on span at bounding box center [687, 175] width 14 height 14
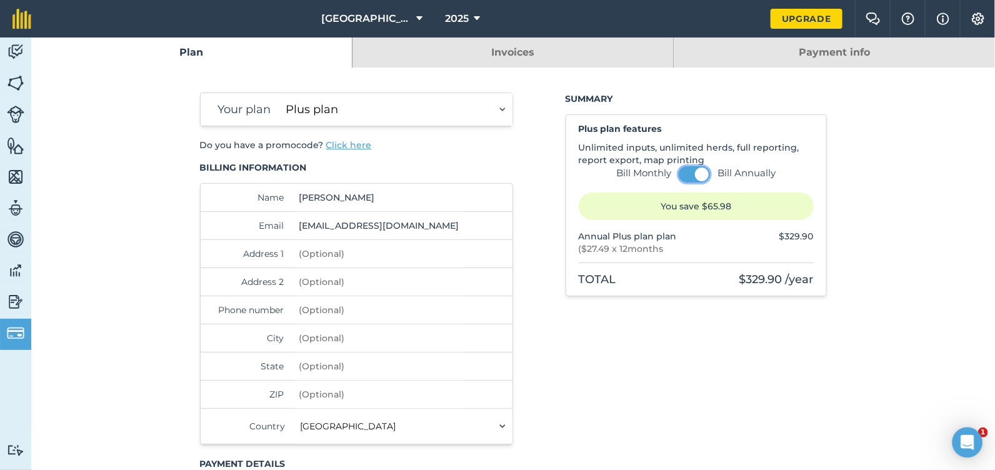
click at [688, 173] on button at bounding box center [694, 174] width 31 height 16
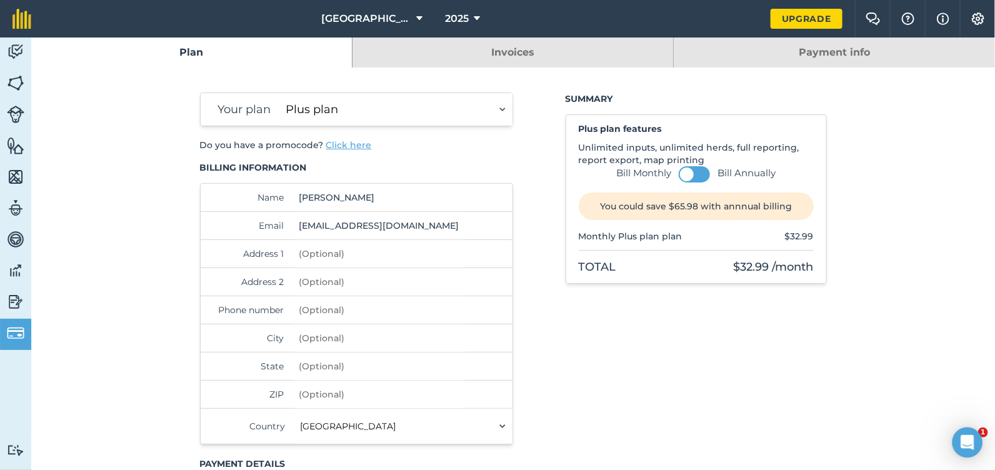
click at [493, 116] on select "Essentials plan Plus plan Pro plan" at bounding box center [397, 109] width 232 height 33
click at [281, 93] on select "Essentials plan Plus plan Pro plan" at bounding box center [397, 109] width 232 height 33
click at [690, 175] on button at bounding box center [694, 174] width 31 height 16
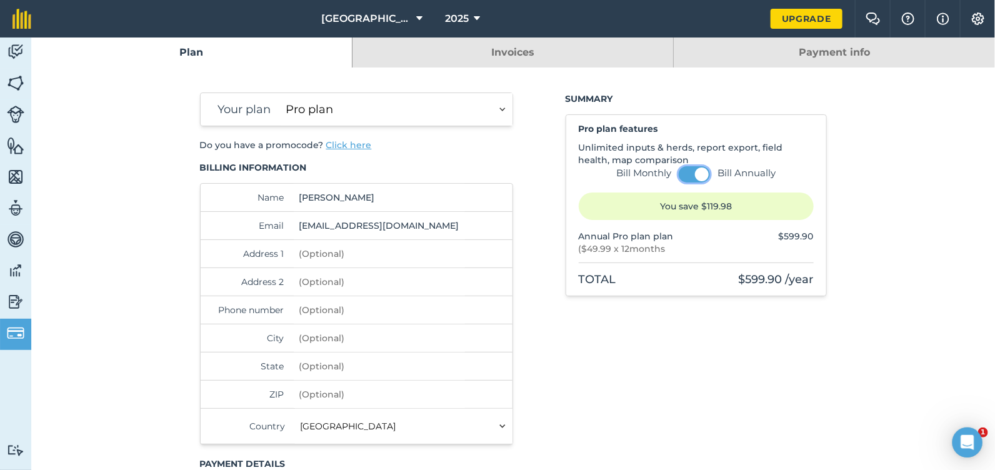
click at [695, 173] on span at bounding box center [702, 175] width 14 height 14
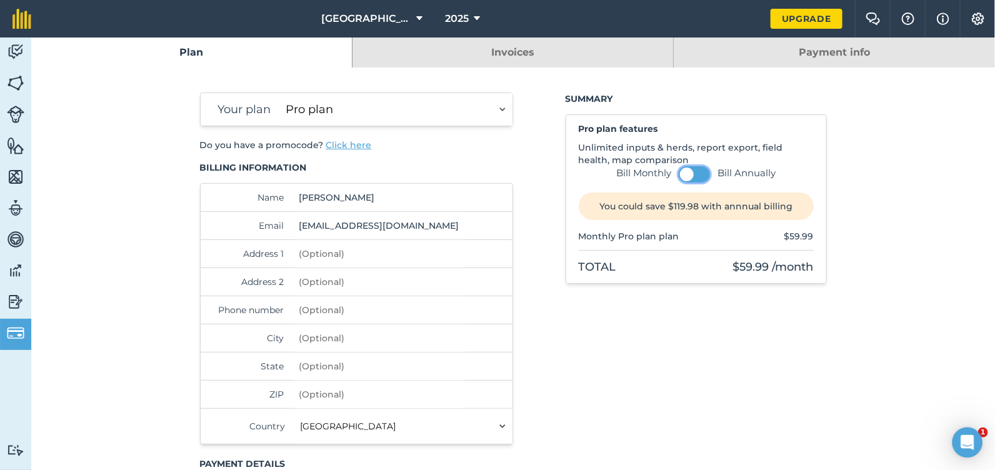
click at [694, 173] on button at bounding box center [694, 174] width 31 height 16
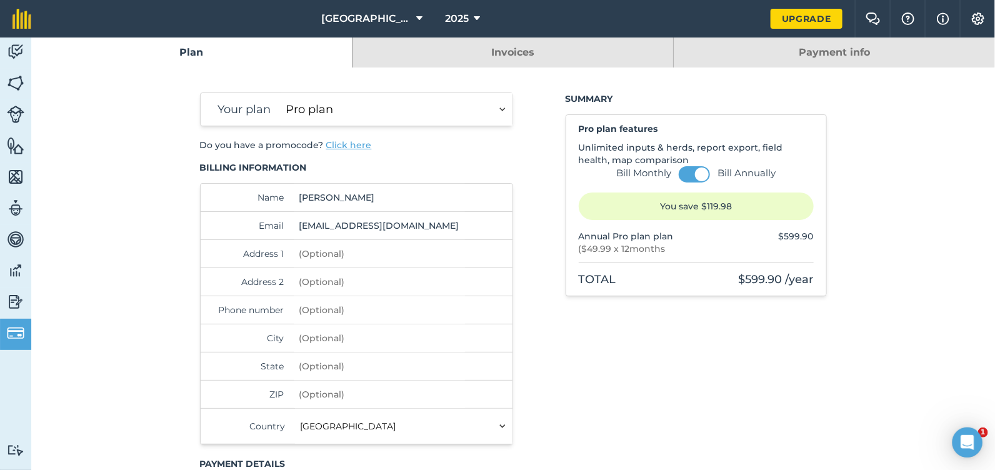
click at [448, 108] on select "Essentials plan Plus plan Pro plan" at bounding box center [397, 109] width 232 height 33
select select "b09668e0-dbee-4fdd-9152-98b82d5a71f6"
click at [281, 93] on select "Essentials plan Plus plan Pro plan" at bounding box center [397, 109] width 232 height 33
click at [9, 93] on link "Fields" at bounding box center [15, 84] width 31 height 31
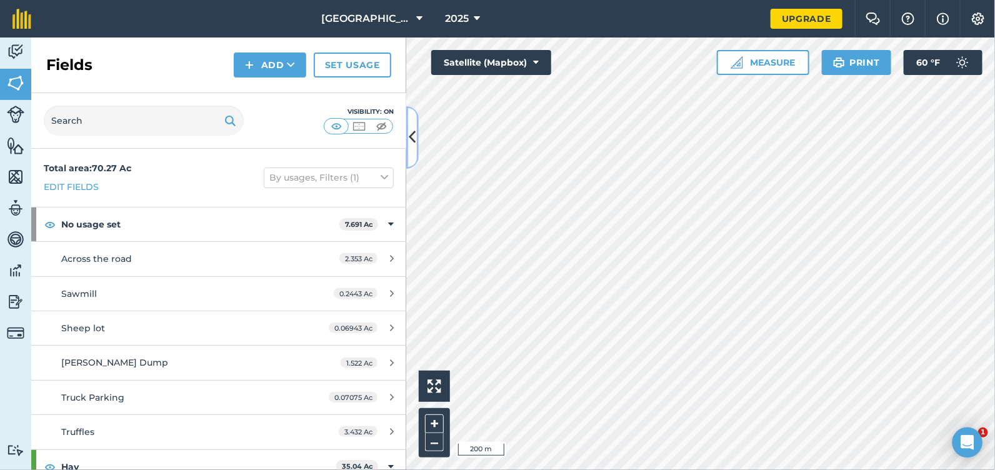
click at [414, 132] on icon at bounding box center [412, 137] width 7 height 22
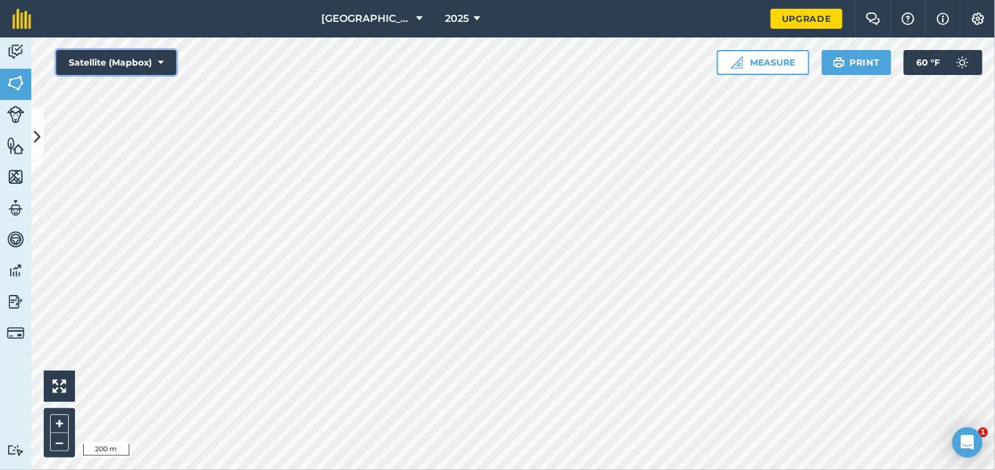
click at [115, 63] on button "Satellite (Mapbox)" at bounding box center [116, 62] width 120 height 25
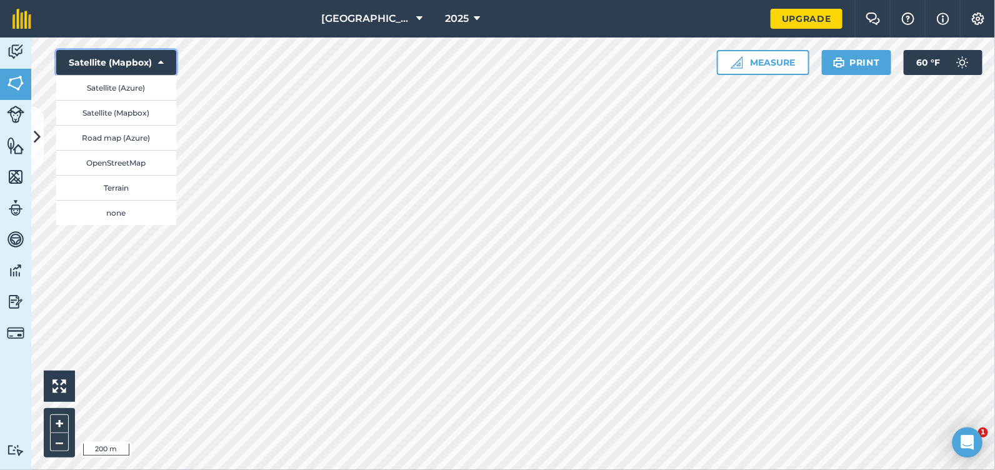
click at [116, 63] on button "Satellite (Mapbox)" at bounding box center [116, 62] width 120 height 25
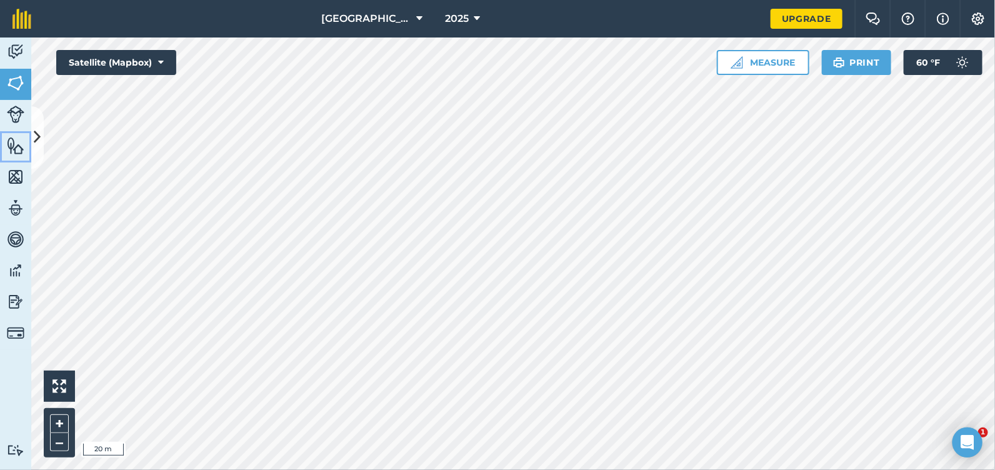
click at [31, 134] on div "Activity Fields Livestock Features Maps Team Vehicles Data Reporting Billing Tu…" at bounding box center [497, 254] width 995 height 433
click at [38, 132] on icon at bounding box center [37, 137] width 7 height 22
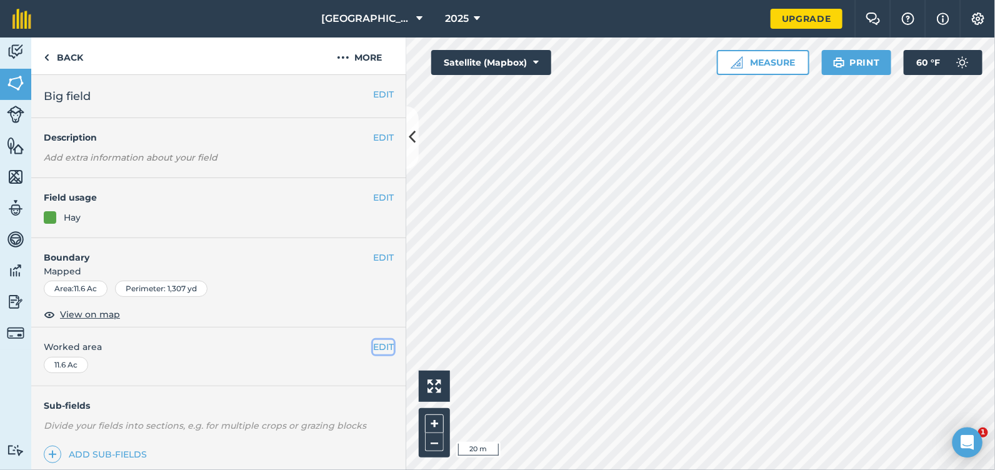
click at [374, 341] on button "EDIT" at bounding box center [383, 347] width 21 height 14
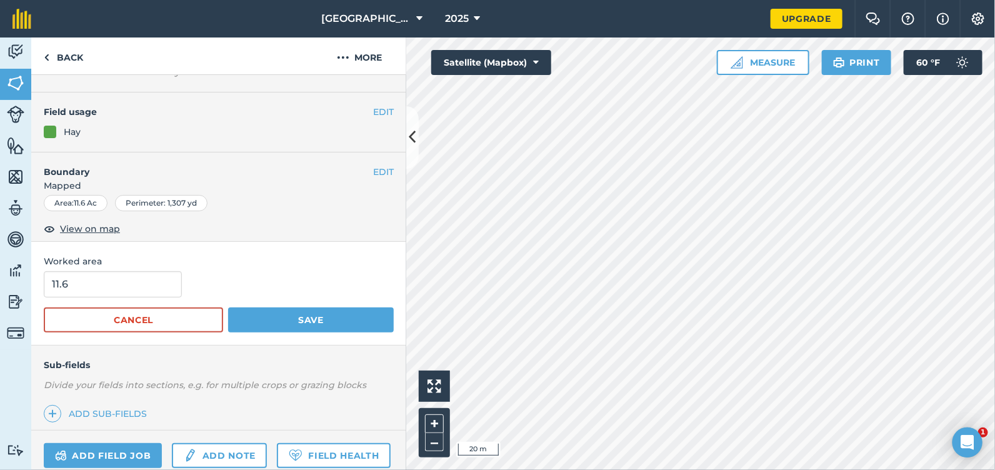
scroll to position [71, 0]
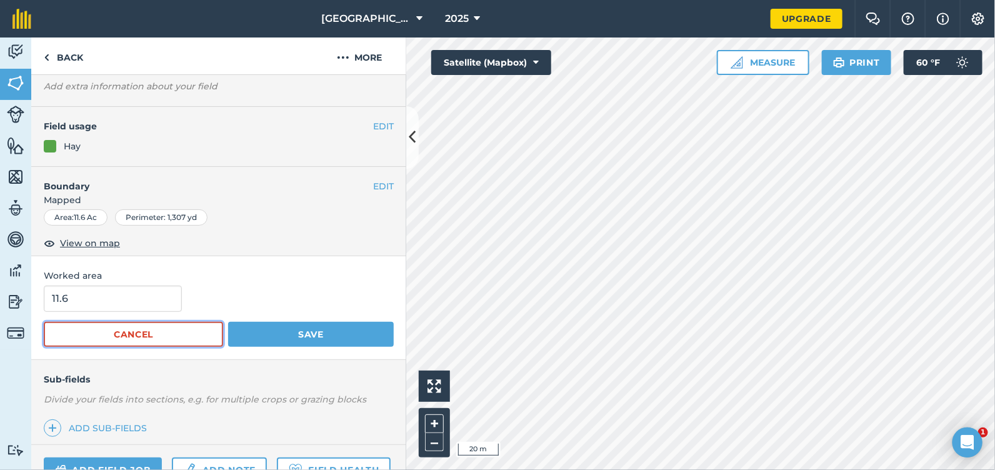
click at [189, 326] on button "Cancel" at bounding box center [133, 334] width 179 height 25
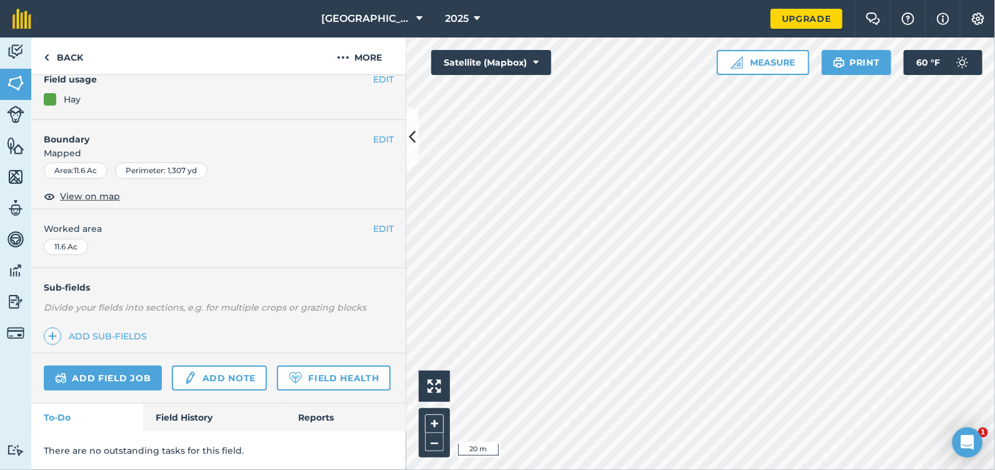
scroll to position [151, 0]
click at [176, 420] on link "Field History" at bounding box center [214, 418] width 142 height 28
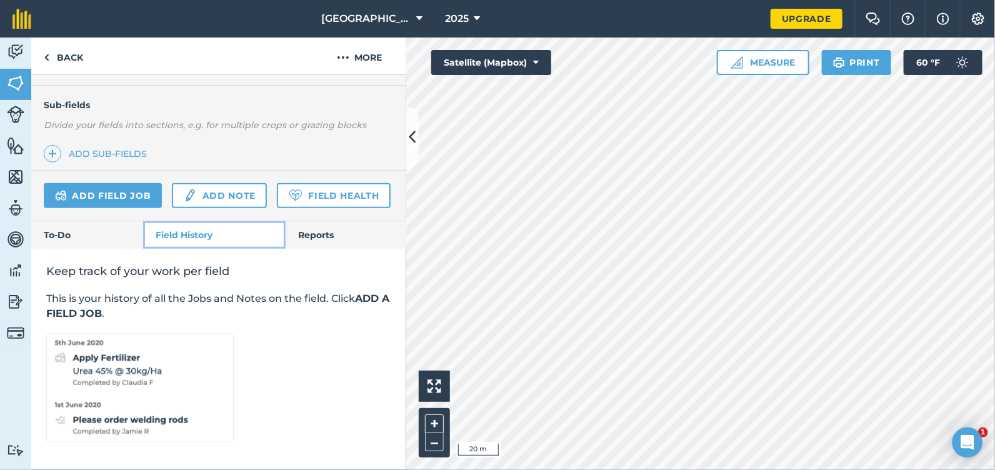
scroll to position [334, 0]
click at [319, 239] on link "Reports" at bounding box center [346, 235] width 121 height 28
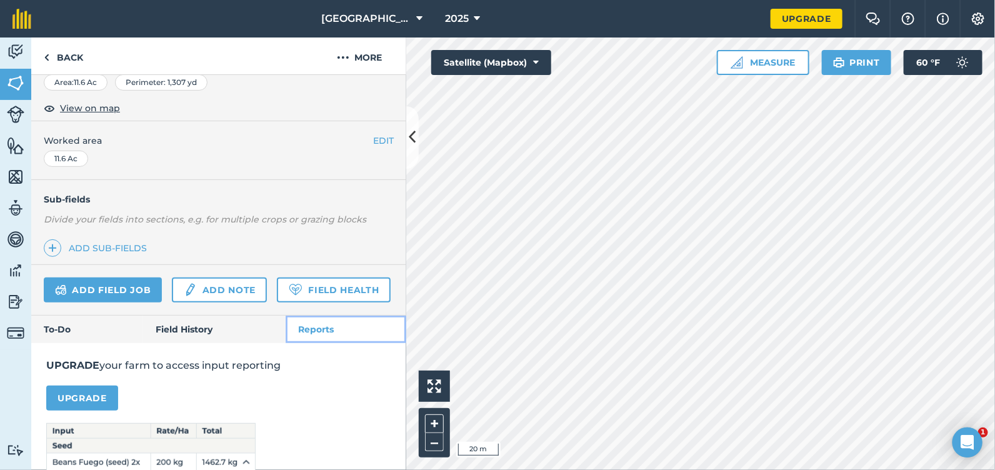
scroll to position [334, 0]
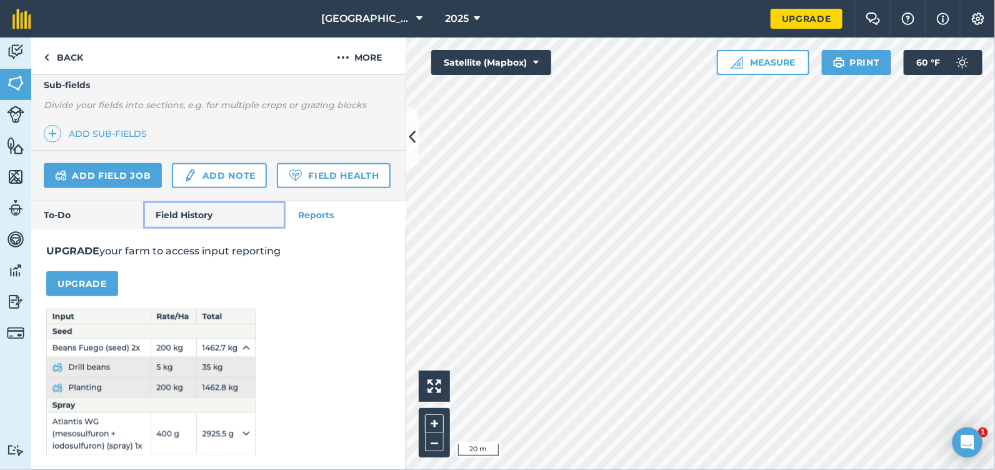
click at [188, 229] on link "Field History" at bounding box center [214, 215] width 142 height 28
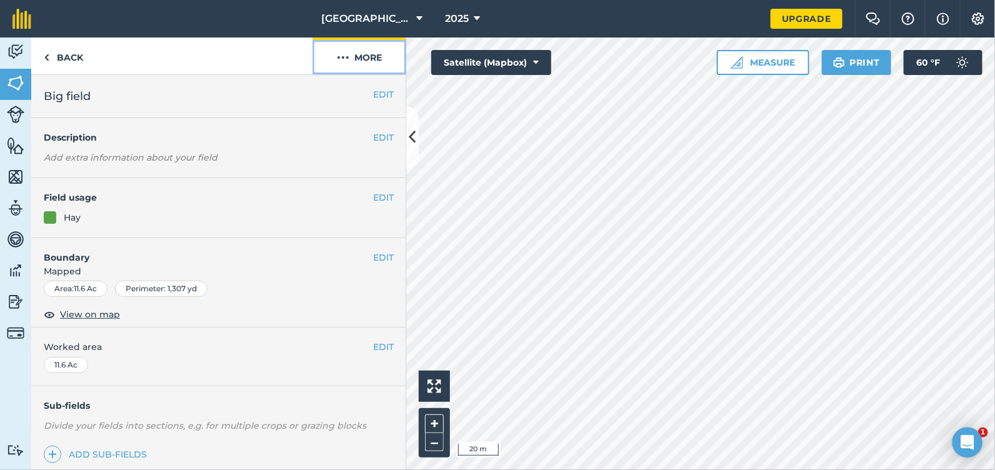
click at [346, 60] on img at bounding box center [343, 57] width 13 height 15
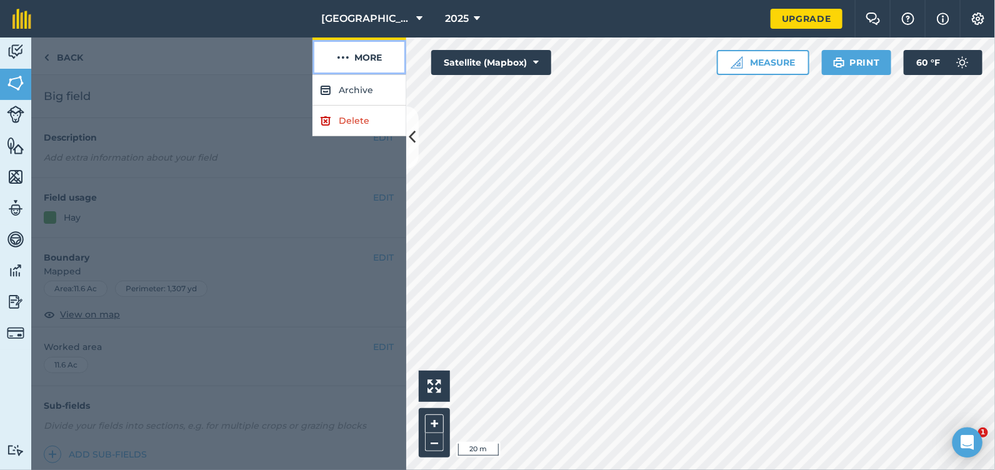
click at [346, 60] on img at bounding box center [343, 57] width 13 height 15
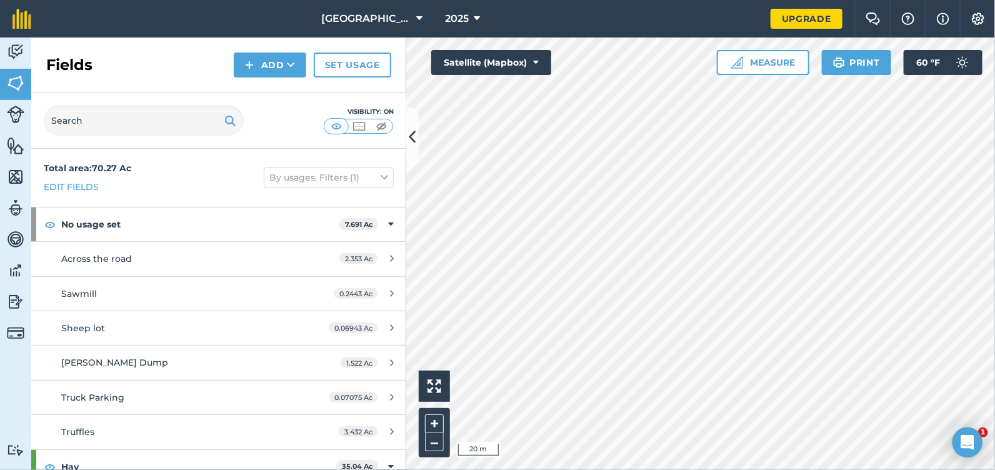
click at [291, 140] on div "Activity Fields Livestock Features Maps Team Vehicles Data Reporting Billing Tu…" at bounding box center [497, 254] width 995 height 433
click at [790, 62] on button "Measure" at bounding box center [763, 62] width 93 height 25
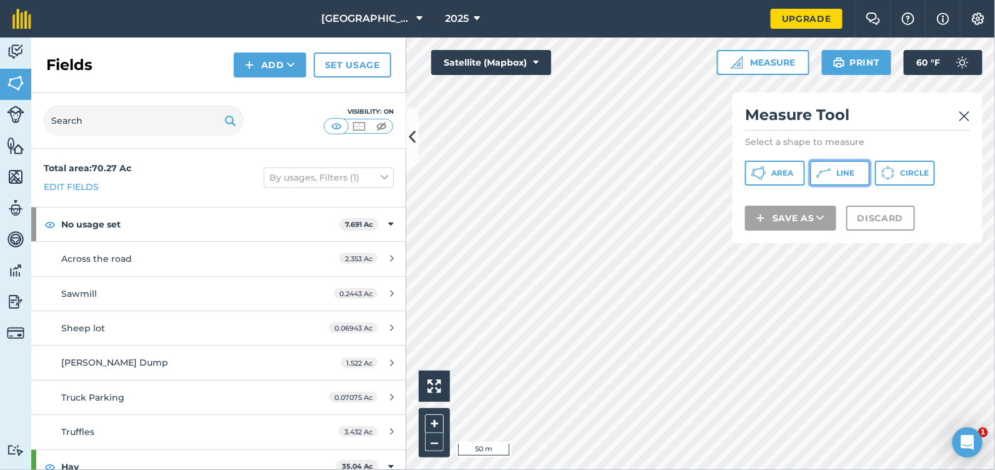
click at [836, 170] on span "Line" at bounding box center [845, 173] width 18 height 10
click at [711, 34] on div "[GEOGRAPHIC_DATA] 2025 Upgrade Farm Chat Help Info Settings Map printing is not…" at bounding box center [497, 235] width 995 height 470
click at [956, 206] on div "Save as Discard" at bounding box center [857, 218] width 225 height 25
click at [409, 141] on icon at bounding box center [412, 137] width 7 height 22
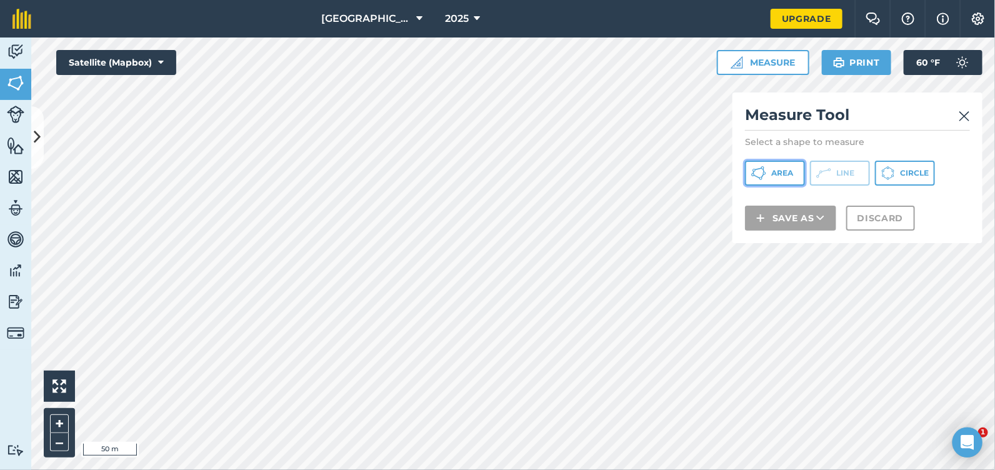
click at [776, 176] on span "Area" at bounding box center [782, 173] width 22 height 10
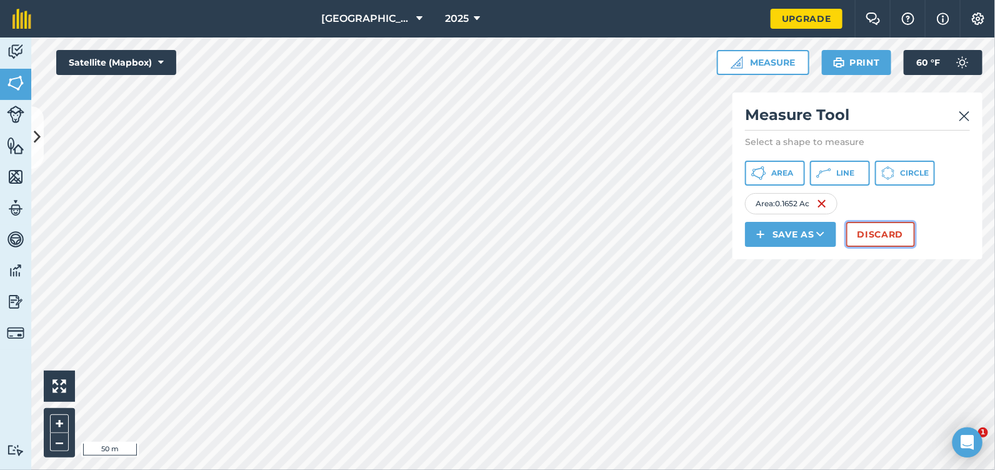
click at [864, 236] on button "Discard" at bounding box center [880, 234] width 69 height 25
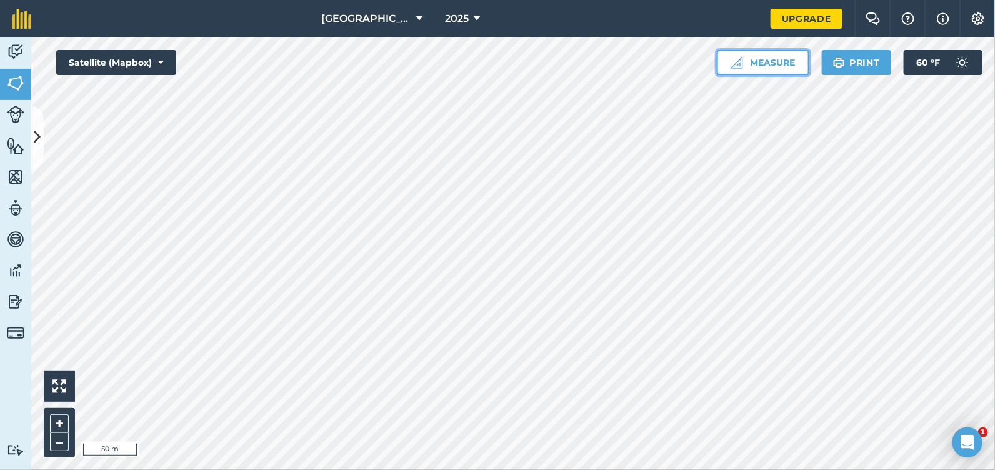
click at [766, 54] on button "Measure" at bounding box center [763, 62] width 93 height 25
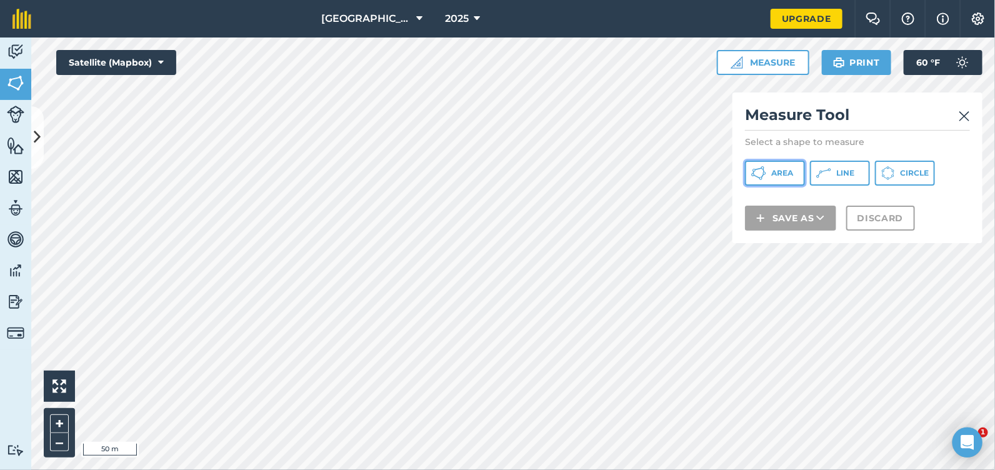
click at [791, 177] on span "Area" at bounding box center [782, 173] width 22 height 10
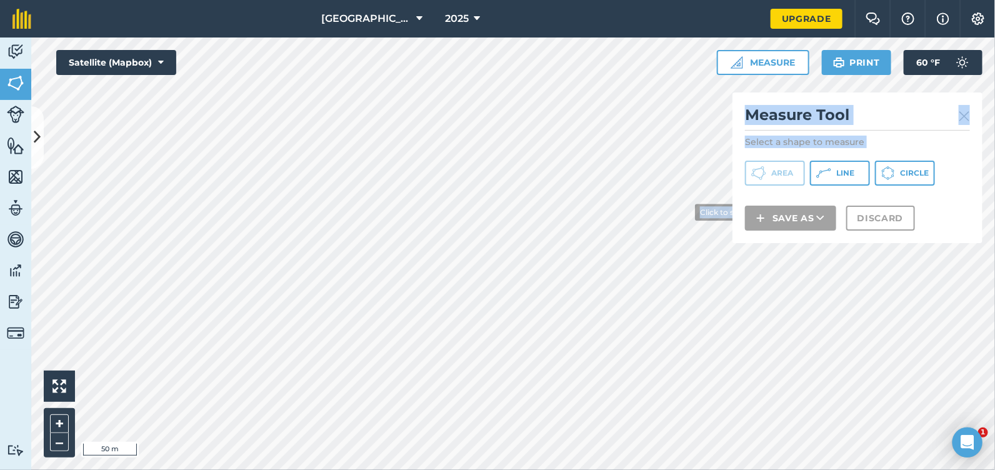
click at [686, 213] on div "Click to start drawing i 50 m + – Satellite (Mapbox) Measure Measure Tool Selec…" at bounding box center [513, 254] width 964 height 433
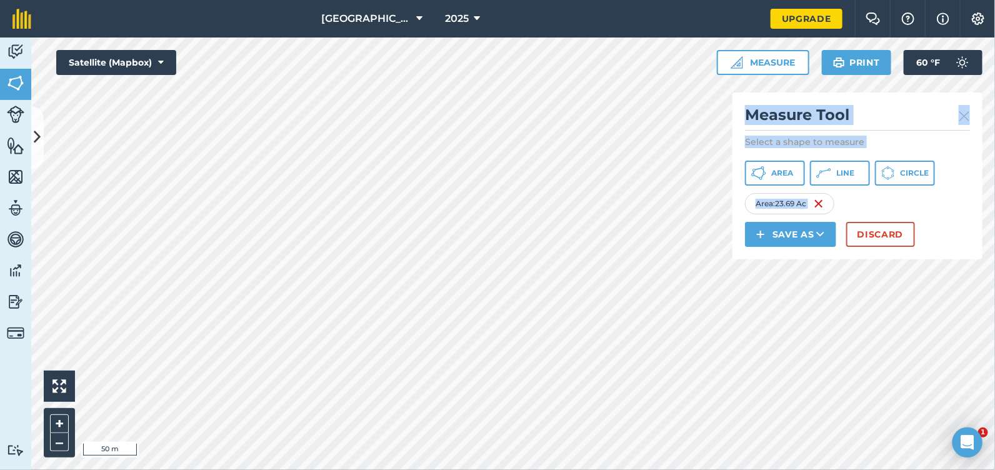
click at [930, 208] on div "Area : 23.69 Ac" at bounding box center [857, 203] width 225 height 21
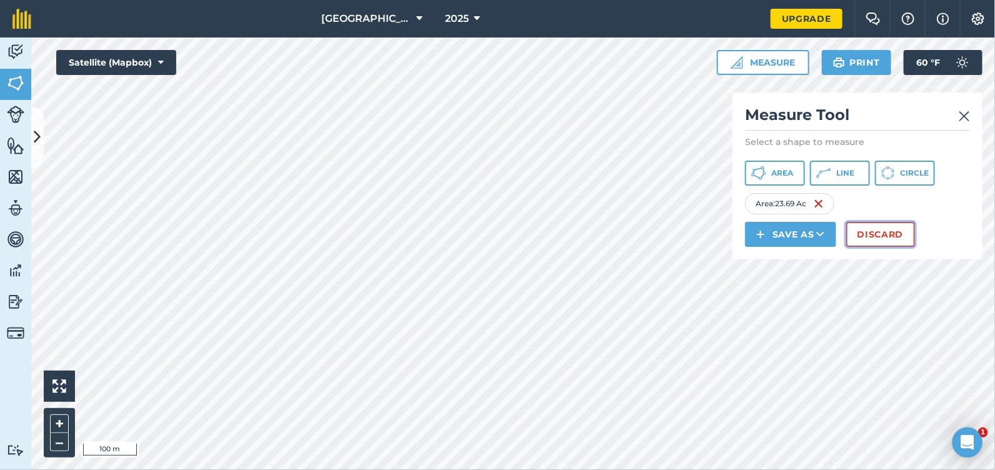
click at [894, 235] on button "Discard" at bounding box center [880, 234] width 69 height 25
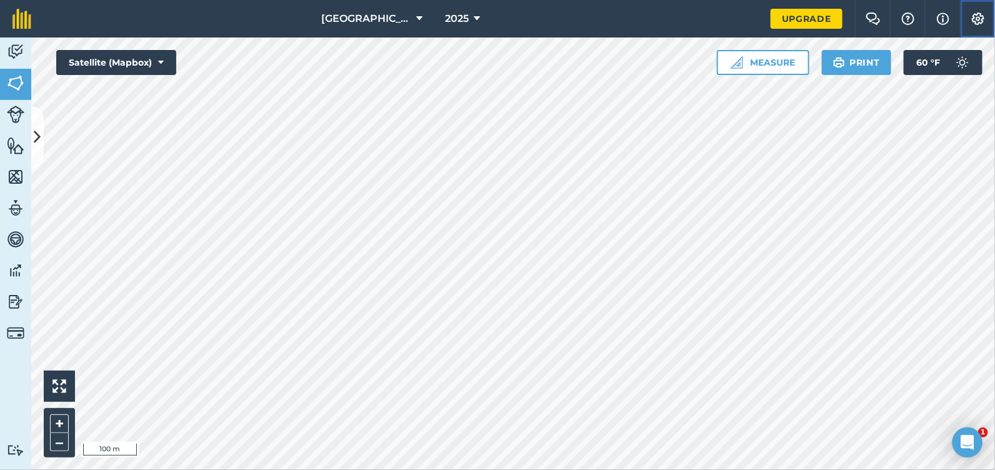
click at [983, 26] on button "Settings" at bounding box center [977, 19] width 35 height 38
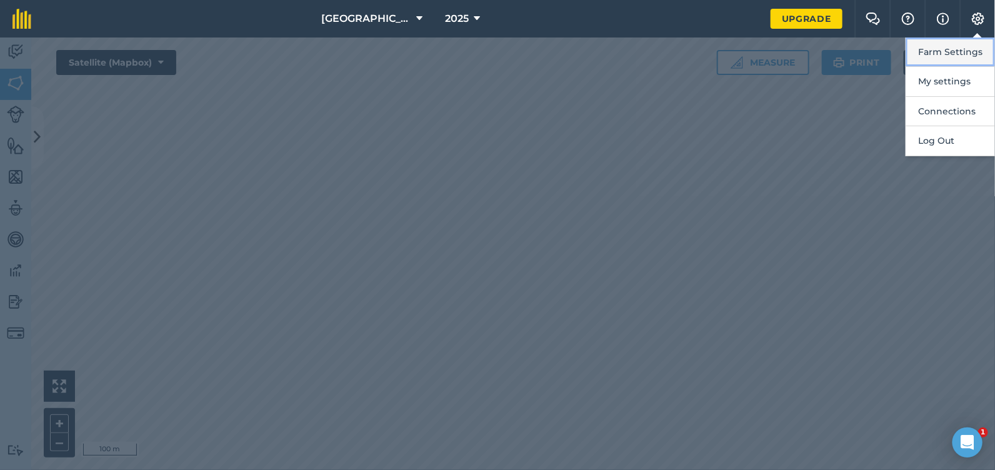
click at [964, 49] on button "Farm Settings" at bounding box center [950, 52] width 89 height 29
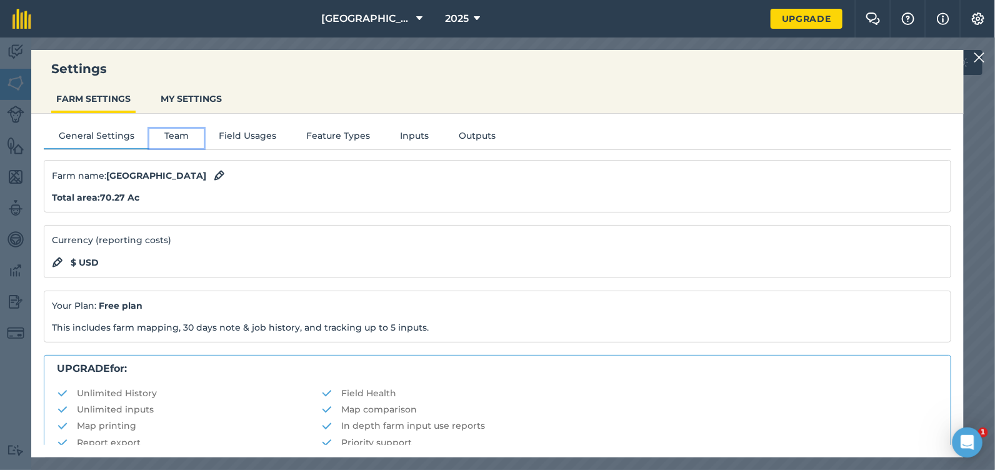
click at [185, 143] on button "Team" at bounding box center [176, 138] width 54 height 19
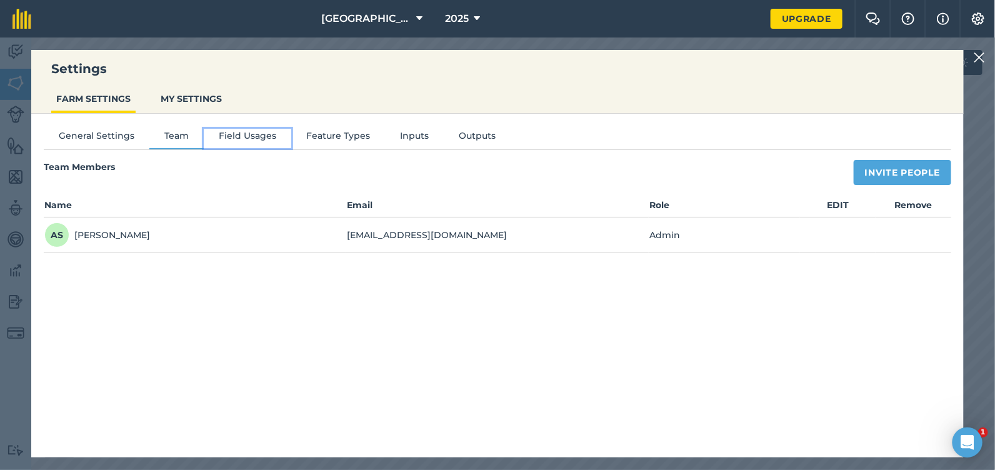
click at [247, 138] on button "Field Usages" at bounding box center [248, 138] width 88 height 19
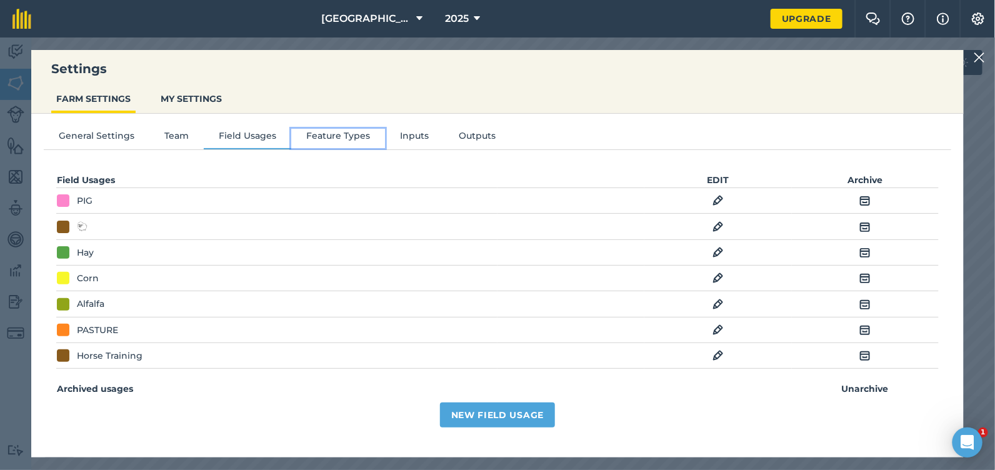
click at [338, 129] on button "Feature Types" at bounding box center [338, 138] width 94 height 19
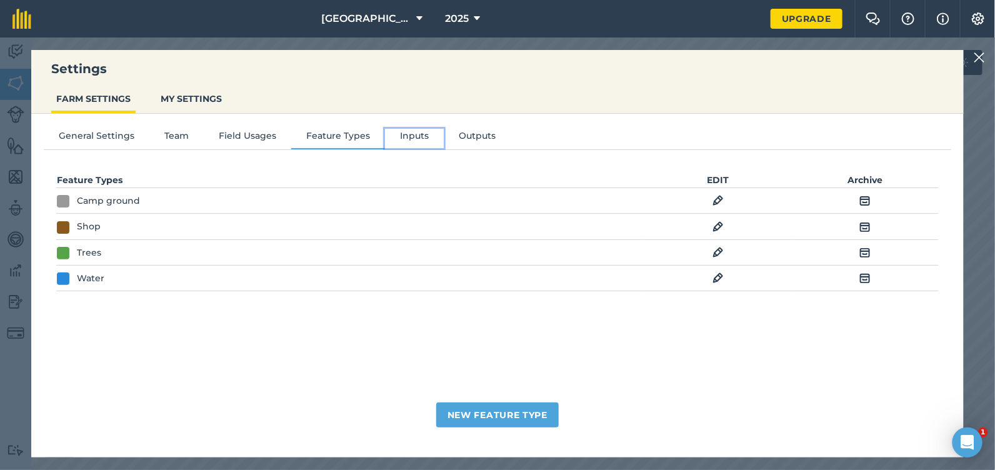
click at [410, 139] on button "Inputs" at bounding box center [414, 138] width 59 height 19
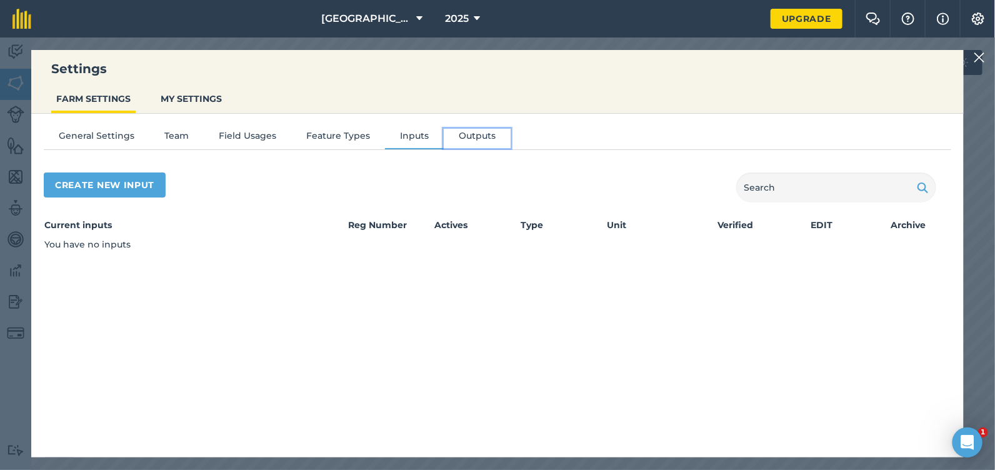
click at [485, 139] on button "Outputs" at bounding box center [477, 138] width 67 height 19
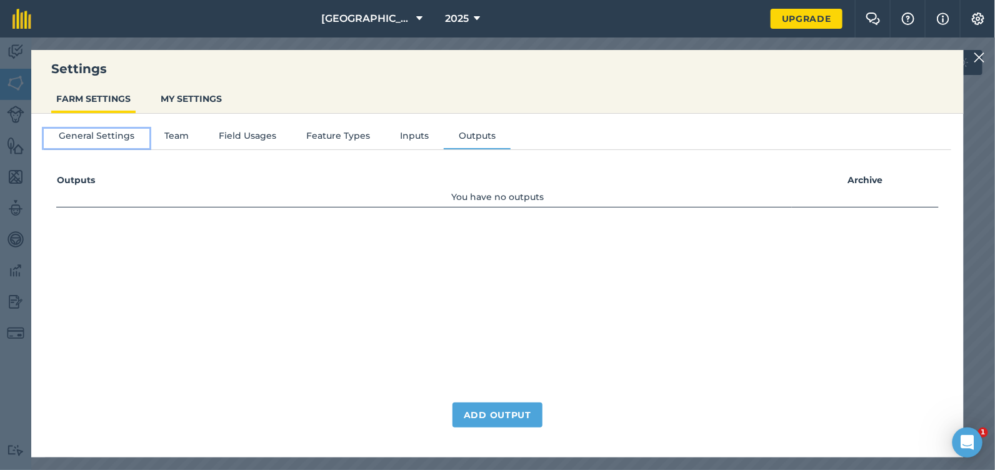
click at [113, 137] on button "General Settings" at bounding box center [97, 138] width 106 height 19
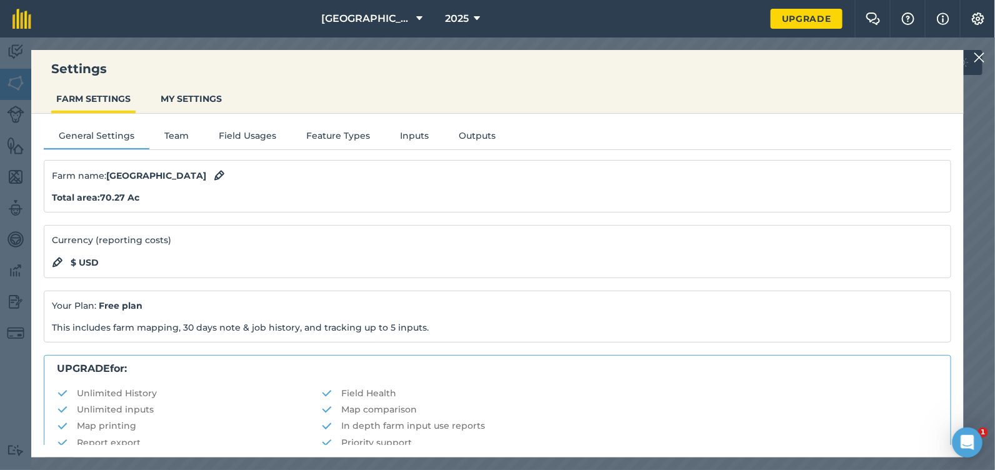
click at [978, 58] on img at bounding box center [979, 57] width 11 height 15
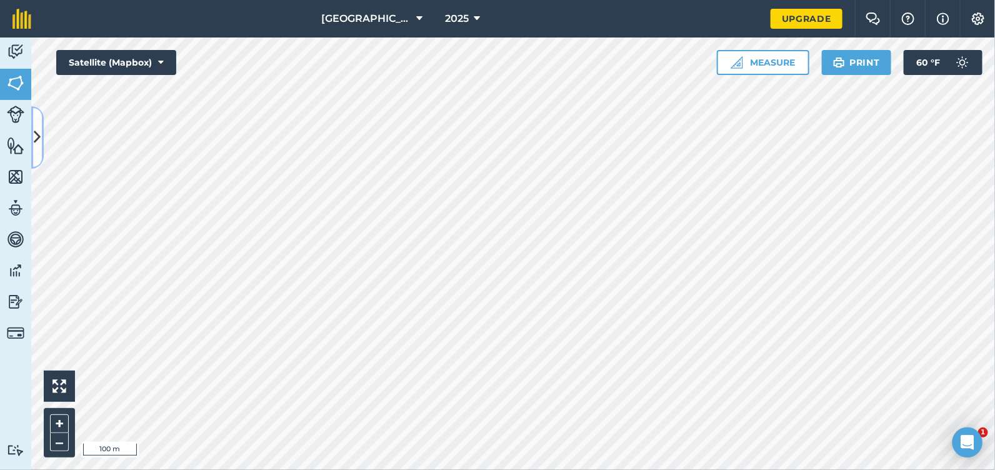
click at [41, 136] on button at bounding box center [37, 137] width 13 height 63
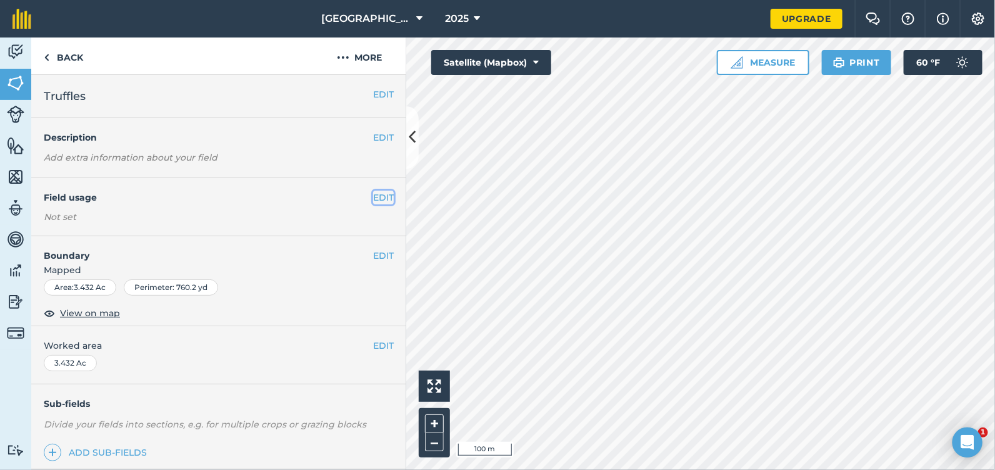
click at [373, 196] on button "EDIT" at bounding box center [383, 198] width 21 height 14
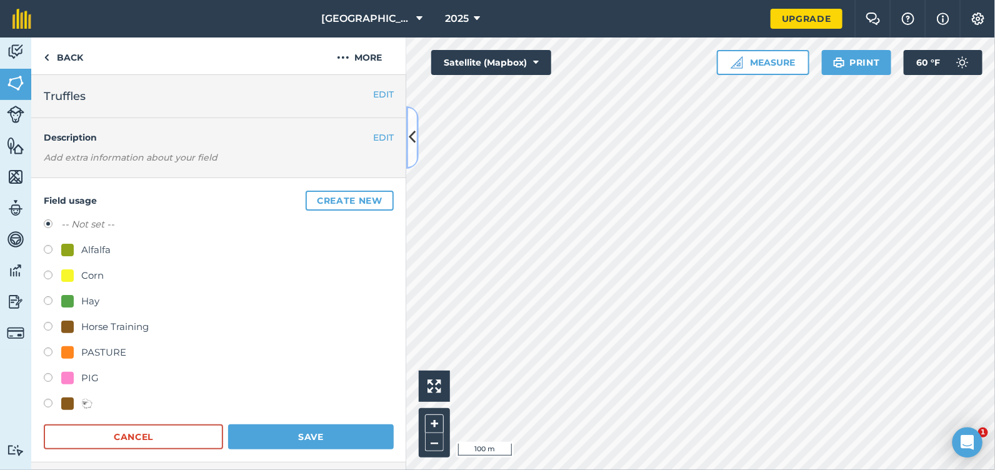
click at [413, 133] on icon at bounding box center [412, 137] width 7 height 22
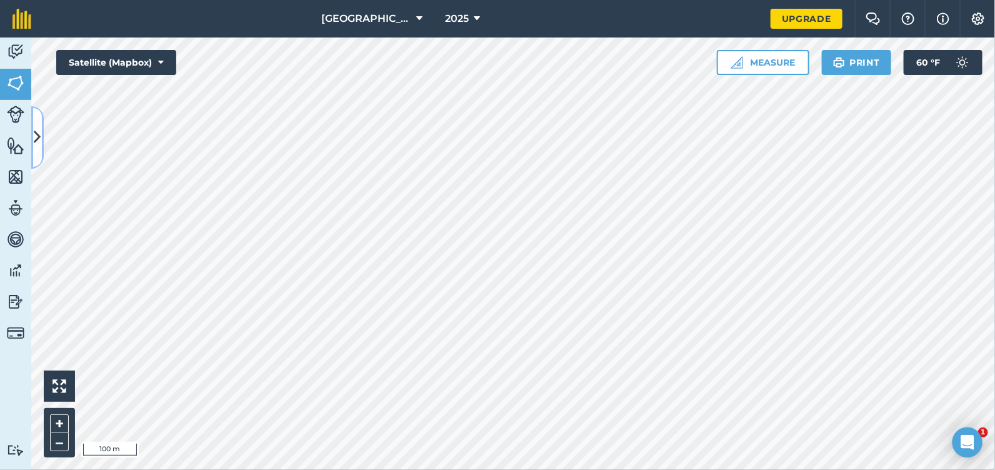
click at [43, 141] on button at bounding box center [37, 137] width 13 height 63
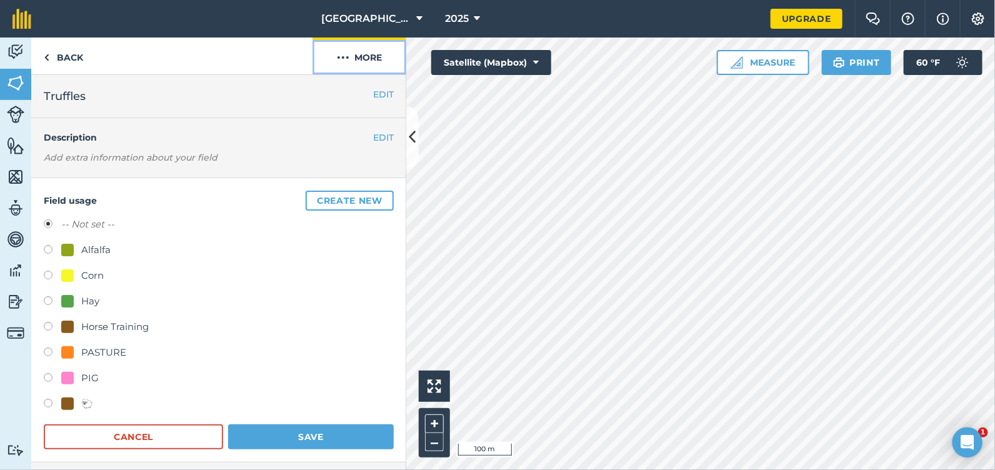
click at [354, 65] on button "More" at bounding box center [360, 56] width 94 height 37
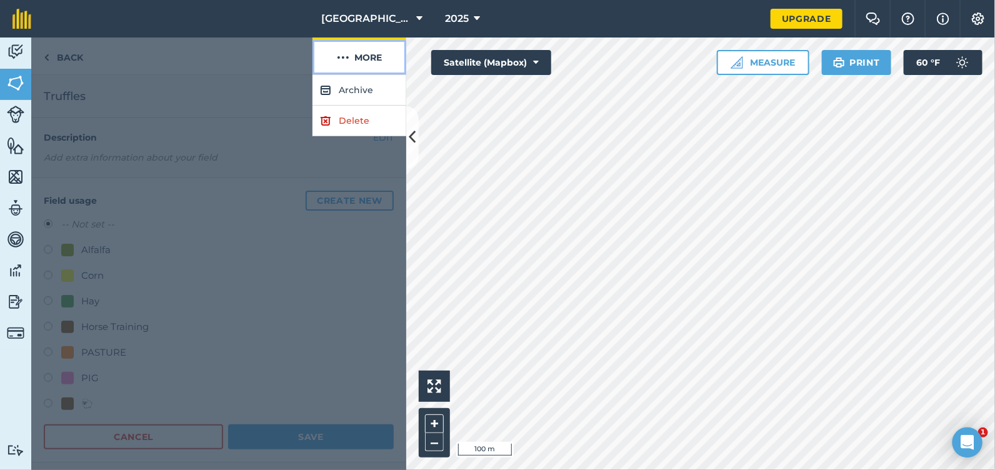
click at [354, 65] on button "More" at bounding box center [360, 56] width 94 height 37
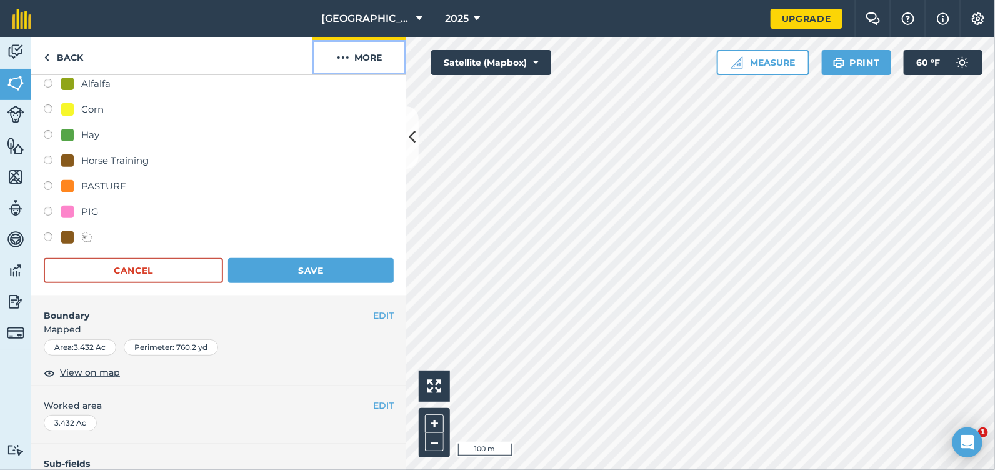
scroll to position [188, 0]
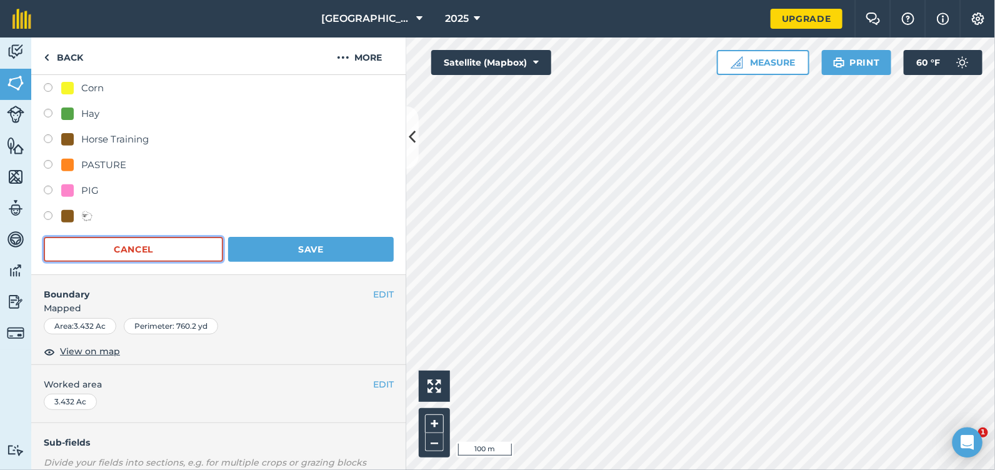
click at [154, 254] on button "Cancel" at bounding box center [133, 249] width 179 height 25
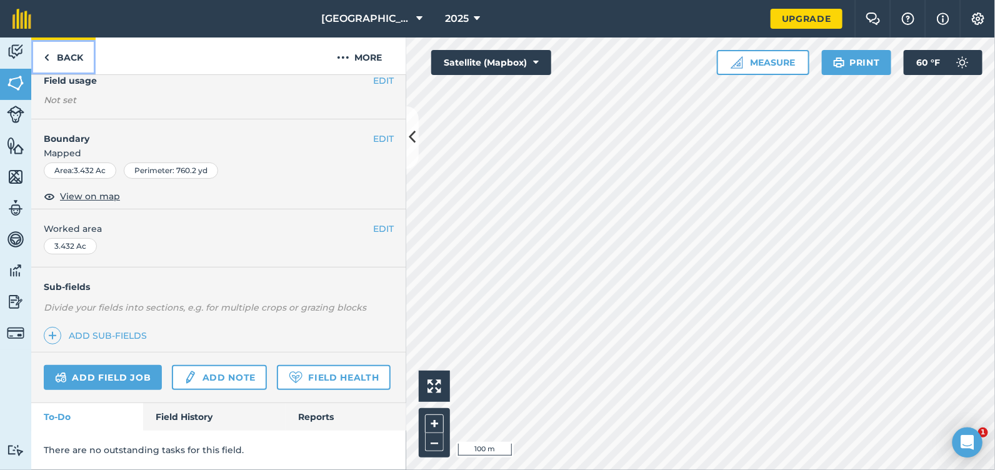
click at [53, 57] on link "Back" at bounding box center [63, 56] width 64 height 37
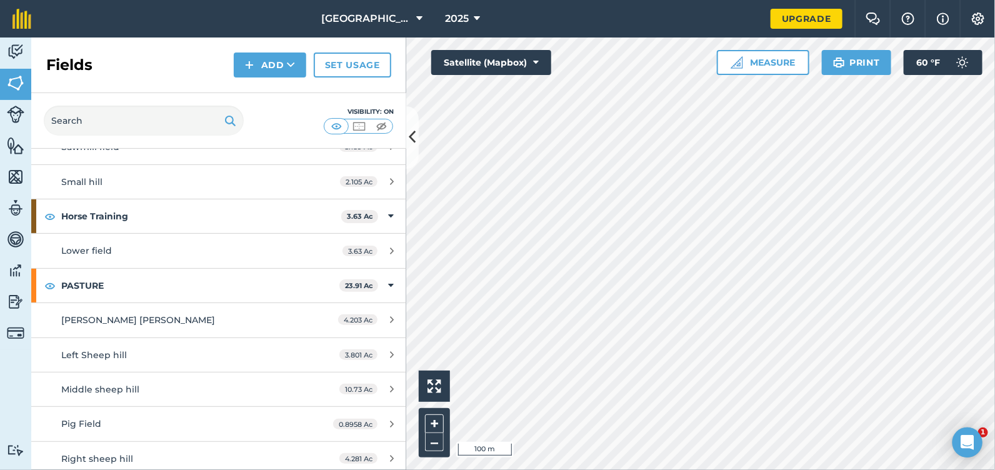
scroll to position [564, 0]
click at [411, 138] on icon at bounding box center [412, 137] width 7 height 22
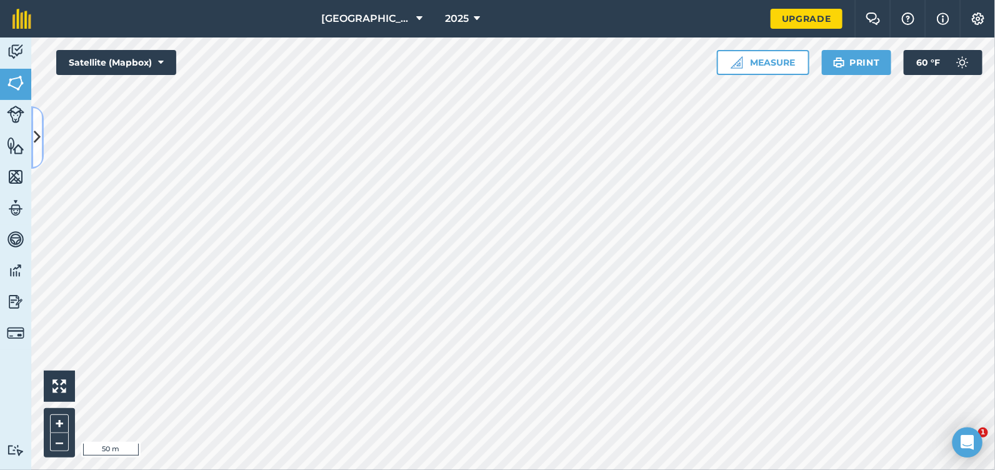
click at [42, 149] on button at bounding box center [37, 137] width 13 height 63
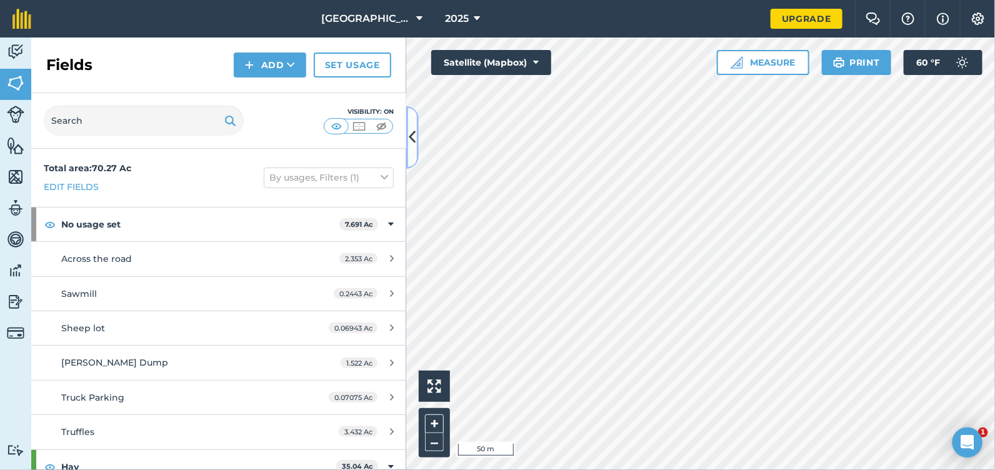
scroll to position [62, 0]
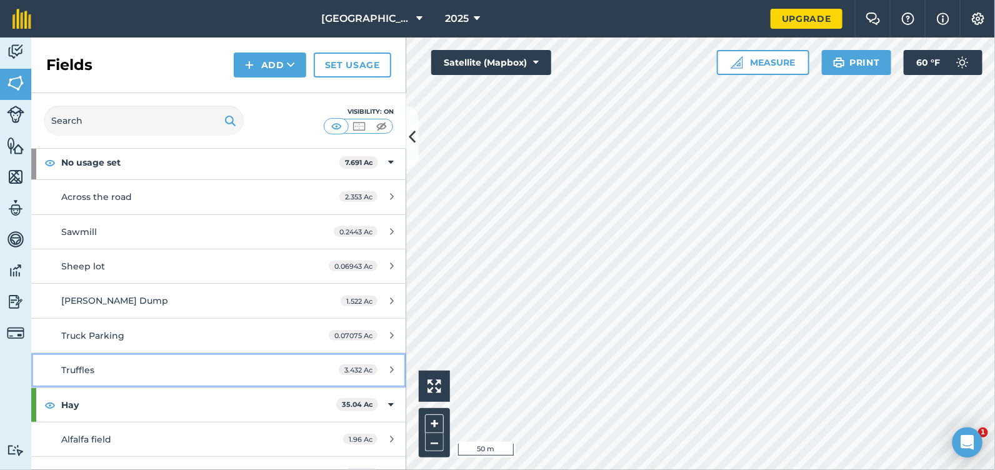
click at [225, 371] on div "Truffles" at bounding box center [178, 370] width 235 height 14
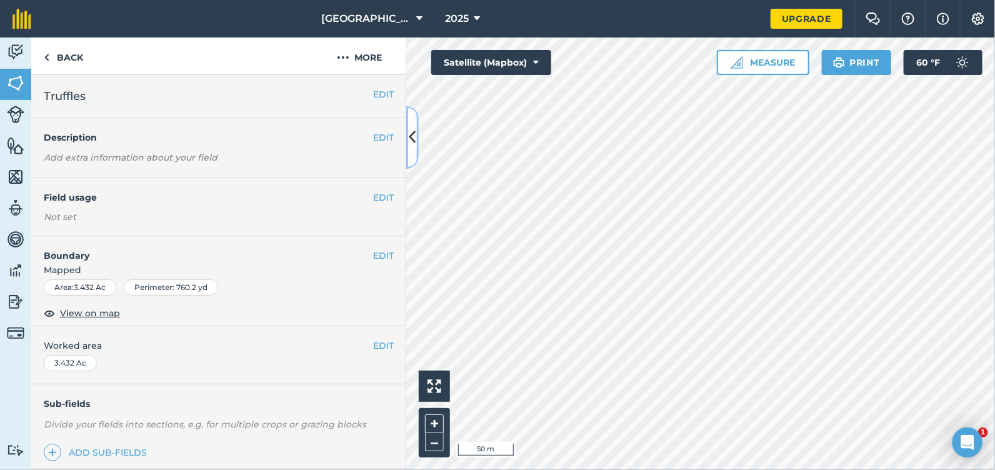
click at [411, 135] on icon at bounding box center [412, 137] width 7 height 22
